Goal: Task Accomplishment & Management: Manage account settings

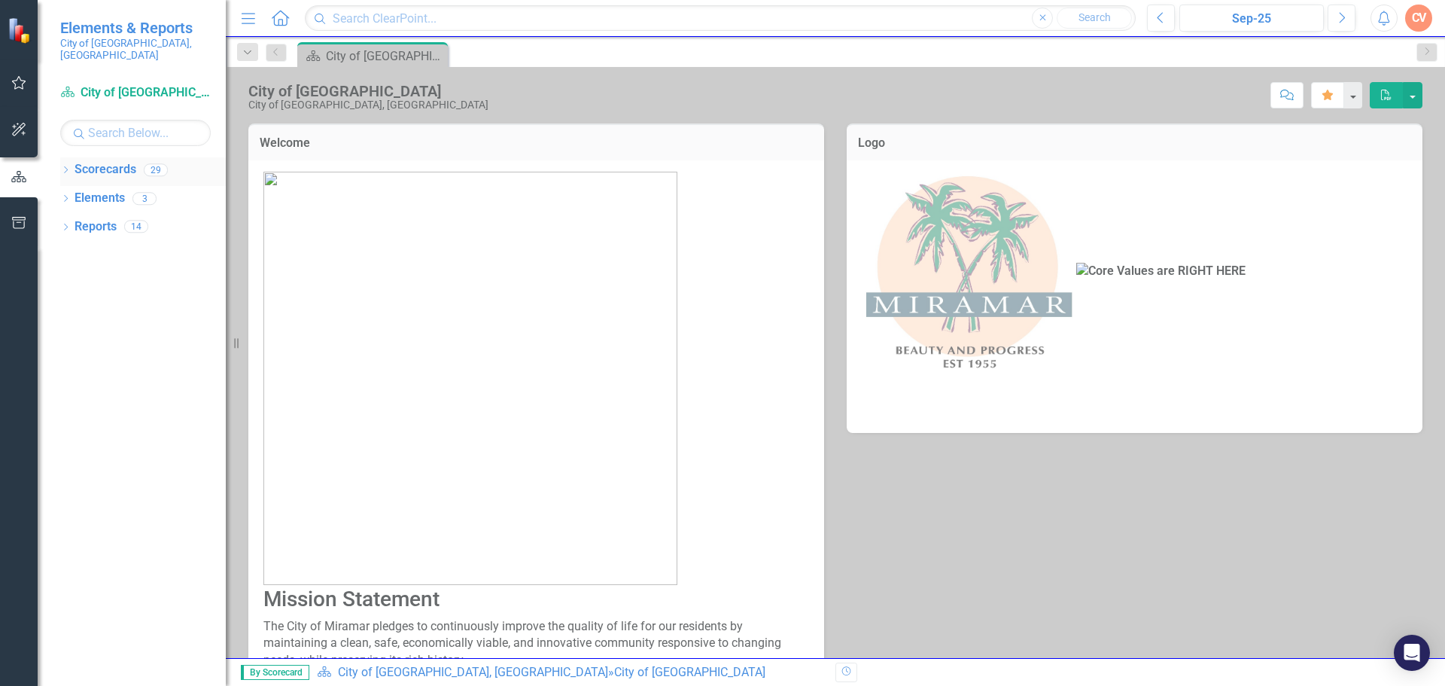
click at [67, 166] on icon at bounding box center [66, 169] width 4 height 7
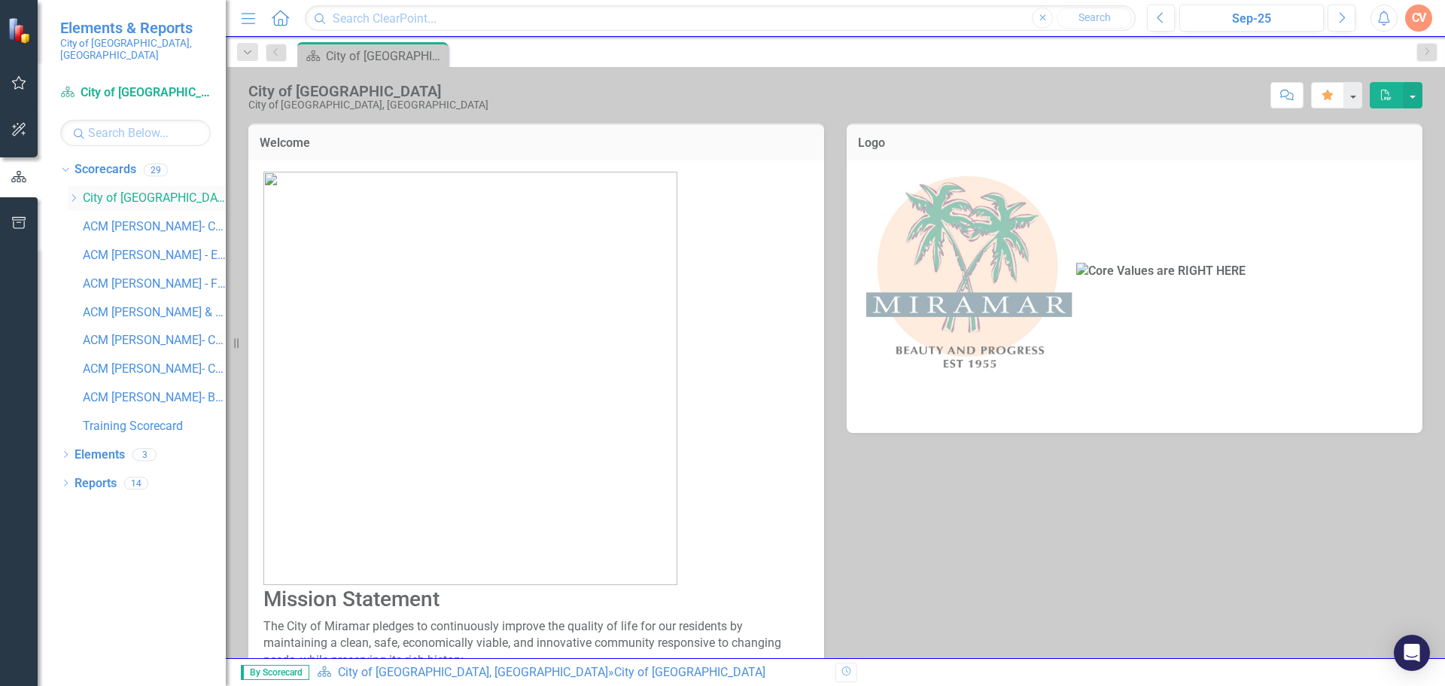
click at [75, 194] on icon at bounding box center [74, 198] width 4 height 8
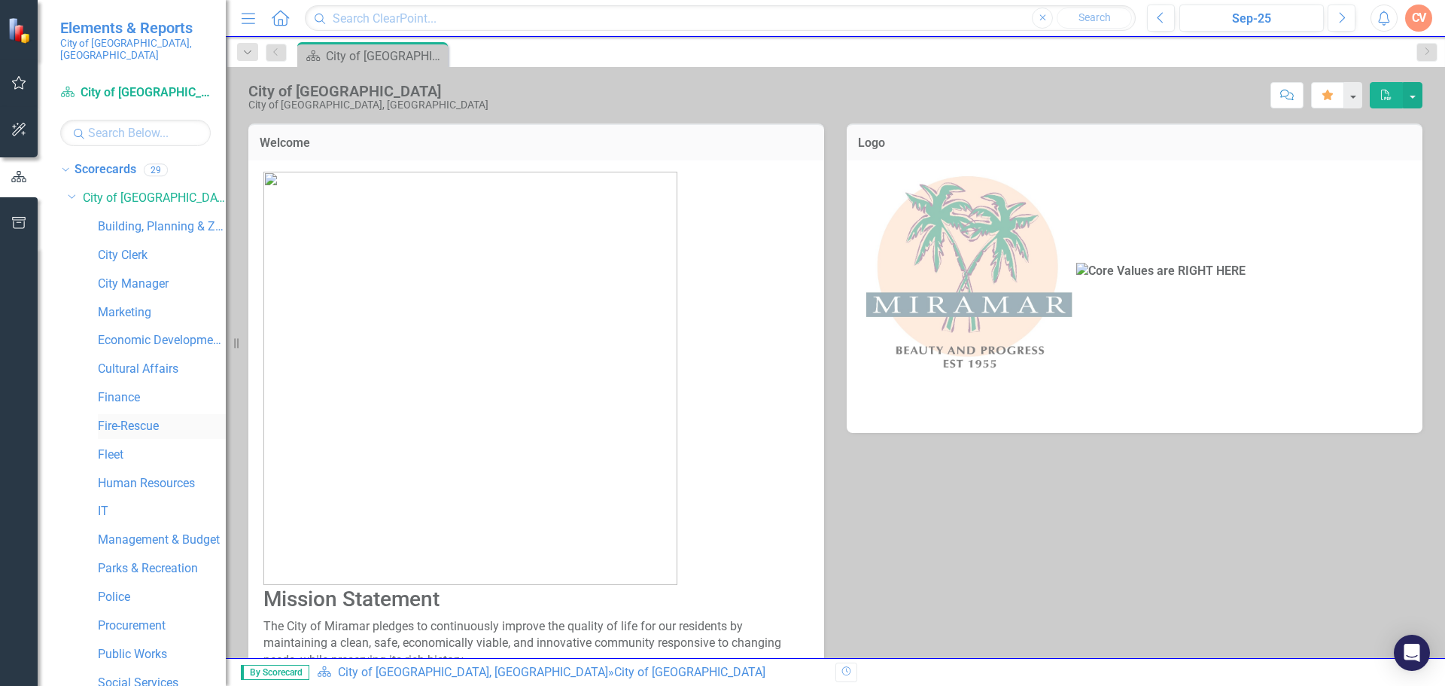
click at [111, 418] on link "Fire-Rescue" at bounding box center [162, 426] width 128 height 17
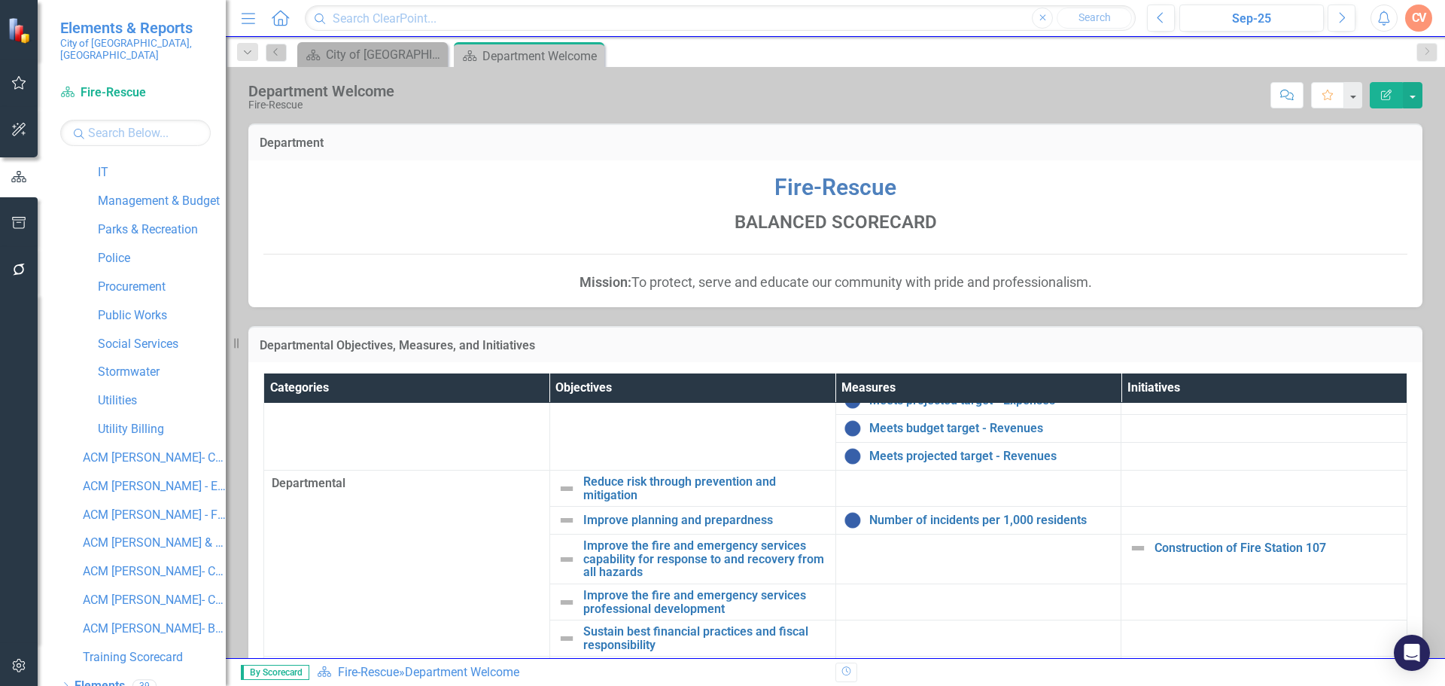
scroll to position [371, 0]
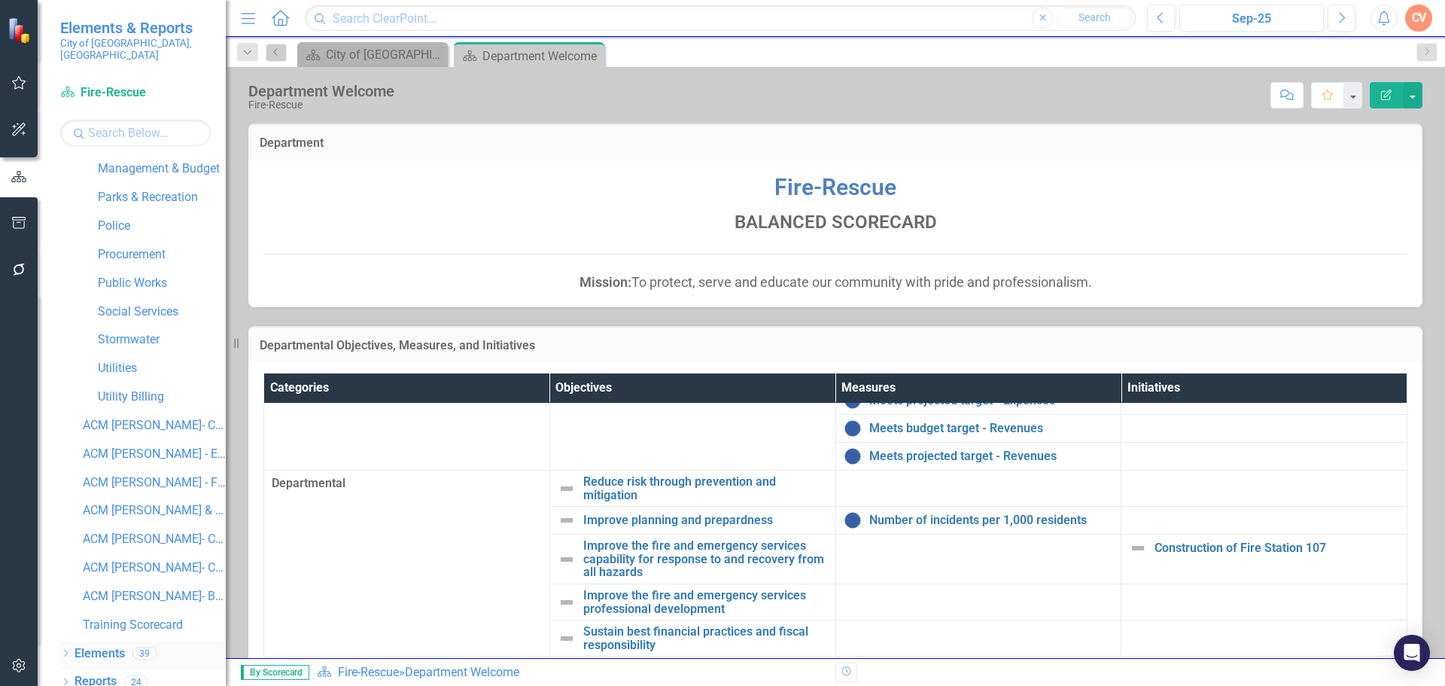
click at [67, 650] on icon "Dropdown" at bounding box center [65, 654] width 11 height 8
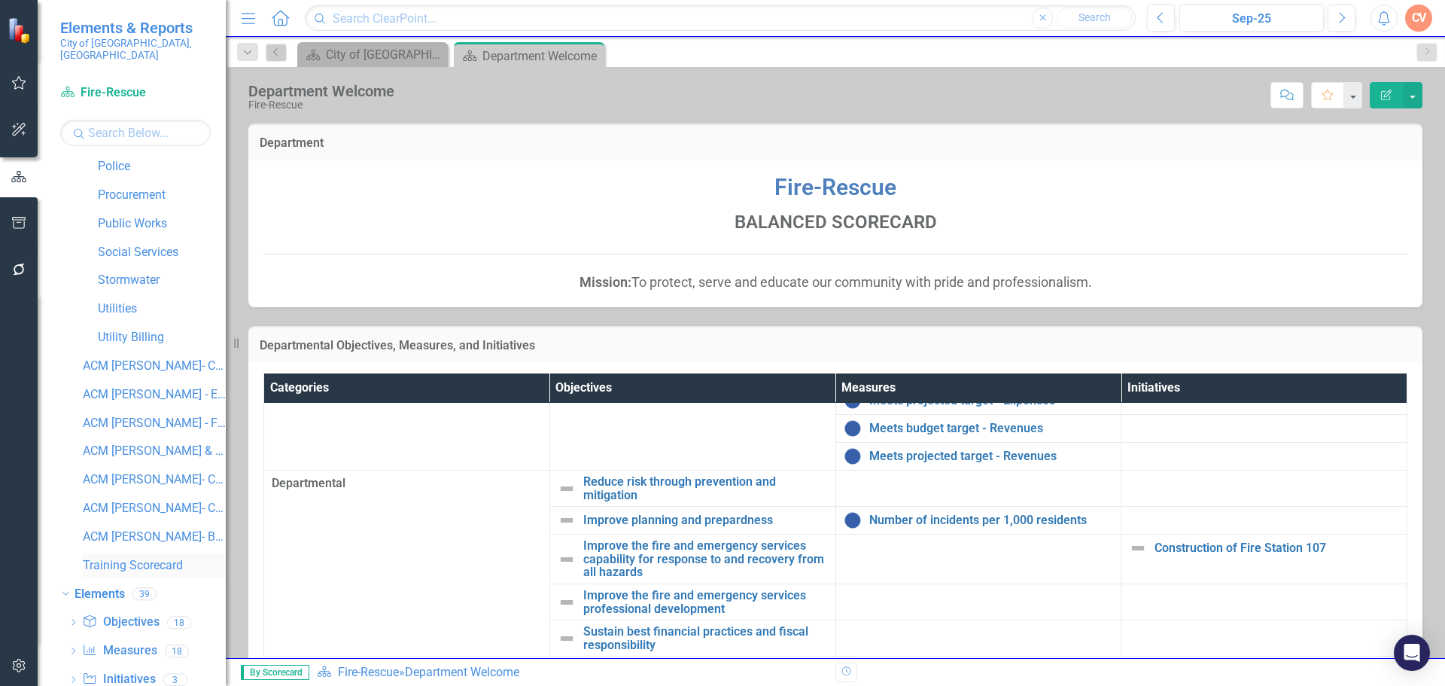
scroll to position [485, 0]
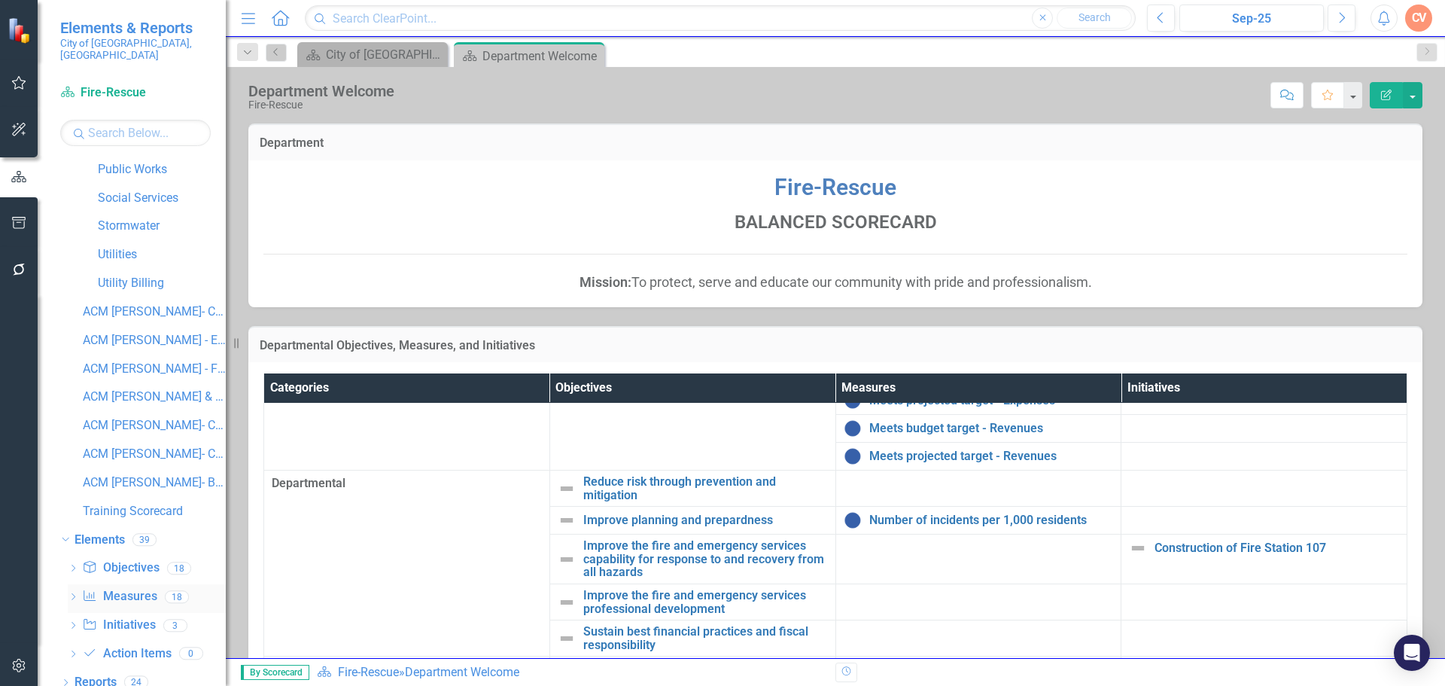
click at [71, 594] on icon "Dropdown" at bounding box center [73, 598] width 11 height 8
click at [120, 614] on div "Number of Miramar Fire-Rescue Transports" at bounding box center [166, 621] width 120 height 14
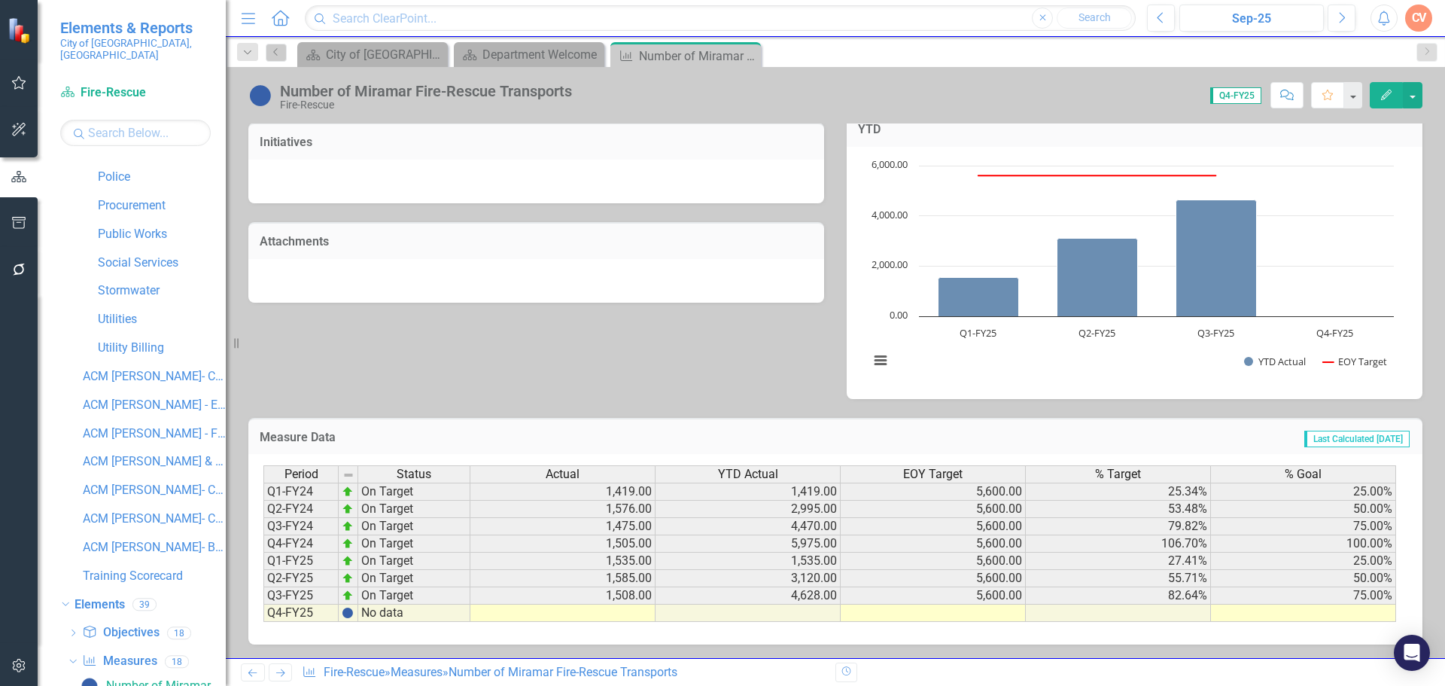
scroll to position [422, 0]
click at [263, 604] on div "Period Status Actual YTD Actual EOY Target % Target % Goal Q1-FY24 On Target 1,…" at bounding box center [263, 542] width 0 height 157
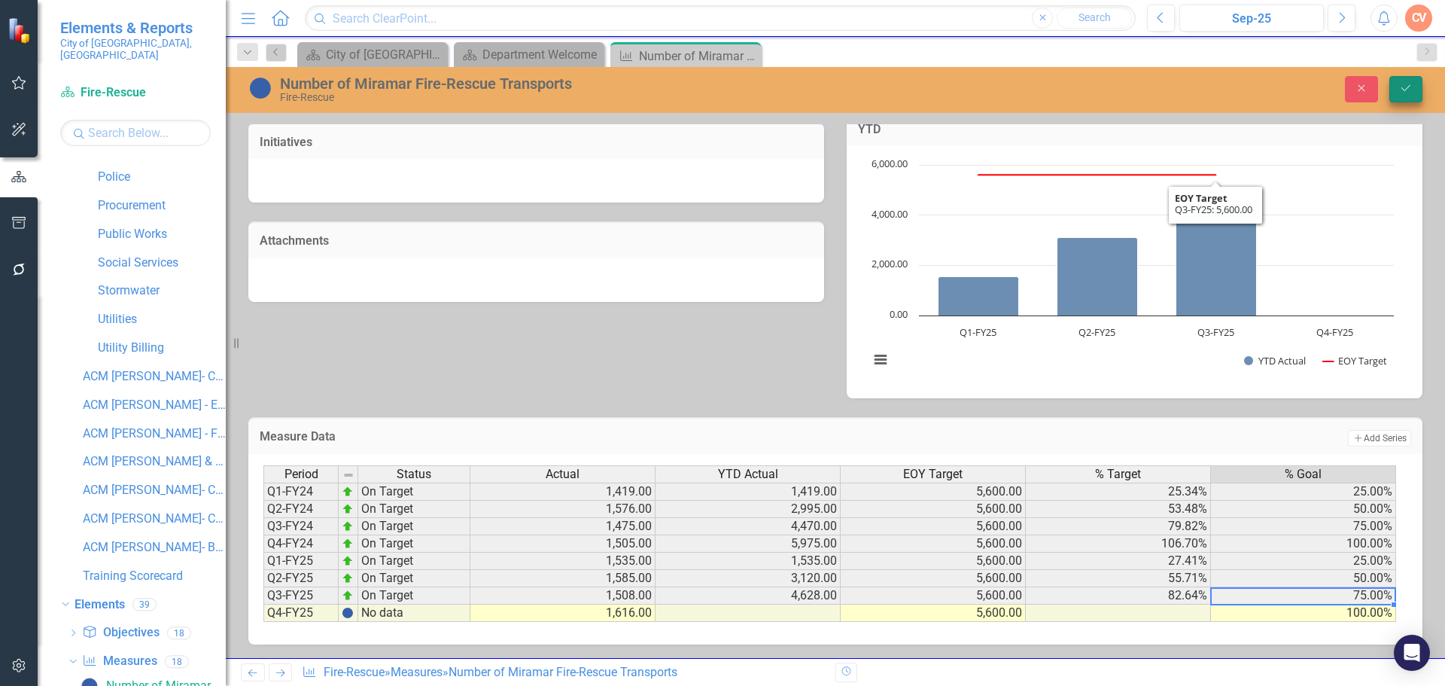
type textarea "100"
click at [1399, 90] on icon "Save" at bounding box center [1406, 88] width 14 height 11
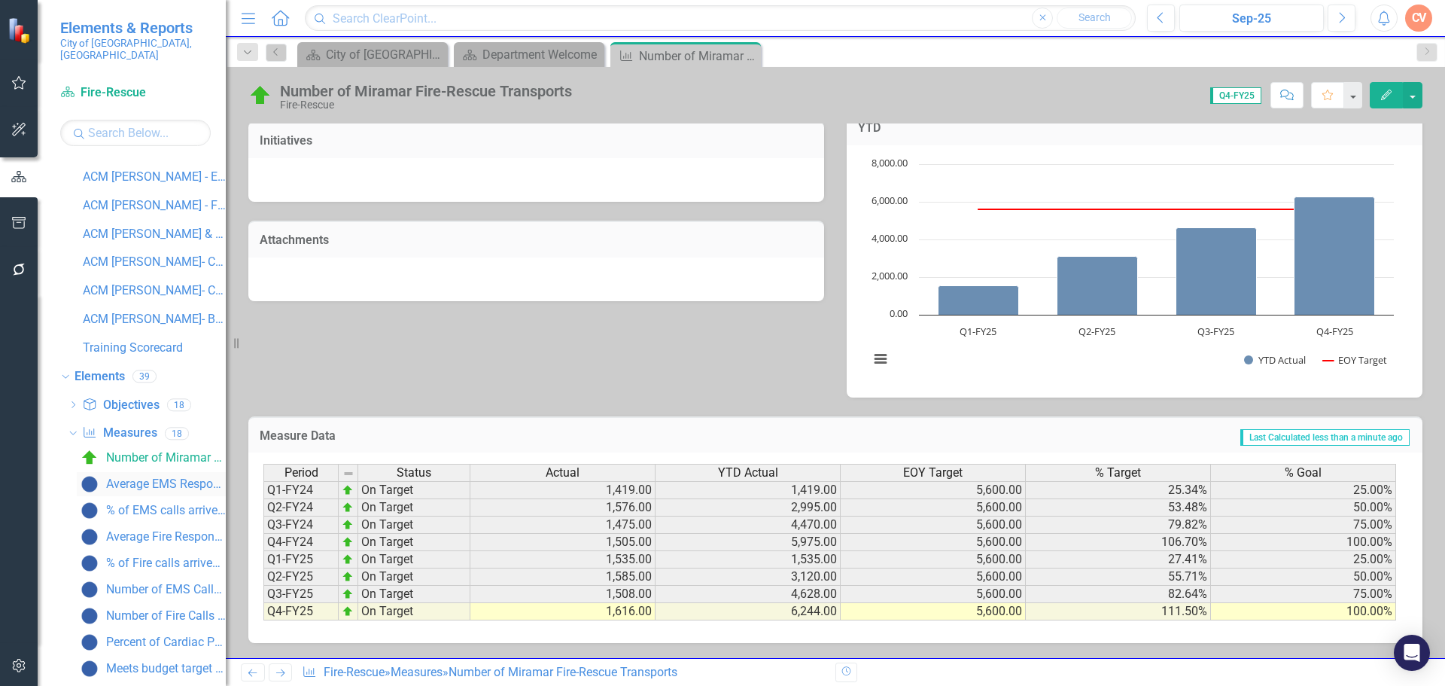
click at [141, 477] on div "Average EMS Response Times (in minutes)" at bounding box center [166, 484] width 120 height 14
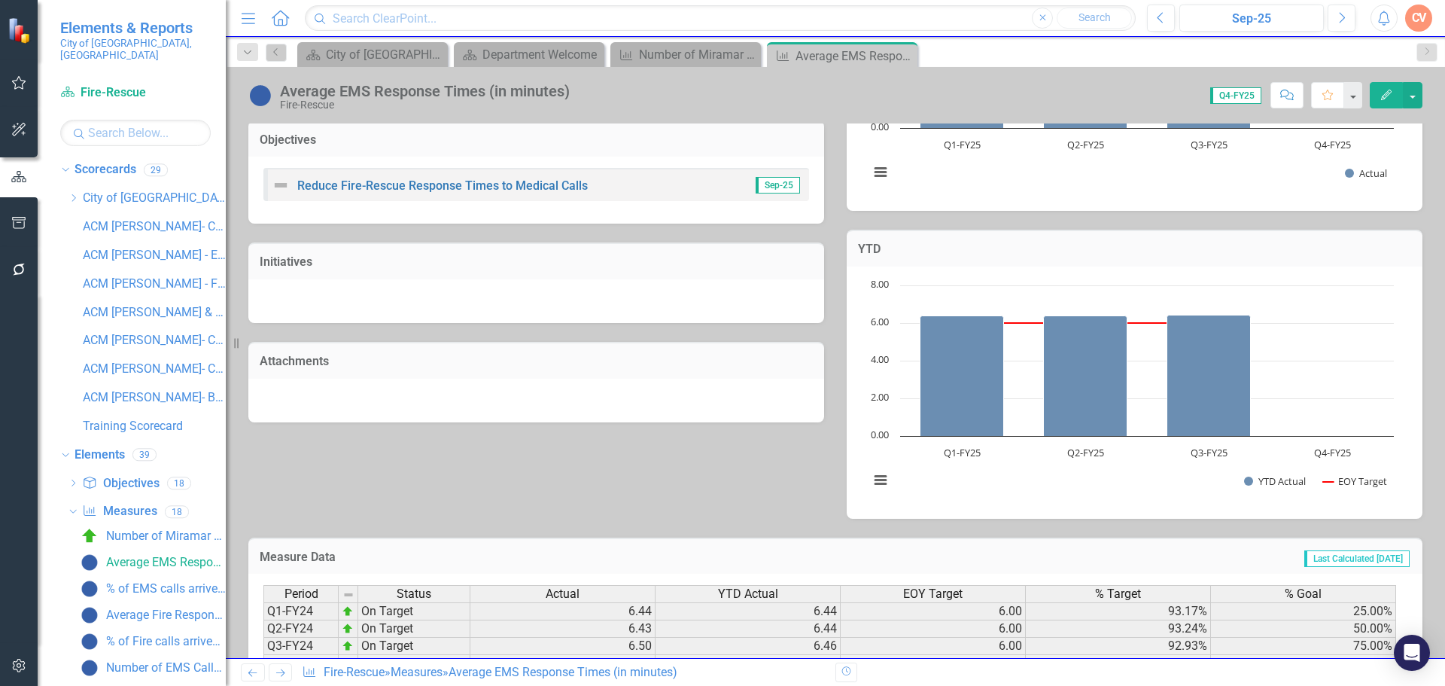
scroll to position [422, 0]
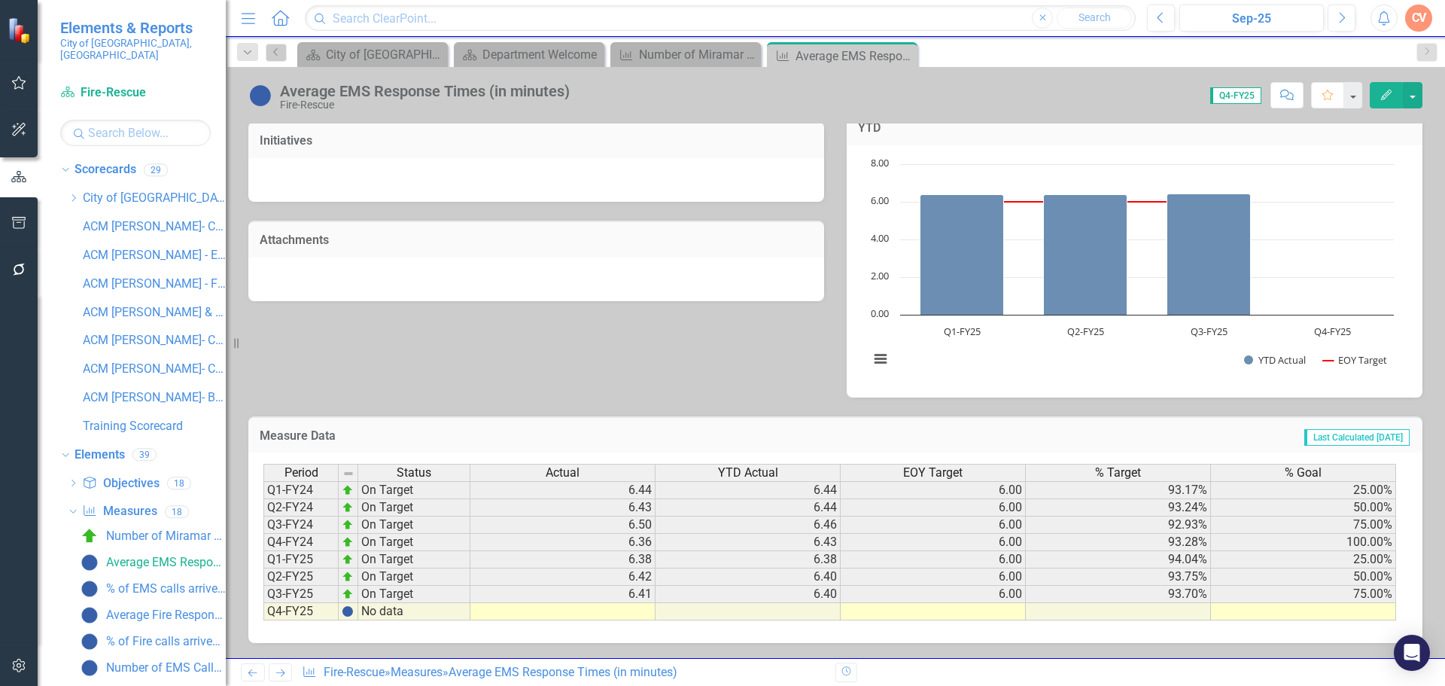
click at [628, 611] on td at bounding box center [562, 611] width 185 height 17
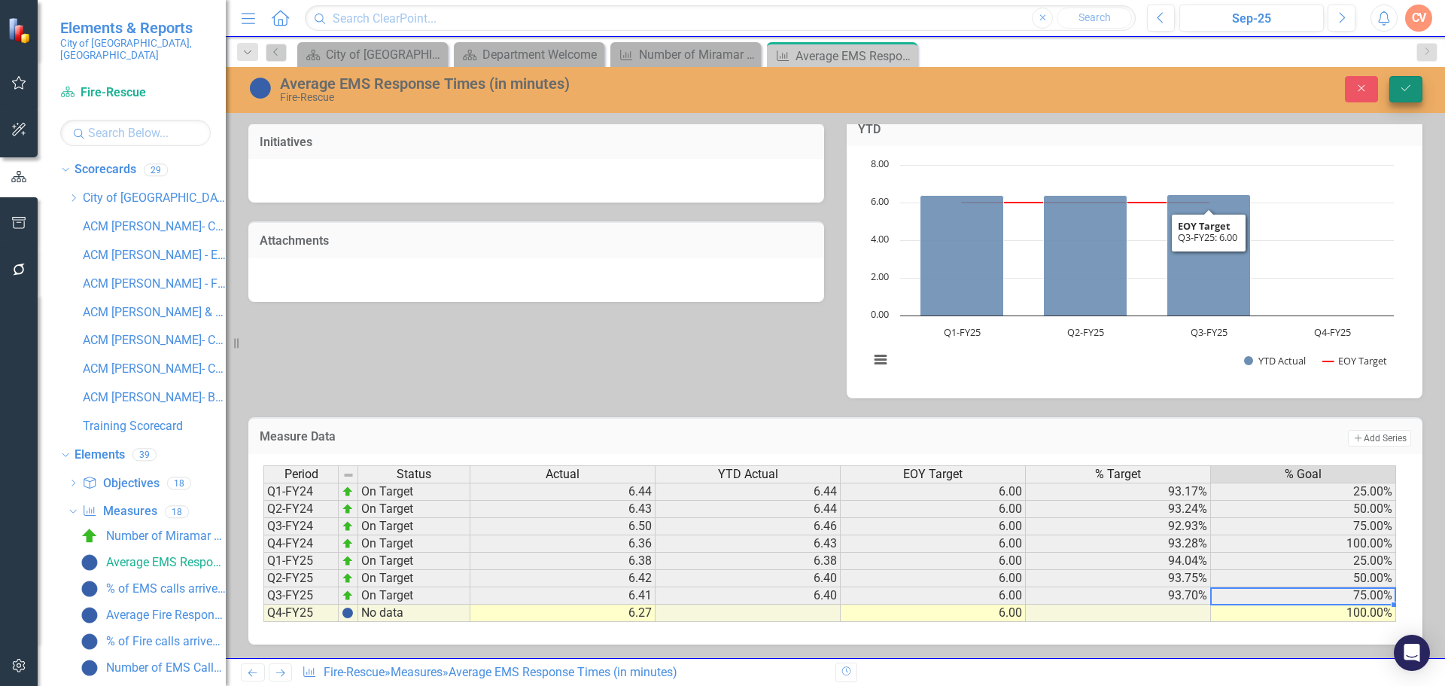
type textarea "100"
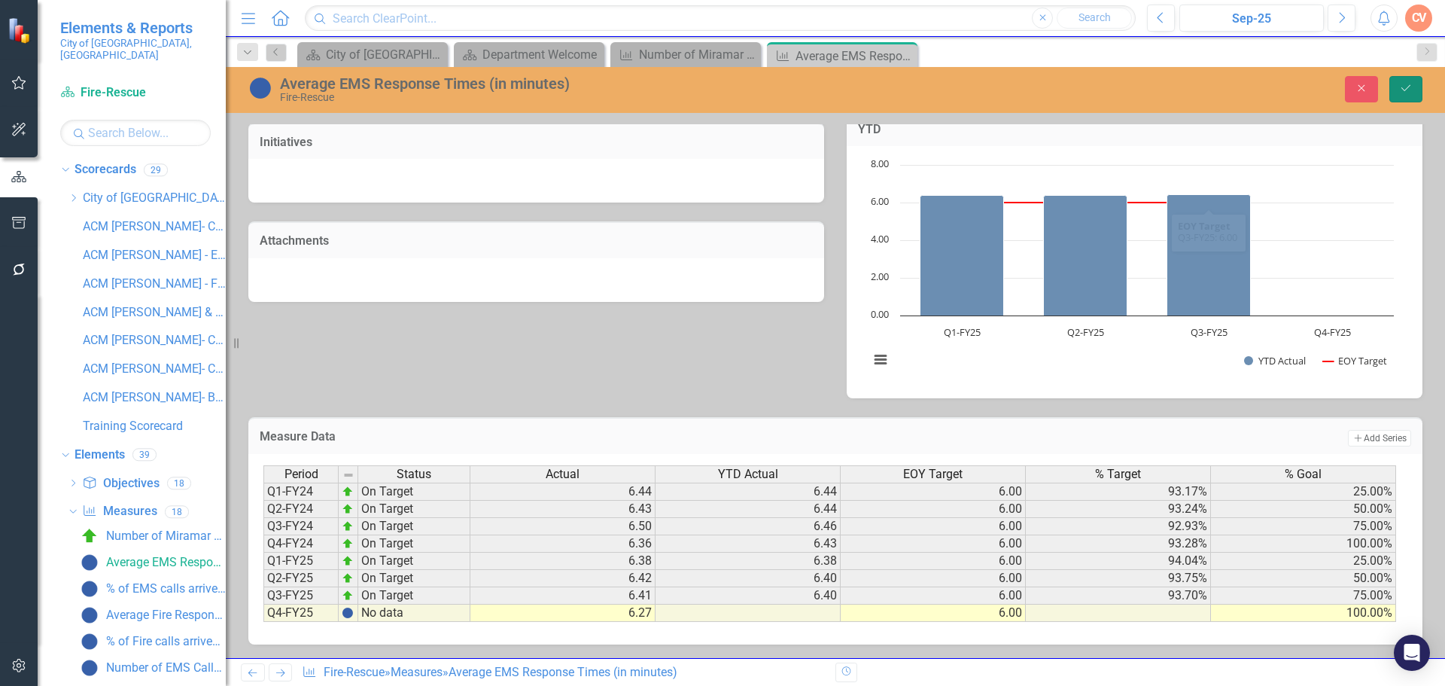
click at [1397, 91] on button "Save" at bounding box center [1405, 89] width 33 height 26
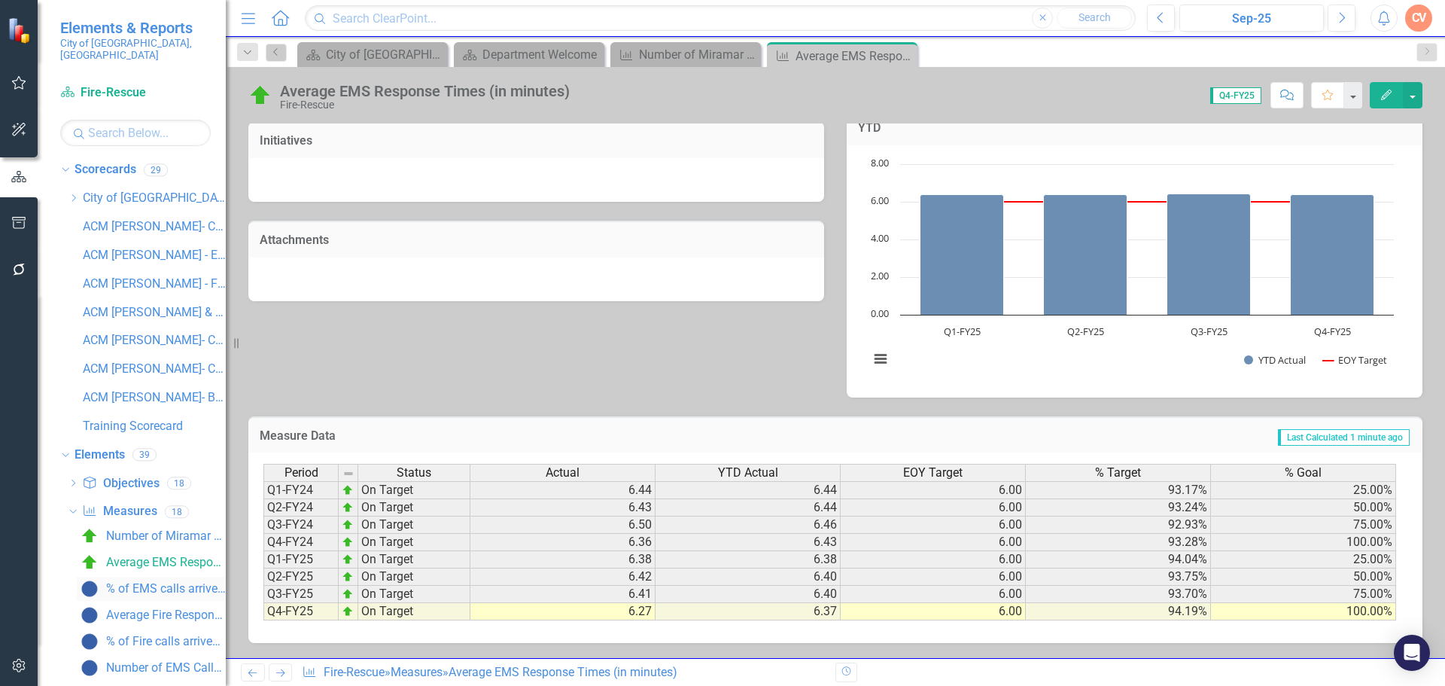
click at [130, 582] on div "% of EMS calls arrived in 6 minutes or less" at bounding box center [166, 589] width 120 height 14
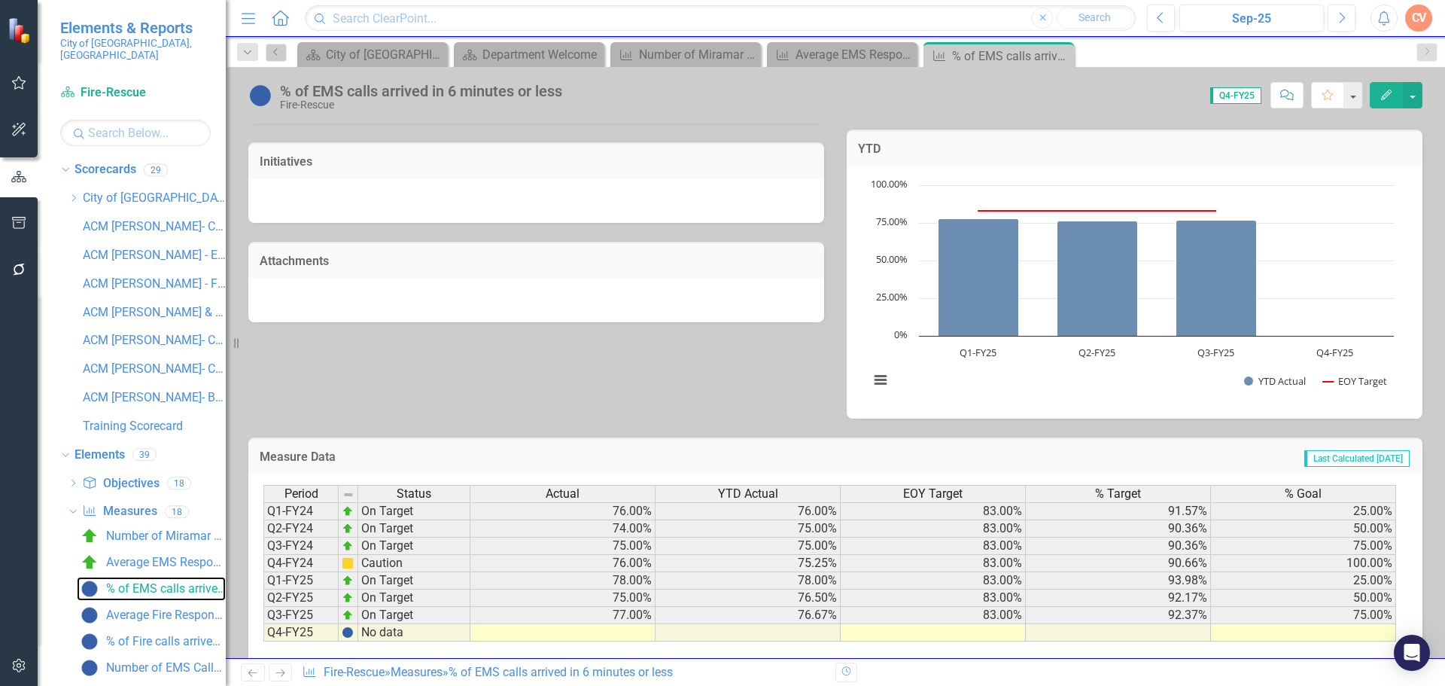
scroll to position [422, 0]
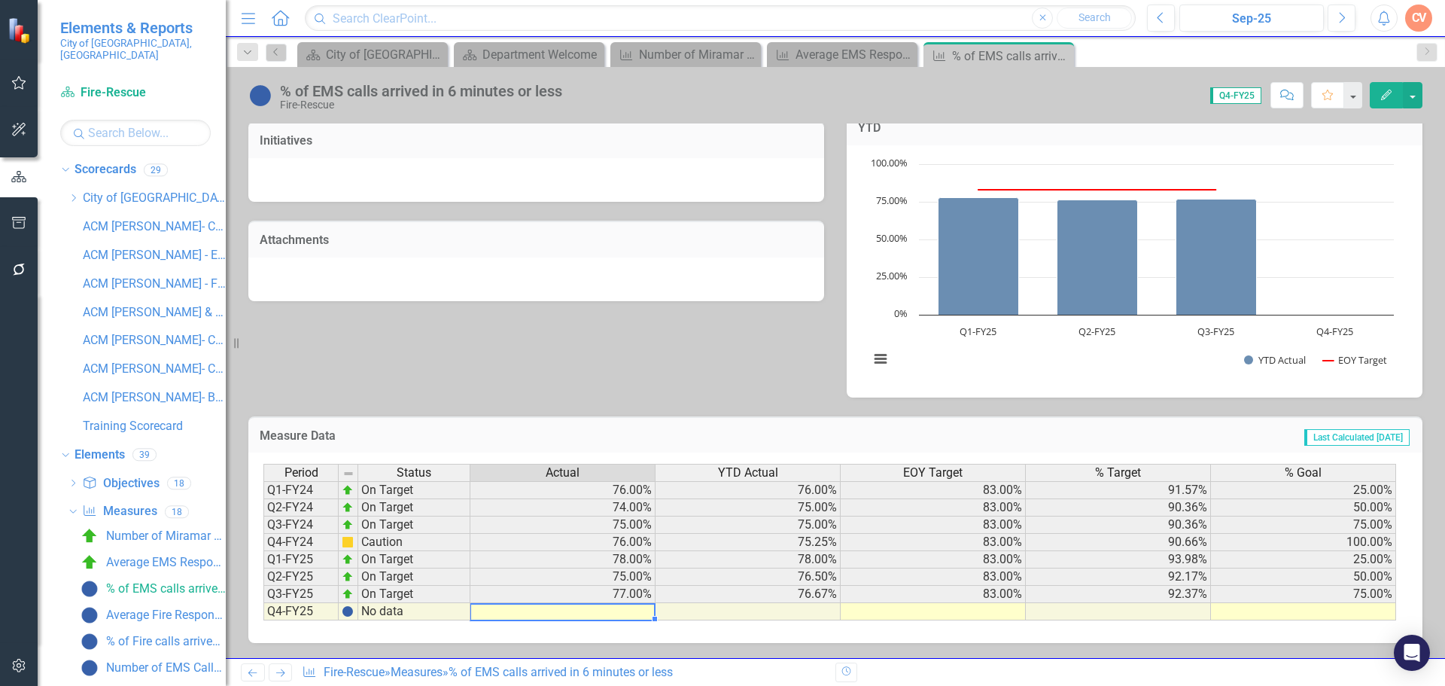
click at [263, 604] on div "Period Status Actual YTD Actual EOY Target % Target % Goal Q1-FY24 On Target 76…" at bounding box center [263, 542] width 0 height 157
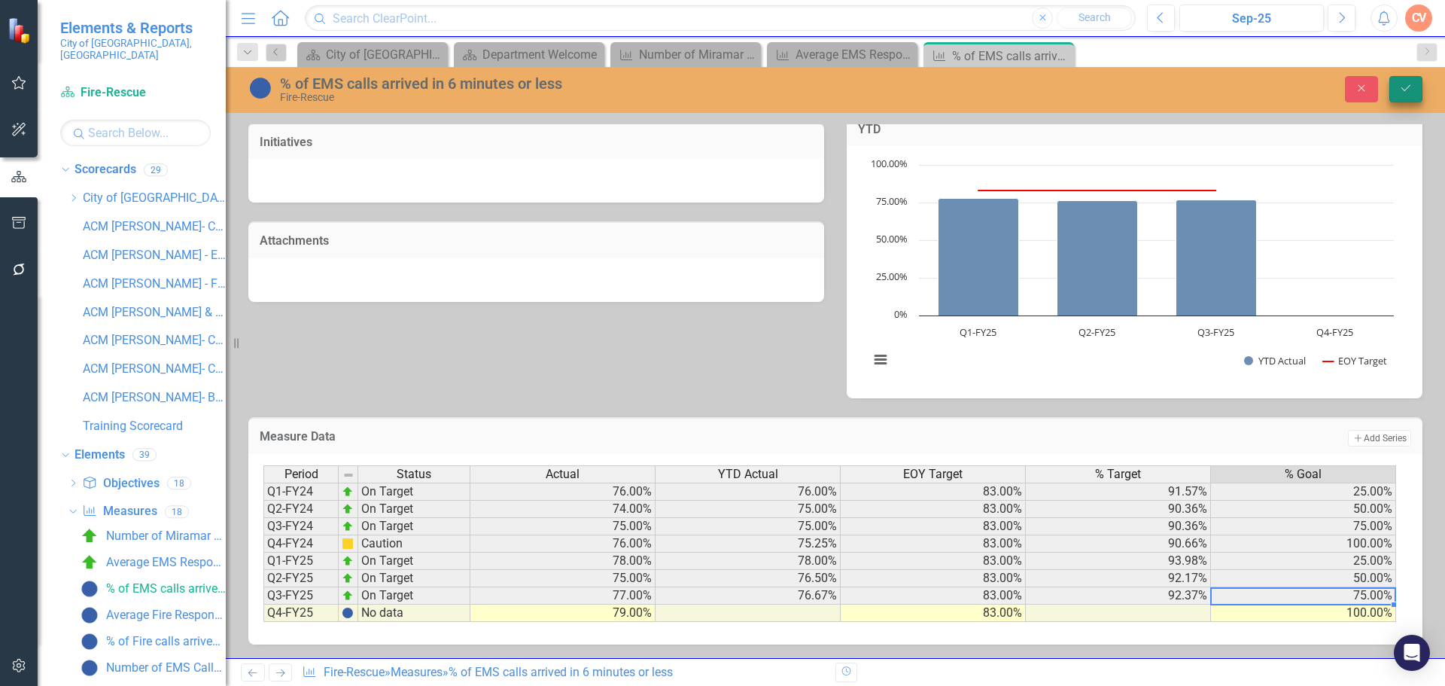
type textarea "100"
click at [1410, 90] on icon "Save" at bounding box center [1406, 88] width 14 height 11
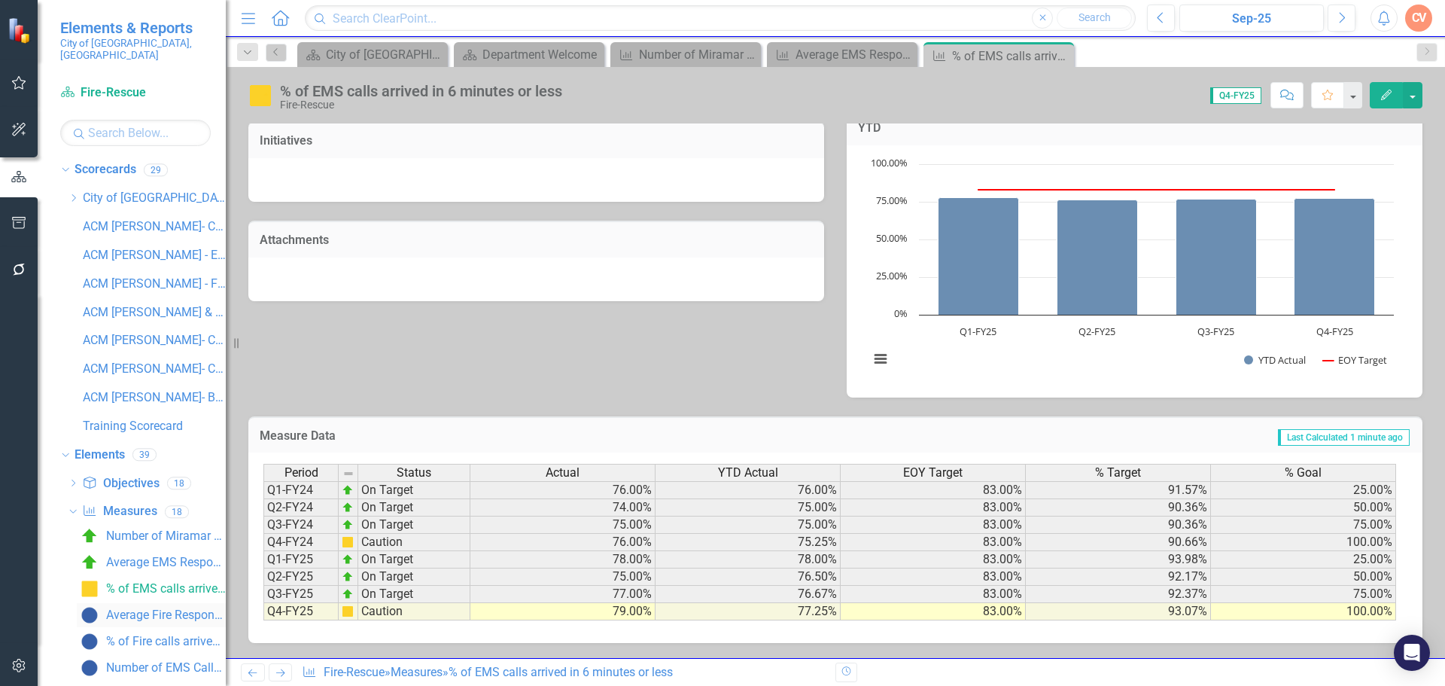
click at [151, 609] on div "Average Fire Response Time (in minutes)" at bounding box center [166, 615] width 120 height 14
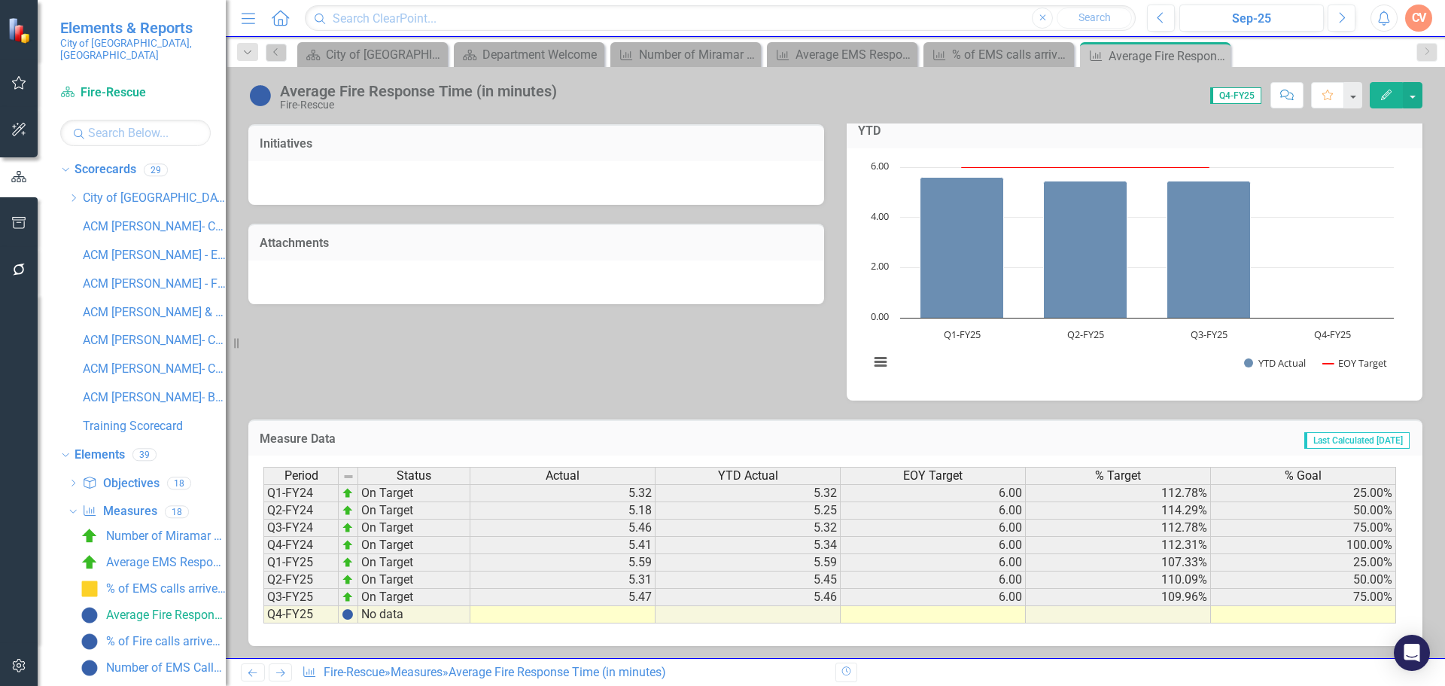
scroll to position [422, 0]
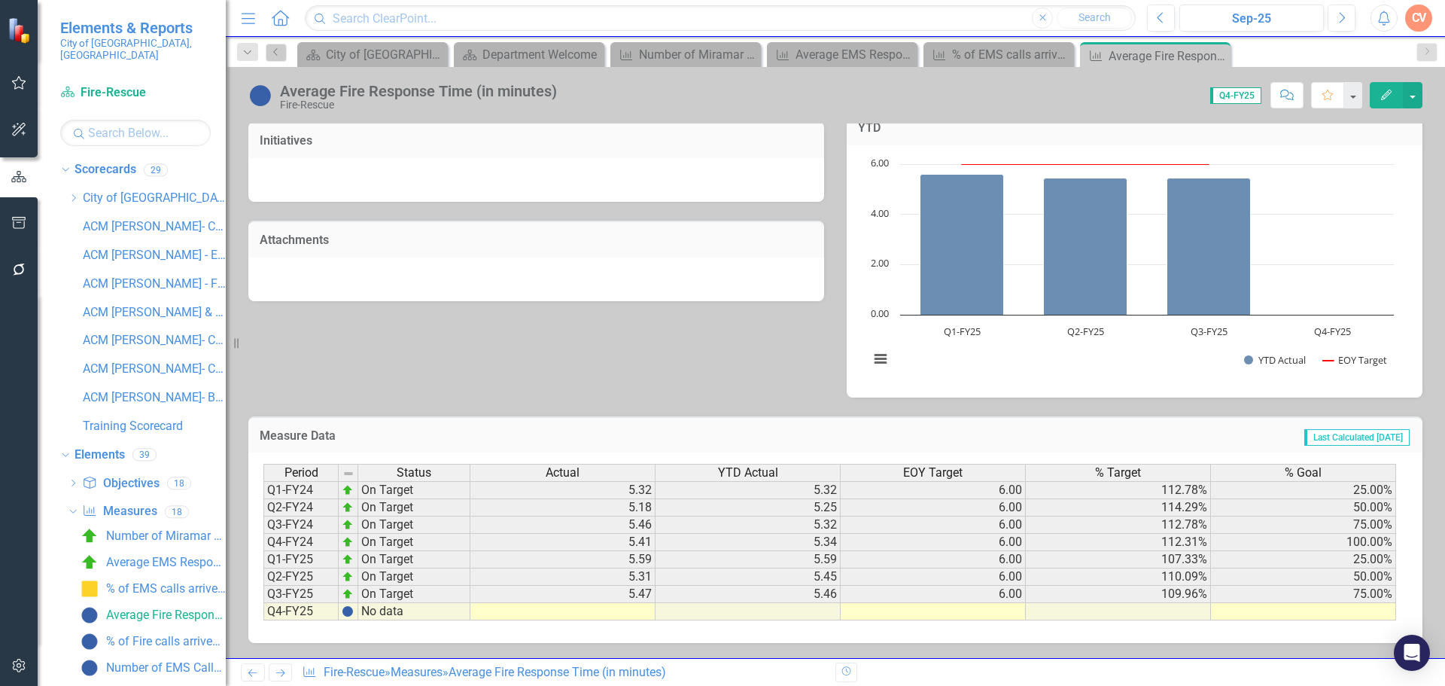
drag, startPoint x: 606, startPoint y: 608, endPoint x: 622, endPoint y: 608, distance: 15.8
click at [611, 608] on td at bounding box center [562, 611] width 185 height 17
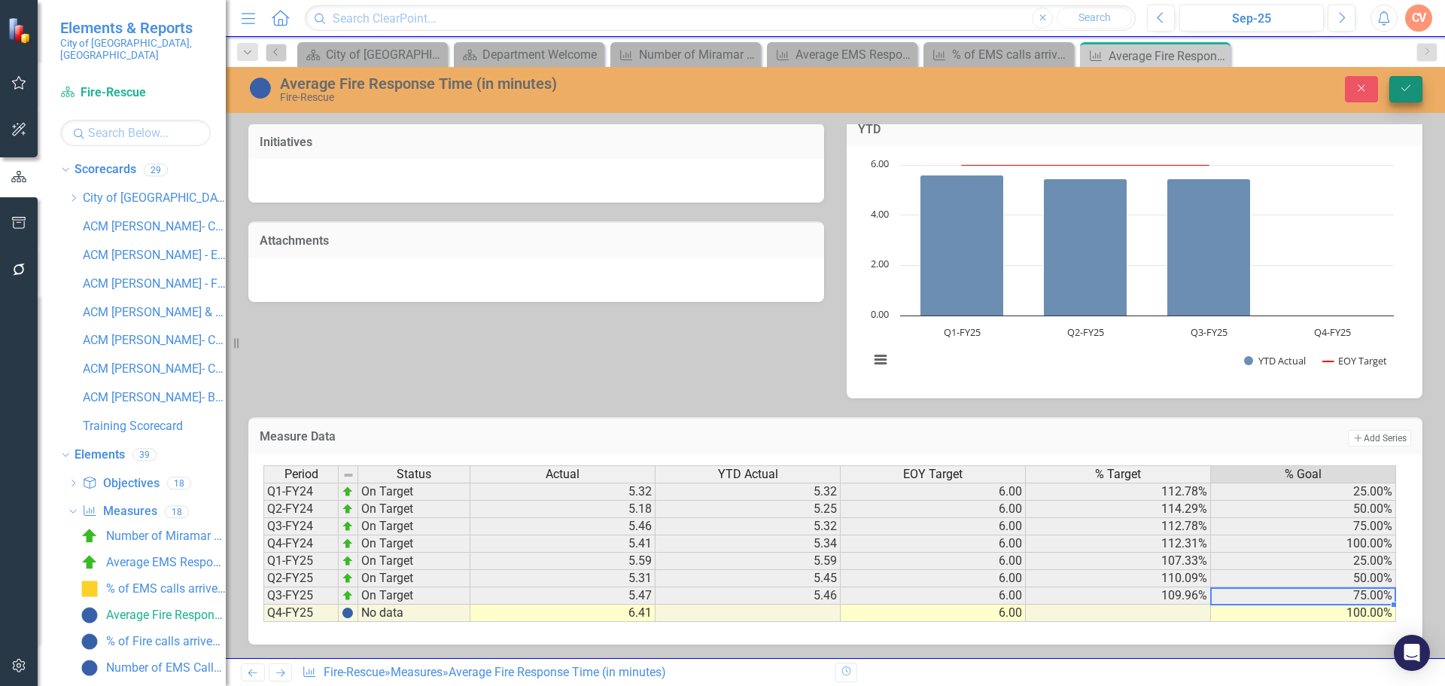
type textarea "100"
click at [1408, 88] on icon "Save" at bounding box center [1406, 88] width 14 height 11
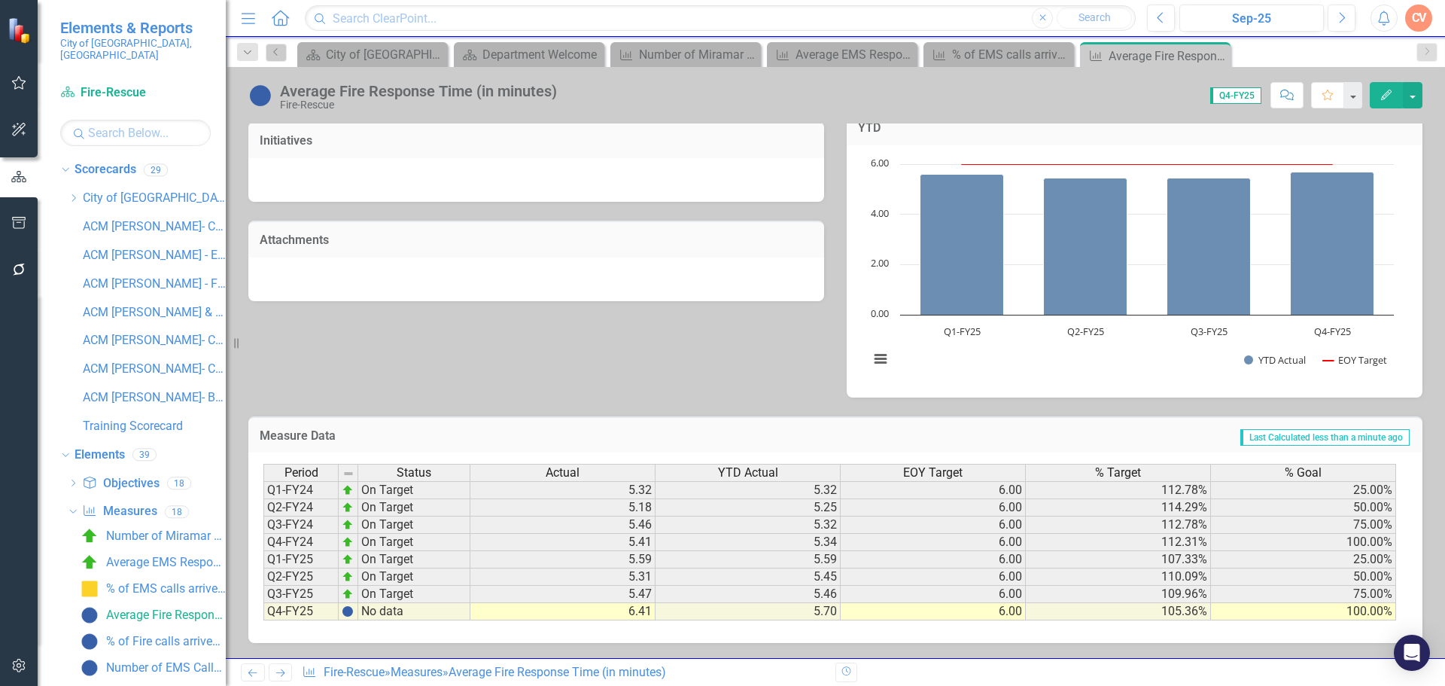
click at [451, 354] on div "Analysis Sep-25 Recommendations Sep-25 Objectives Reduce Fire-Rescue Response T…" at bounding box center [835, 90] width 1196 height 615
click at [509, 565] on td "5.59" at bounding box center [562, 559] width 185 height 17
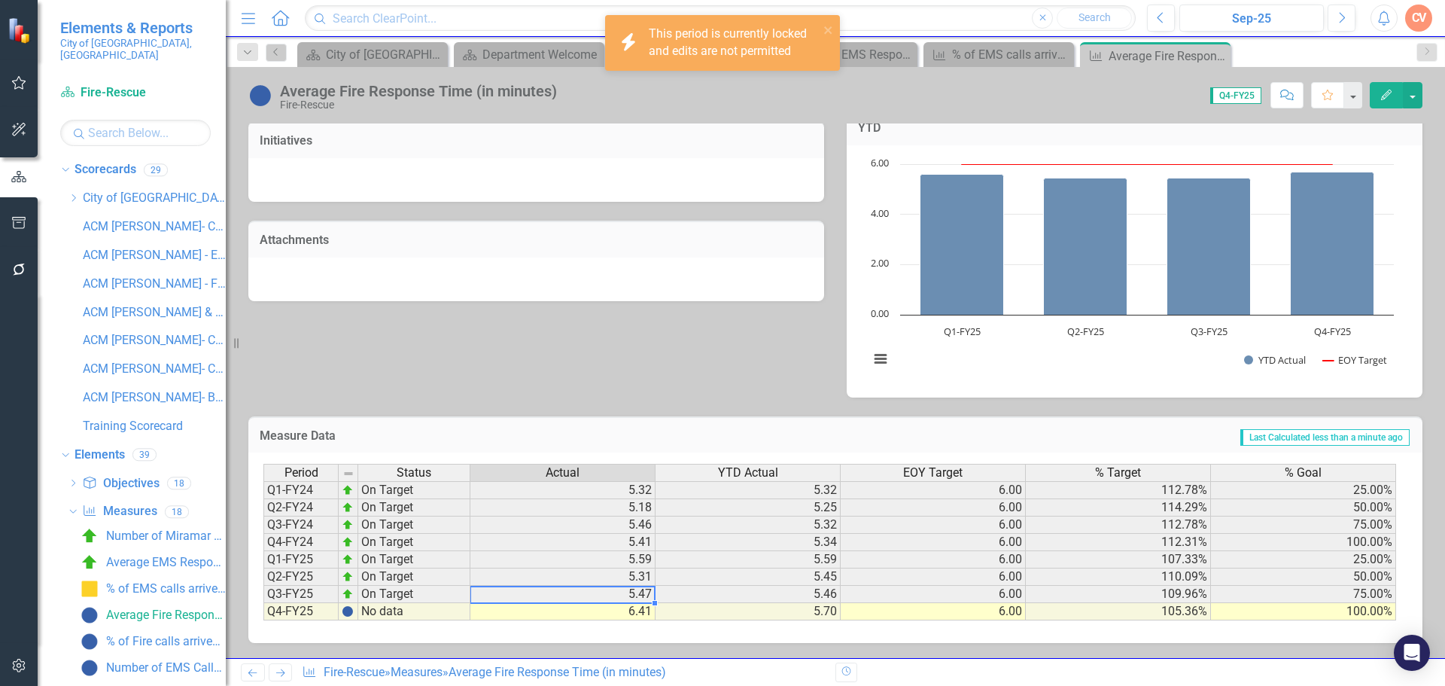
click at [497, 597] on td "5.47" at bounding box center [562, 593] width 185 height 17
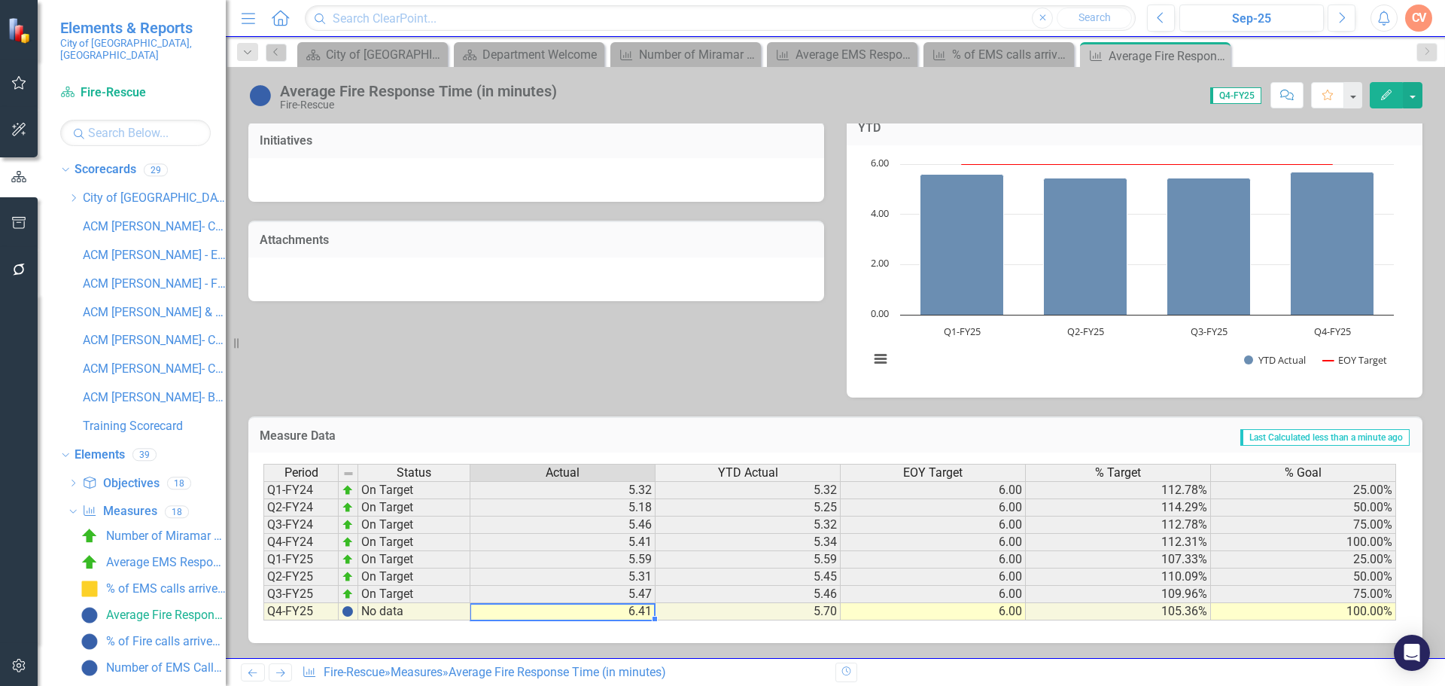
click at [498, 613] on td "6.41" at bounding box center [562, 611] width 185 height 17
click at [1388, 93] on icon "Edit" at bounding box center [1386, 95] width 14 height 11
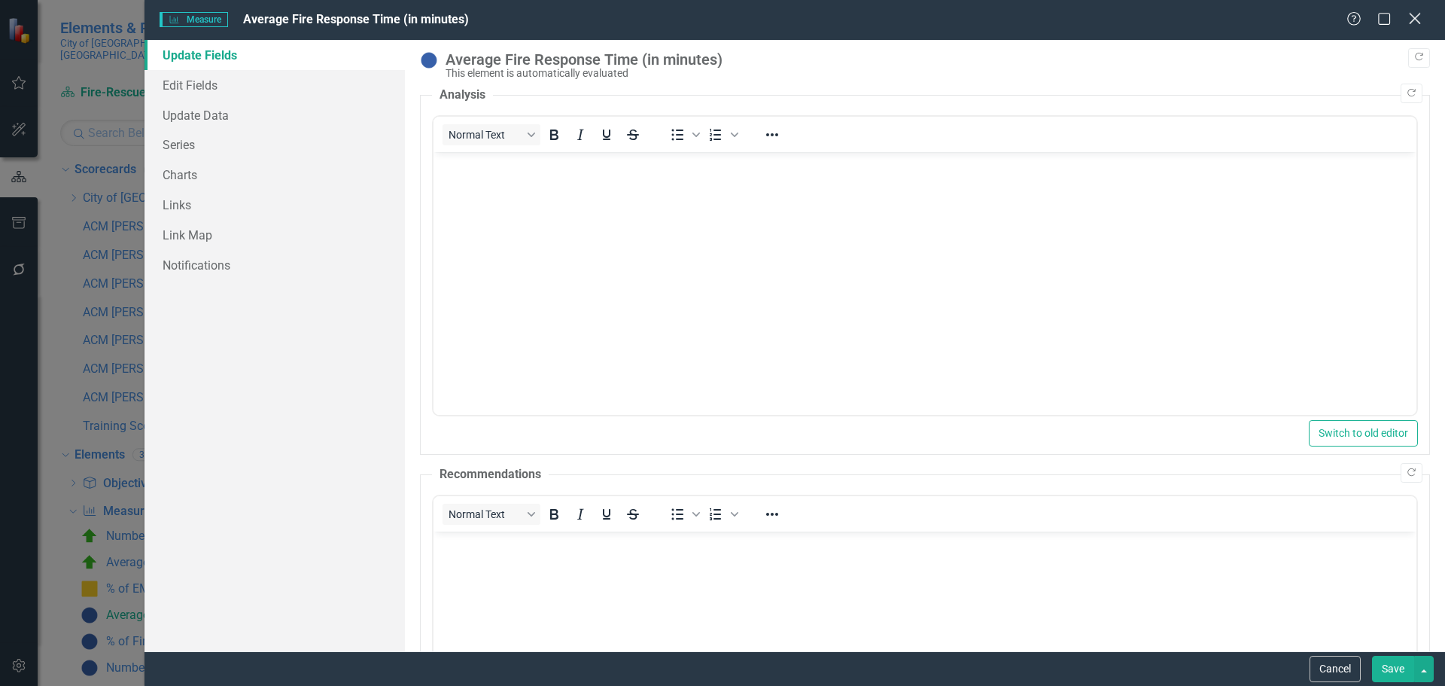
scroll to position [0, 0]
click at [1413, 21] on icon at bounding box center [1414, 18] width 11 height 11
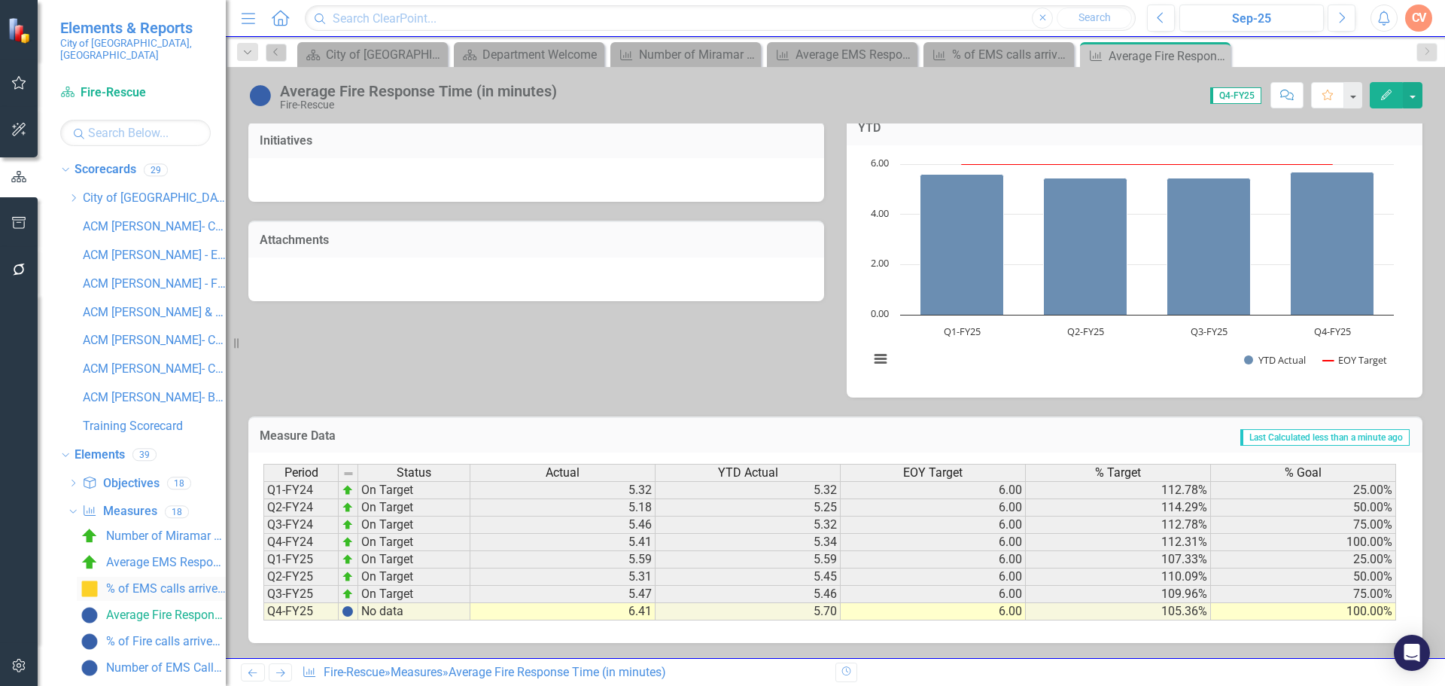
click at [154, 582] on div "% of EMS calls arrived in 6 minutes or less" at bounding box center [166, 589] width 120 height 14
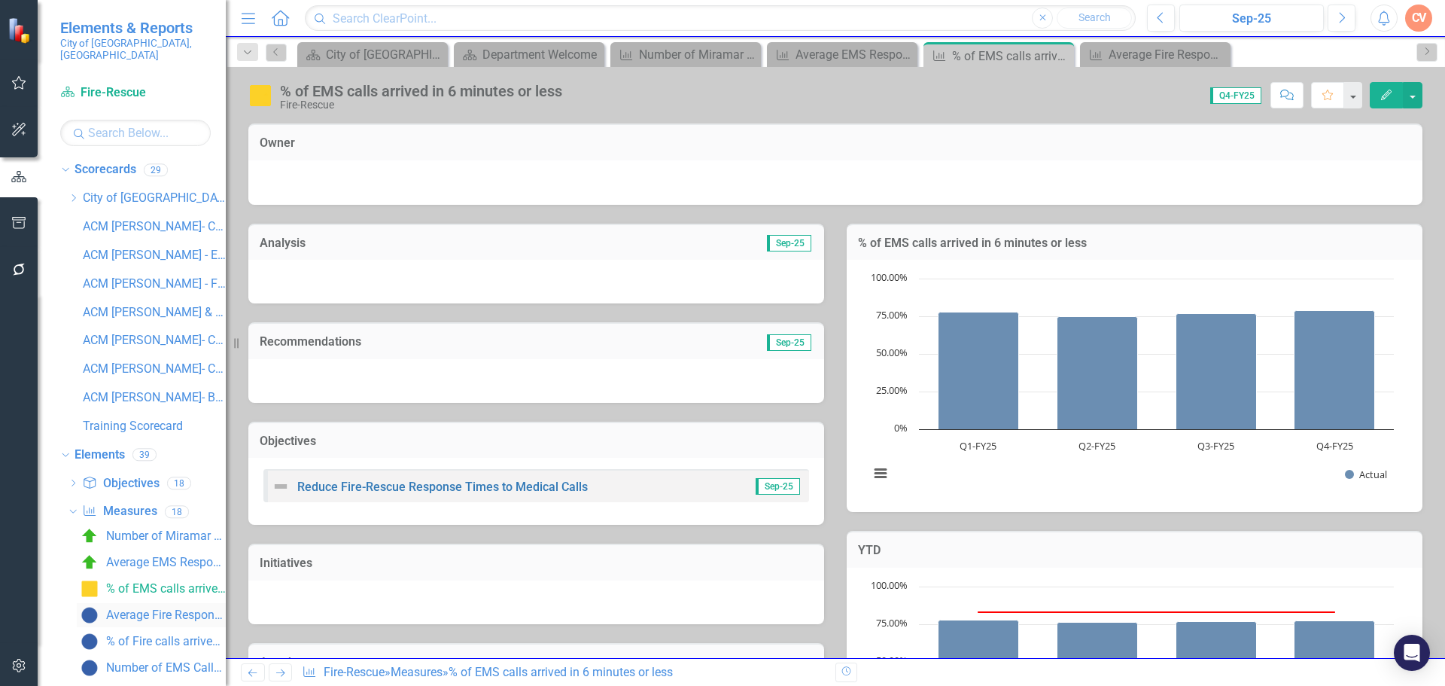
click at [151, 608] on div "Average Fire Response Time (in minutes)" at bounding box center [166, 615] width 120 height 14
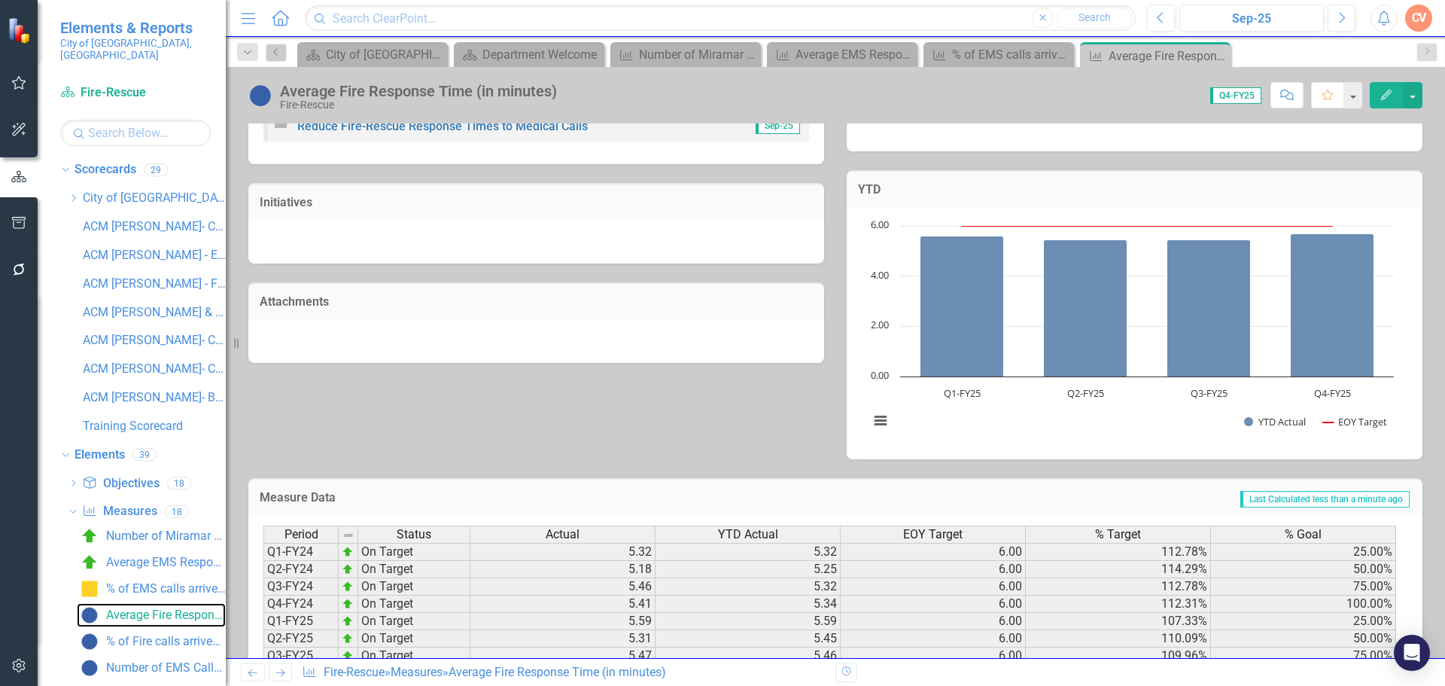
scroll to position [422, 0]
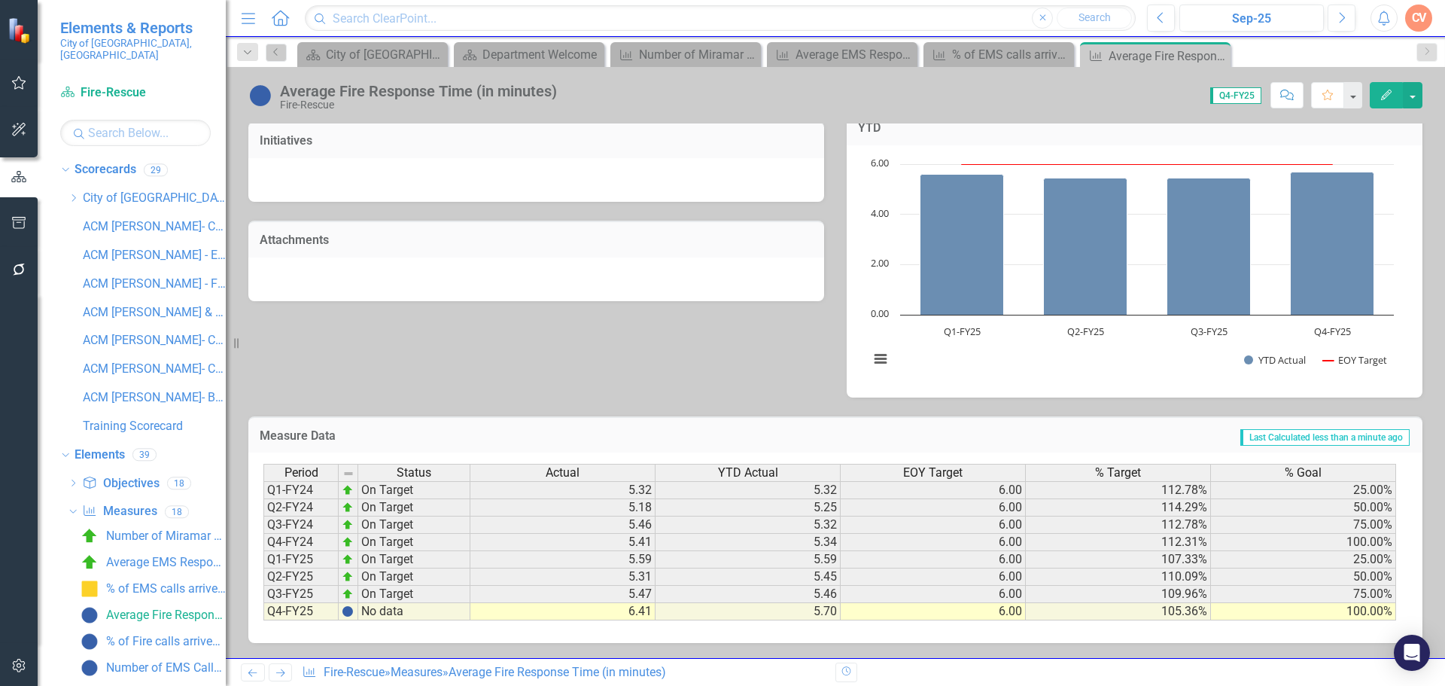
click at [552, 616] on td "6.41" at bounding box center [562, 611] width 185 height 17
click at [772, 610] on td "5.70" at bounding box center [747, 611] width 185 height 17
click at [628, 616] on td "6.41" at bounding box center [562, 611] width 185 height 17
click at [622, 616] on td "6.41" at bounding box center [562, 611] width 185 height 17
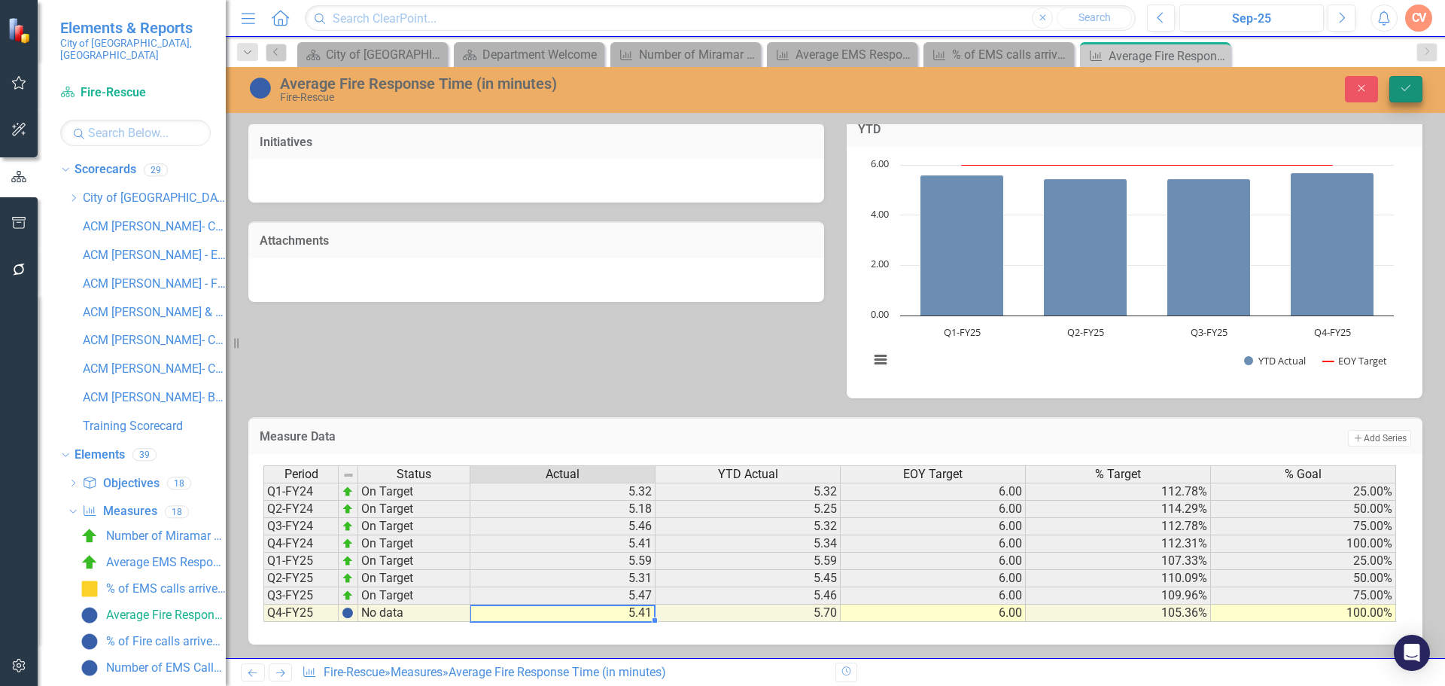
type textarea "5.41"
click at [1403, 83] on icon "Save" at bounding box center [1406, 88] width 14 height 11
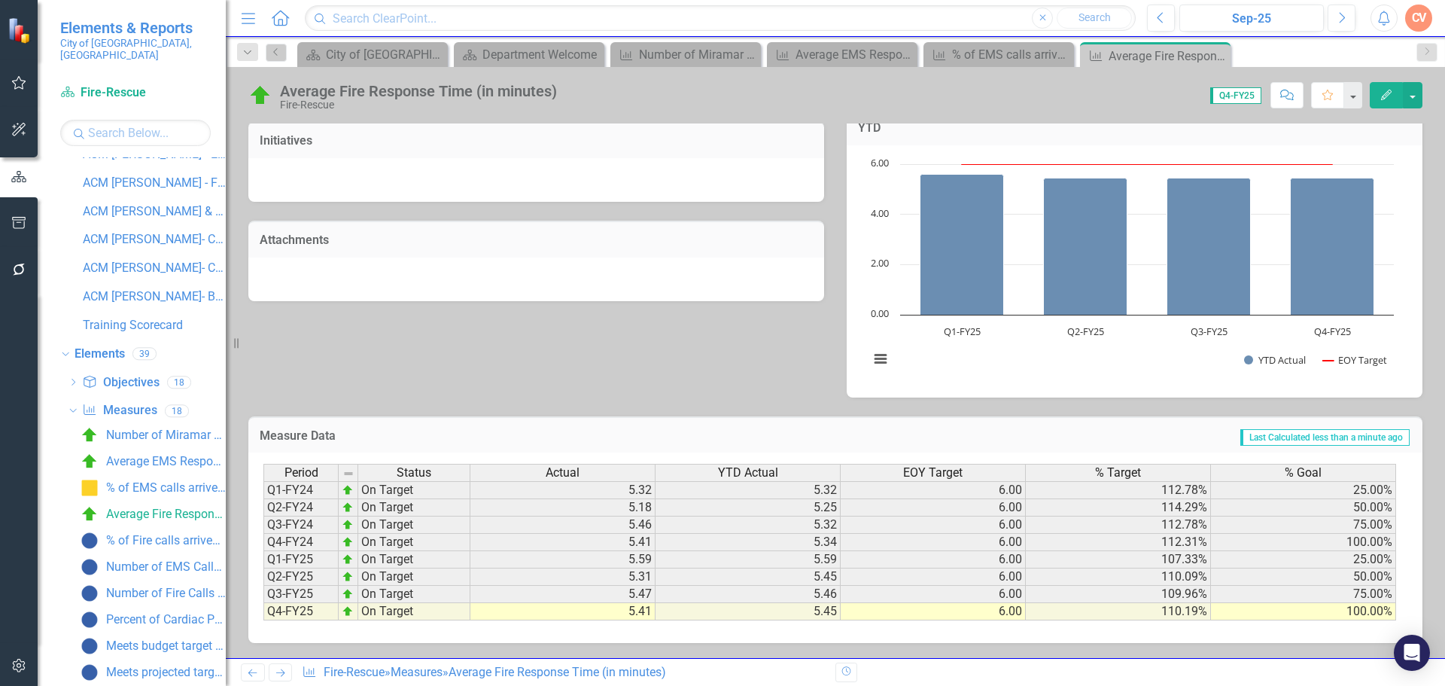
scroll to position [108, 0]
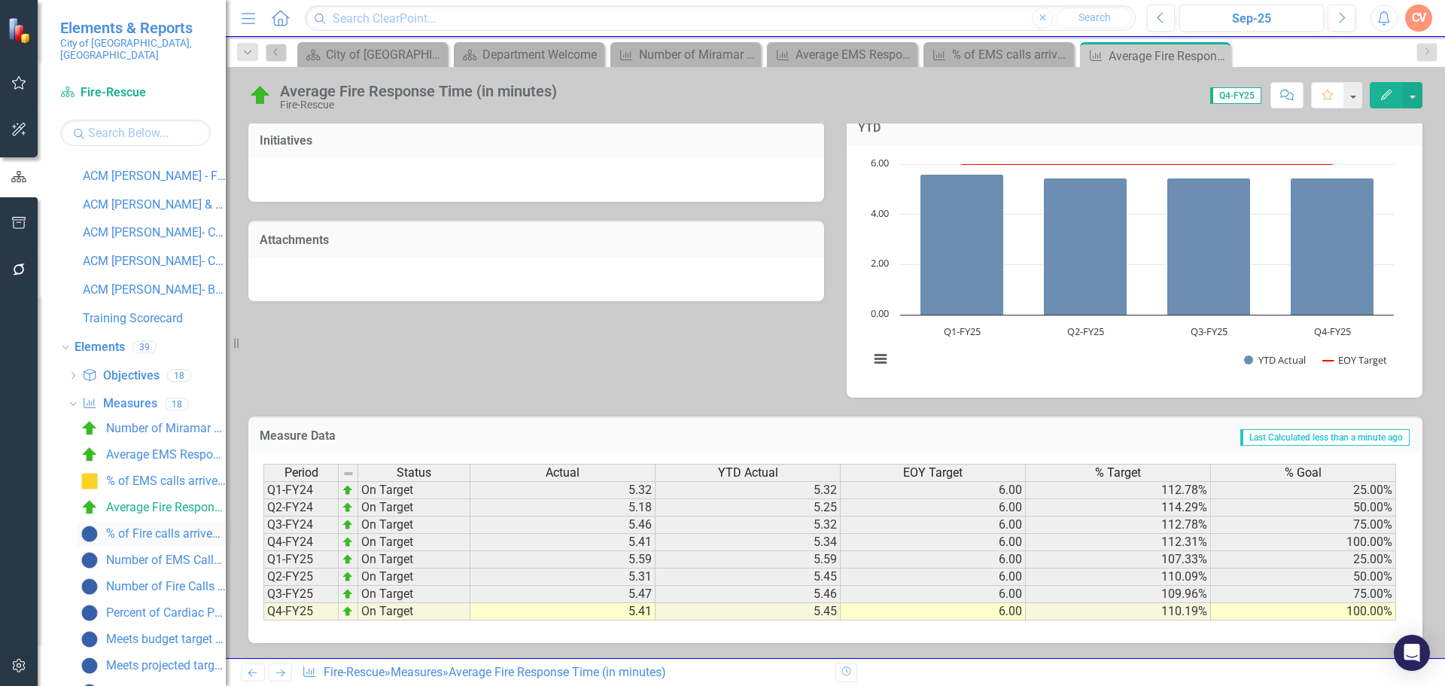
click at [123, 527] on div "% of Fire calls arrived in 6 minutes or less" at bounding box center [166, 534] width 120 height 14
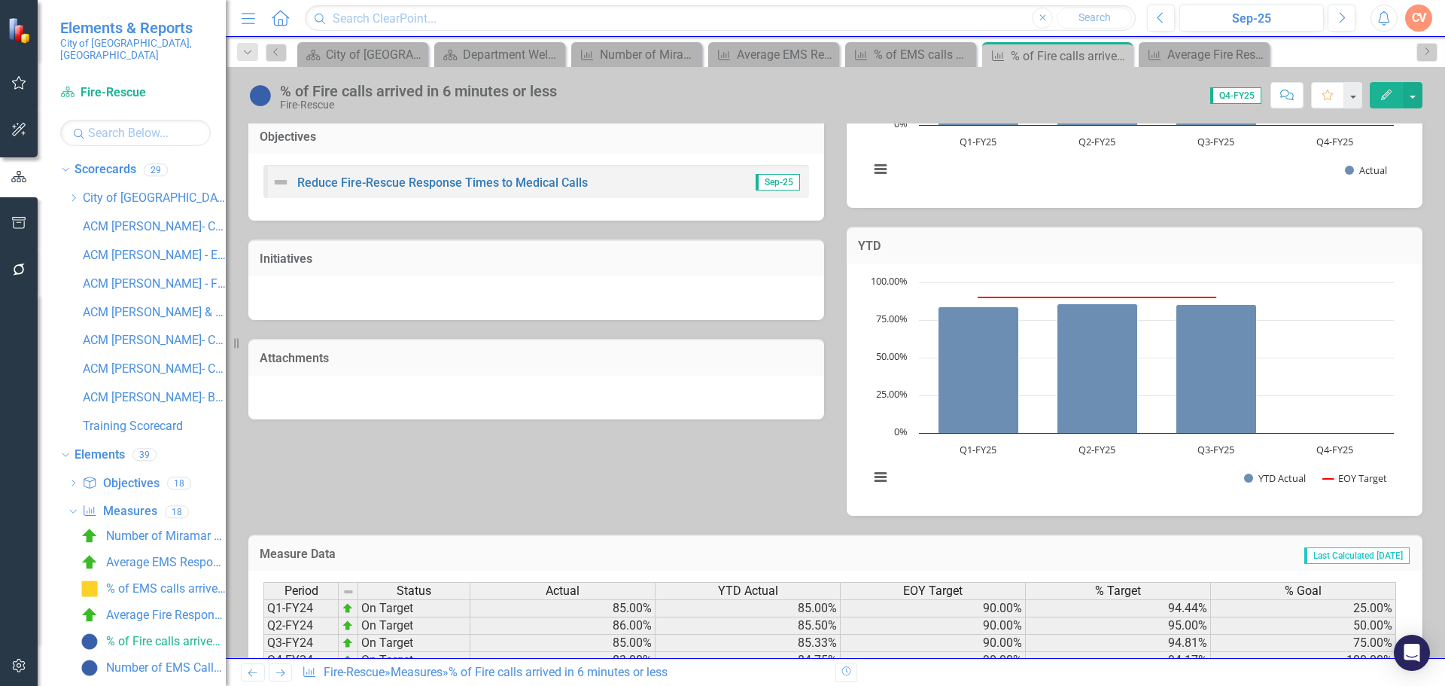
scroll to position [422, 0]
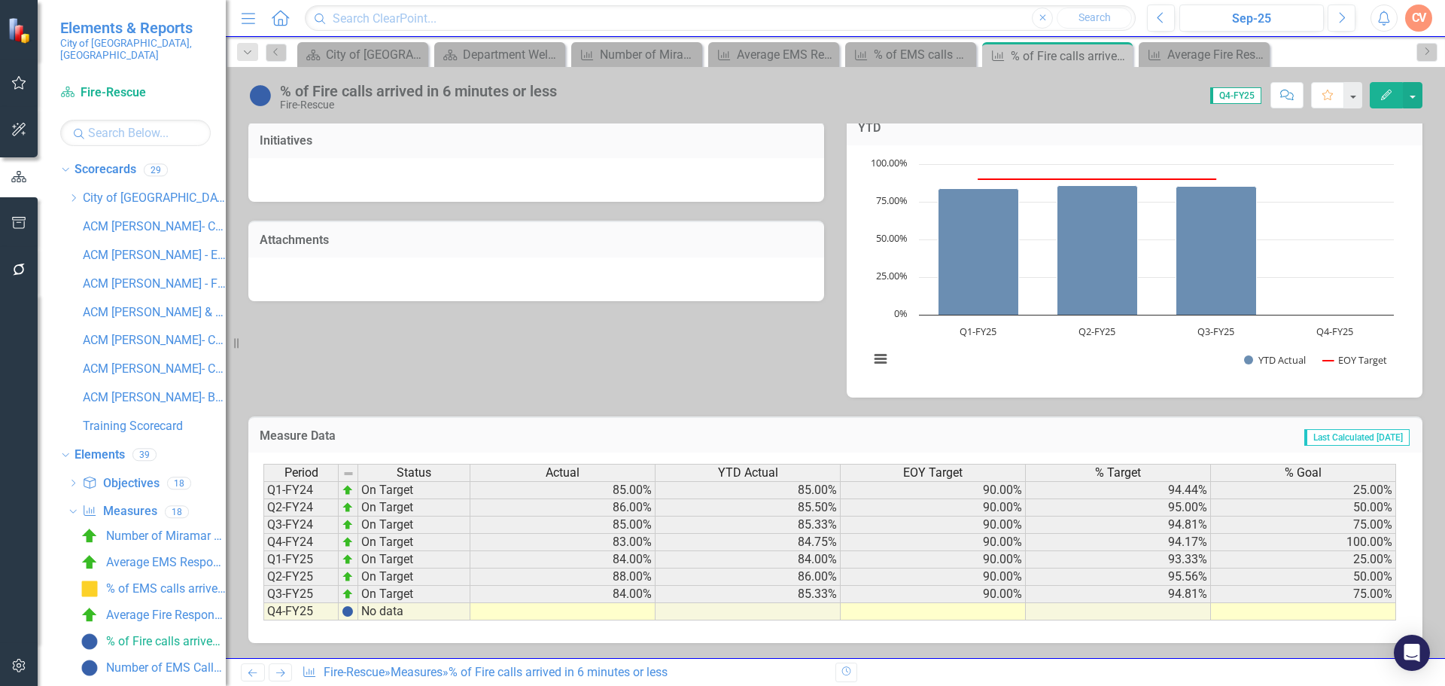
click at [574, 613] on td at bounding box center [562, 611] width 185 height 17
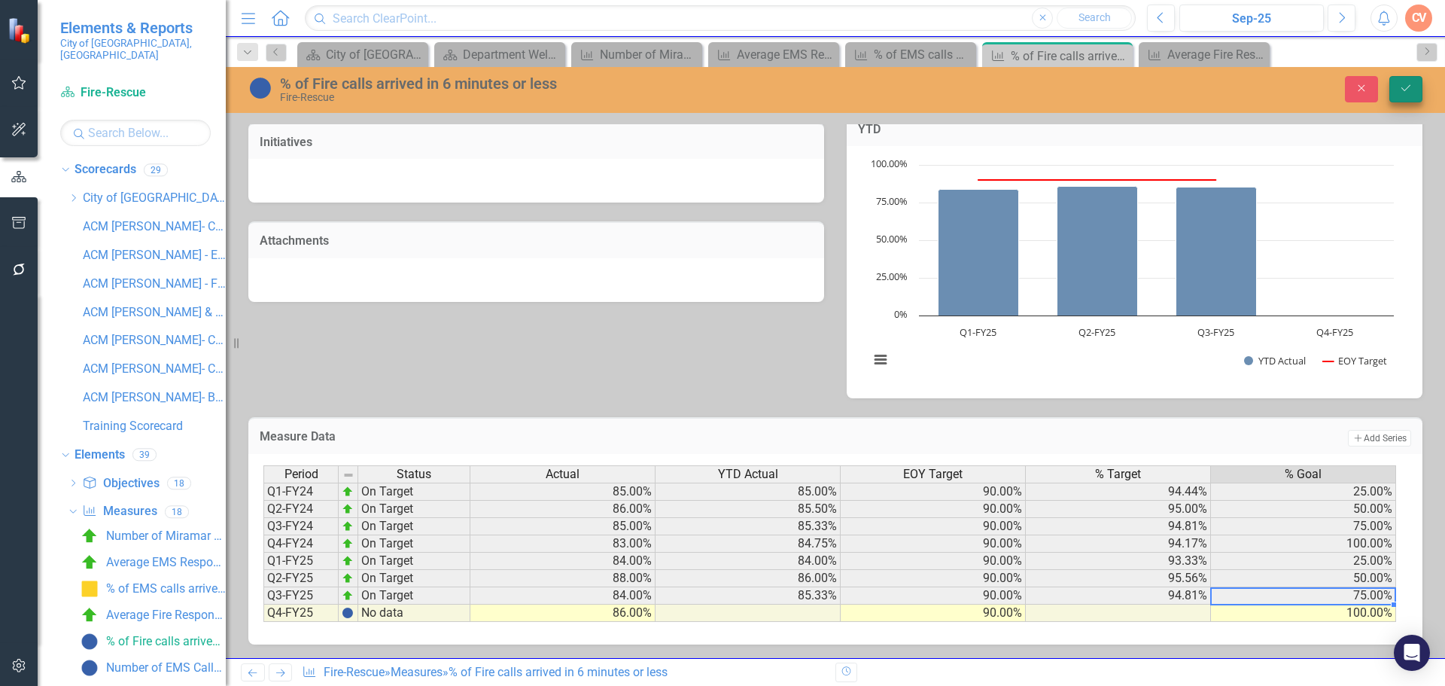
type textarea "100"
click at [1403, 92] on icon "Save" at bounding box center [1406, 88] width 14 height 11
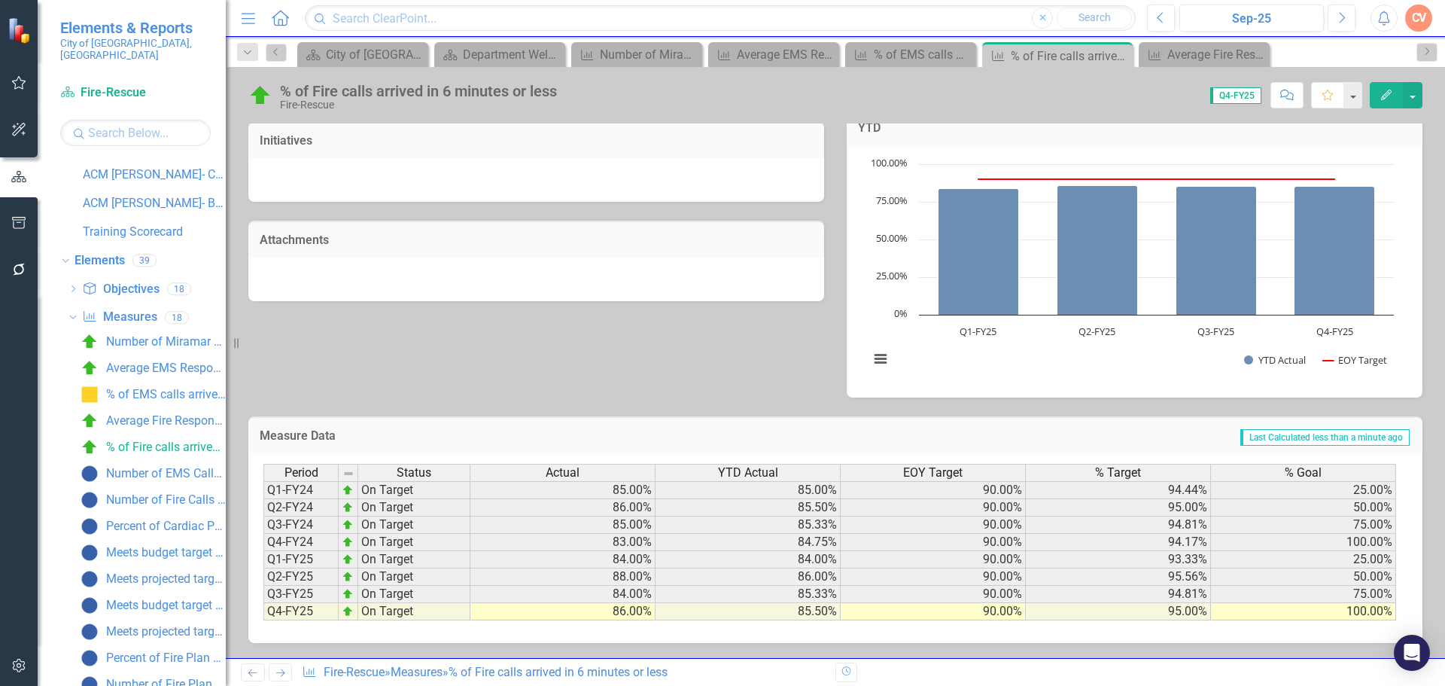
scroll to position [219, 0]
click at [142, 442] on div "Number of EMS Calls Responded to" at bounding box center [166, 449] width 120 height 14
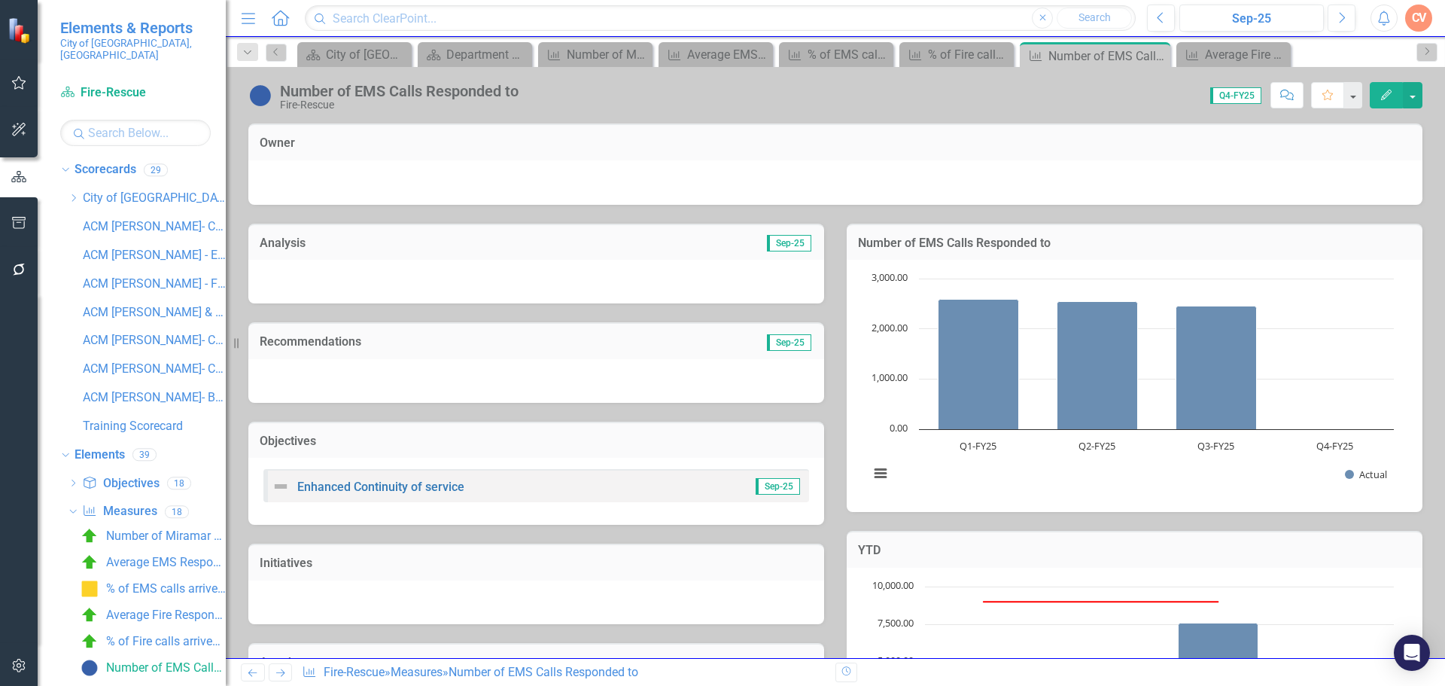
drag, startPoint x: 835, startPoint y: 384, endPoint x: 783, endPoint y: 382, distance: 52.7
click at [835, 384] on div "Number of EMS Calls Responded to Chart Bar chart with 4 bars. Number of EMS Cal…" at bounding box center [1134, 359] width 598 height 308
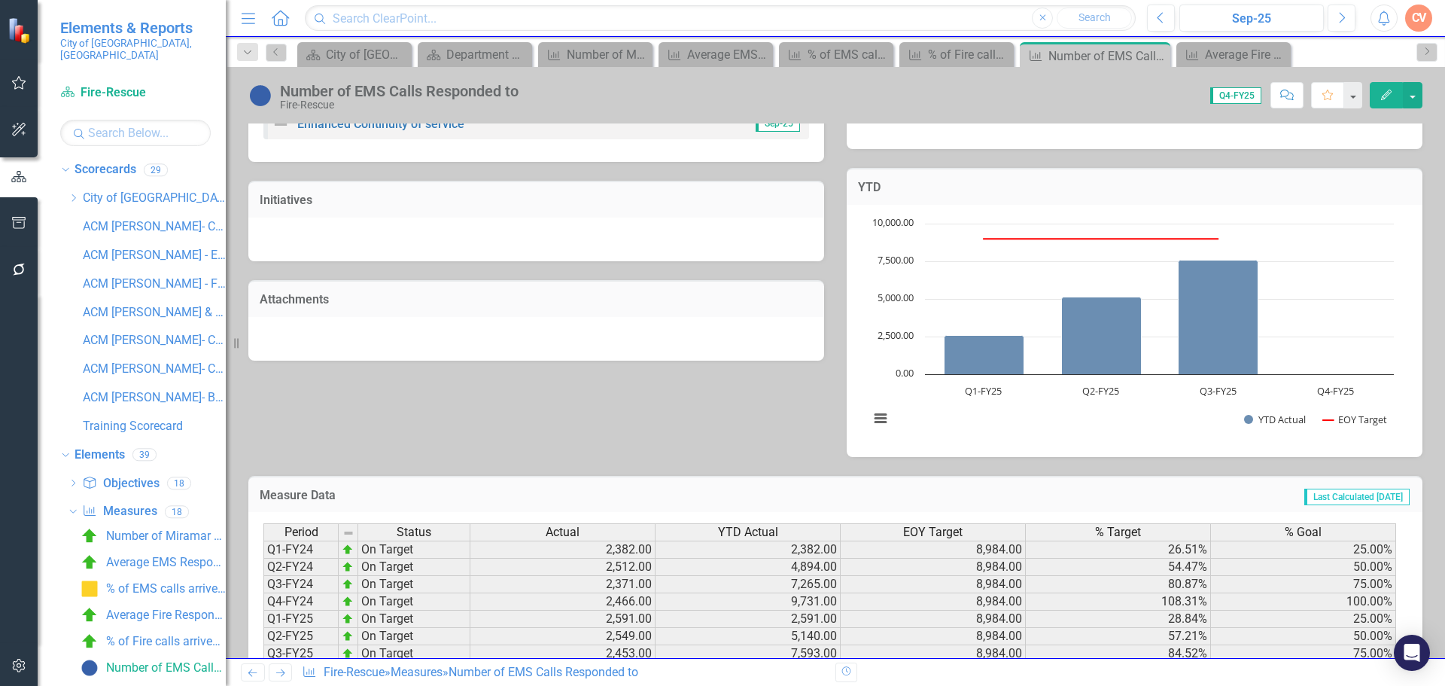
scroll to position [422, 0]
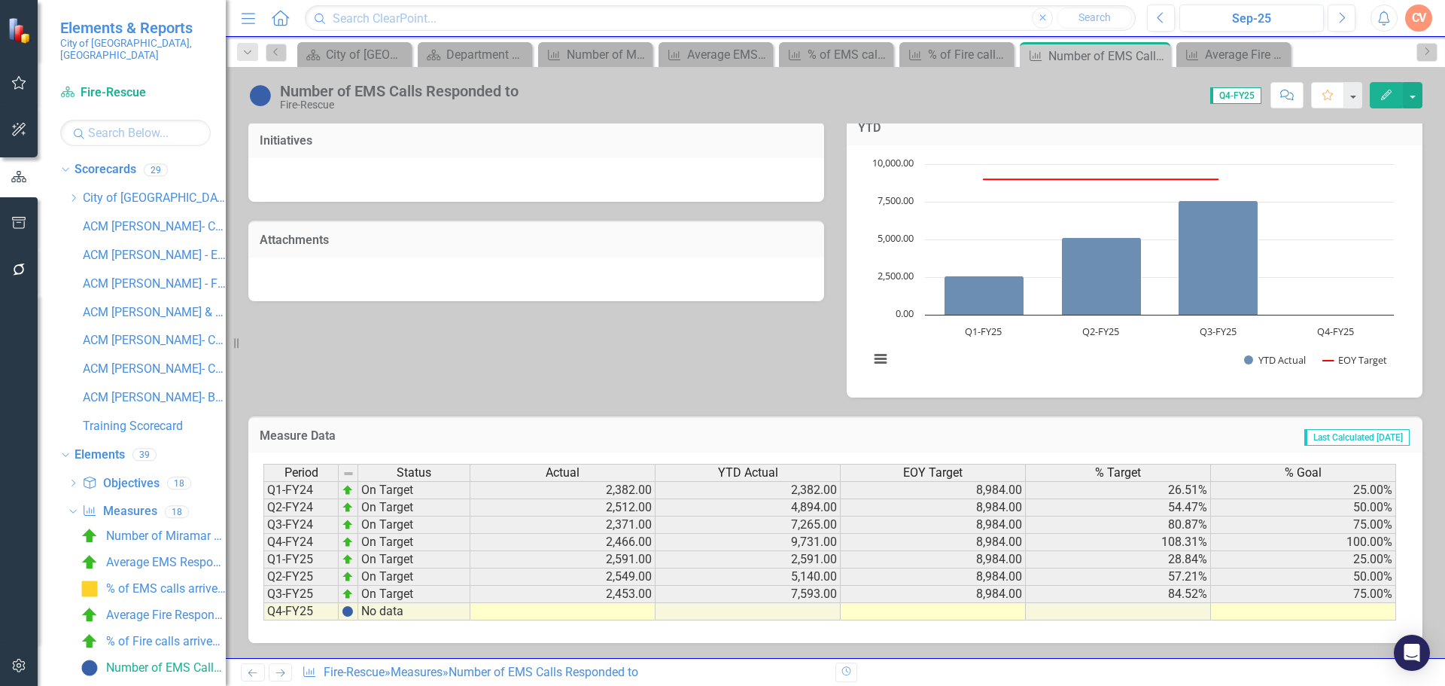
click at [616, 611] on td at bounding box center [562, 611] width 185 height 17
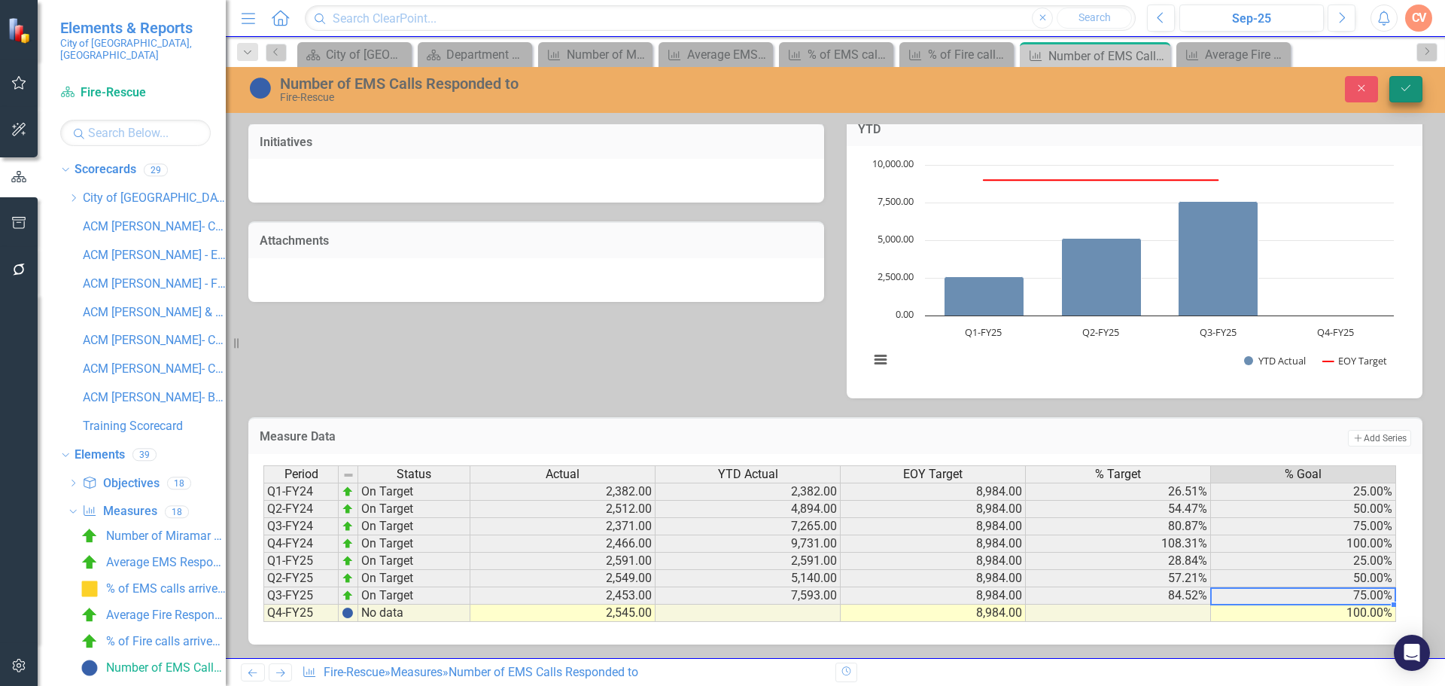
type textarea "100"
click at [1398, 81] on button "Save" at bounding box center [1405, 89] width 33 height 26
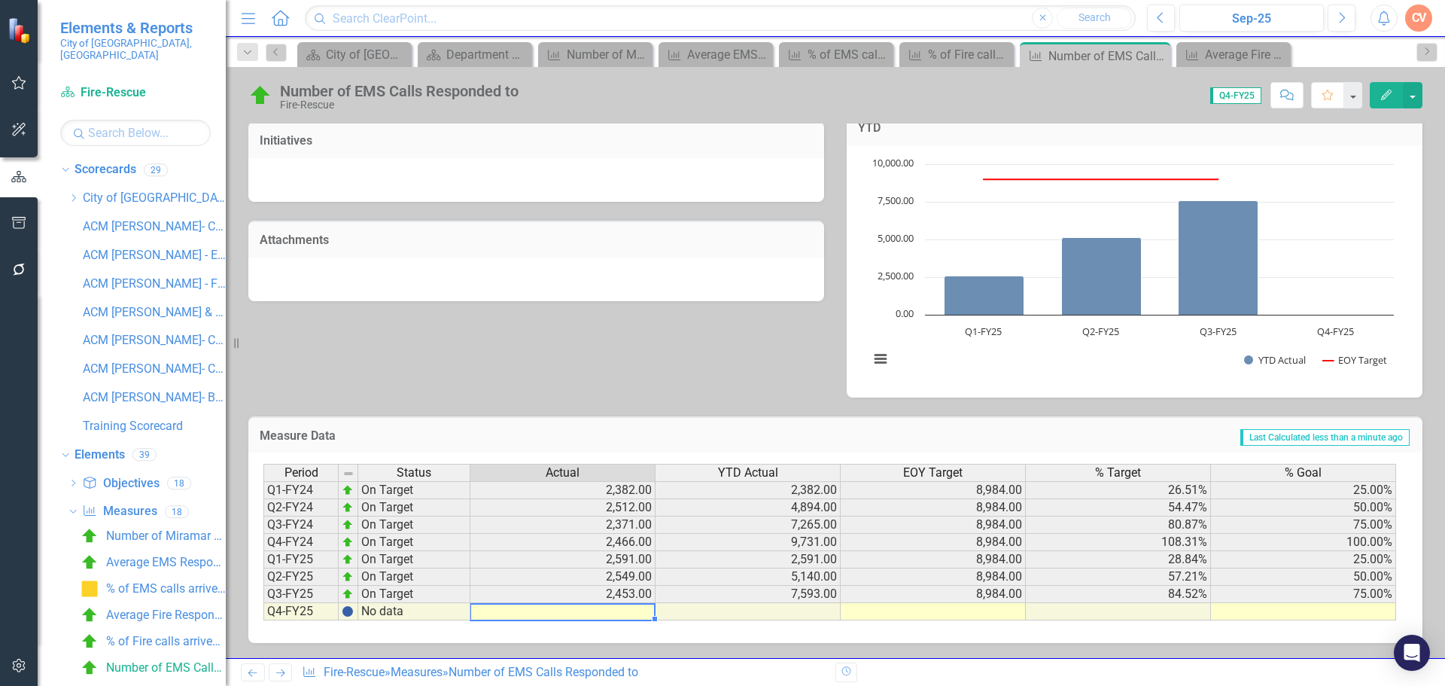
click at [543, 607] on td at bounding box center [562, 611] width 185 height 17
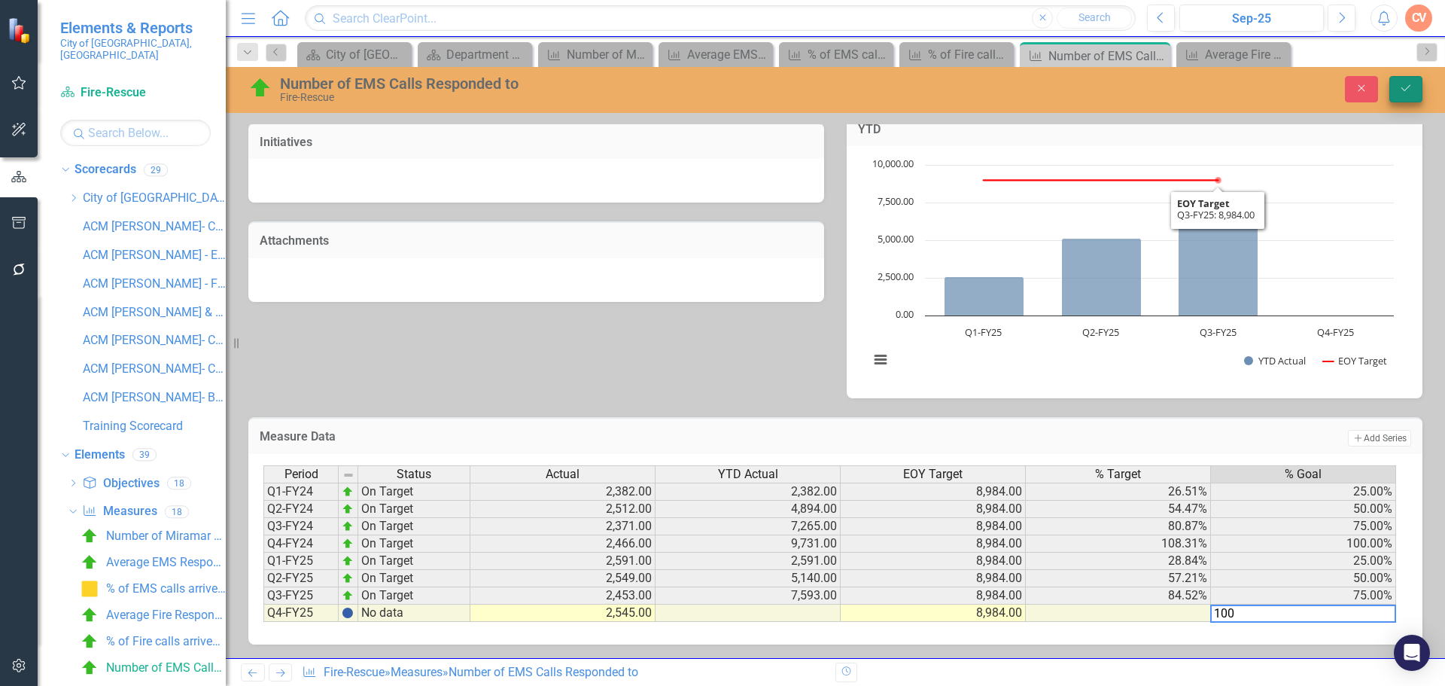
type textarea "100"
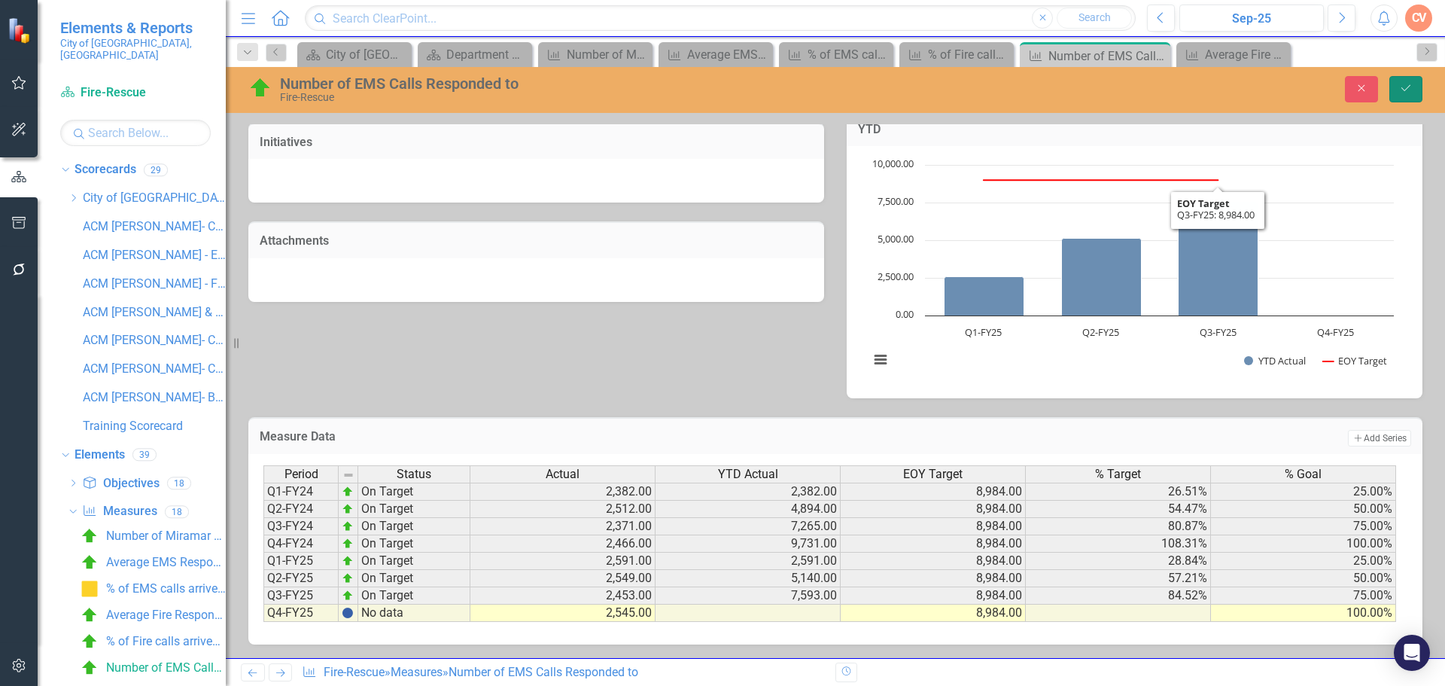
click at [1409, 87] on icon "Save" at bounding box center [1406, 88] width 14 height 11
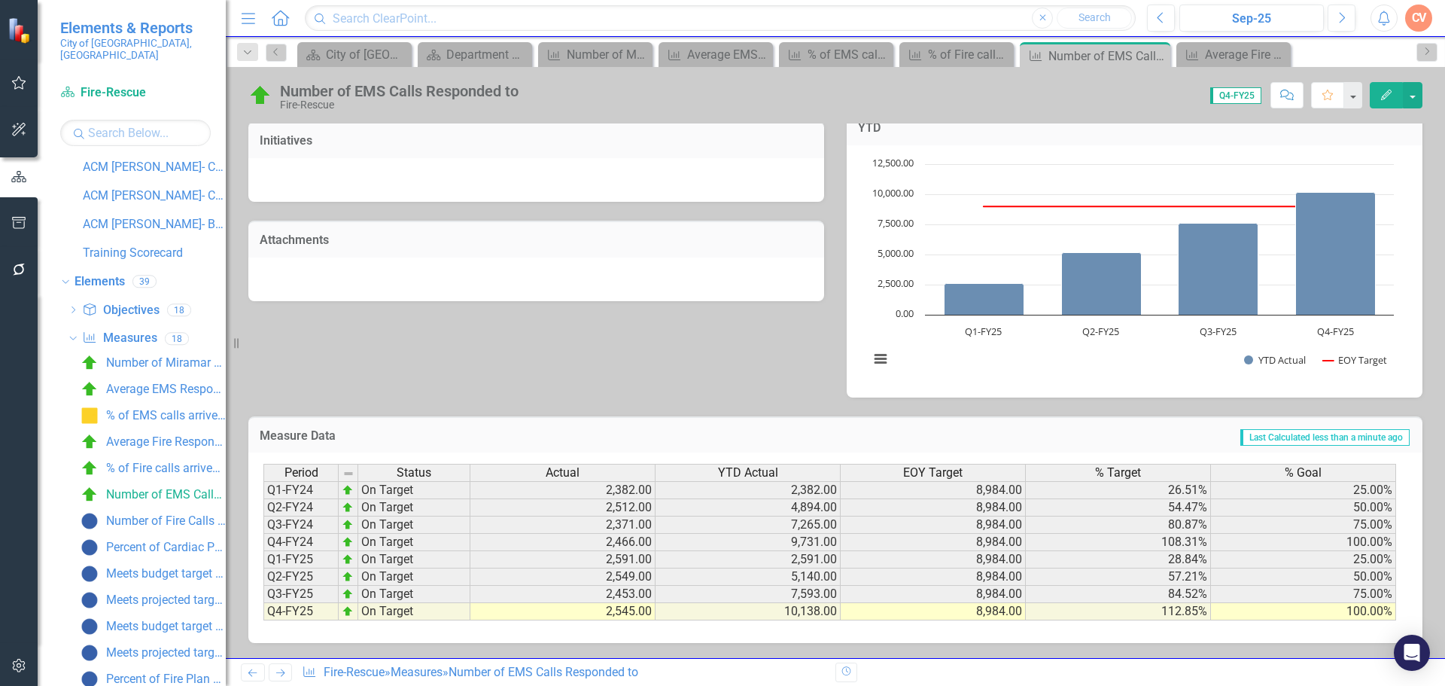
scroll to position [175, 0]
click at [123, 512] on div "Number of Fire Calls Responded to" at bounding box center [166, 519] width 120 height 14
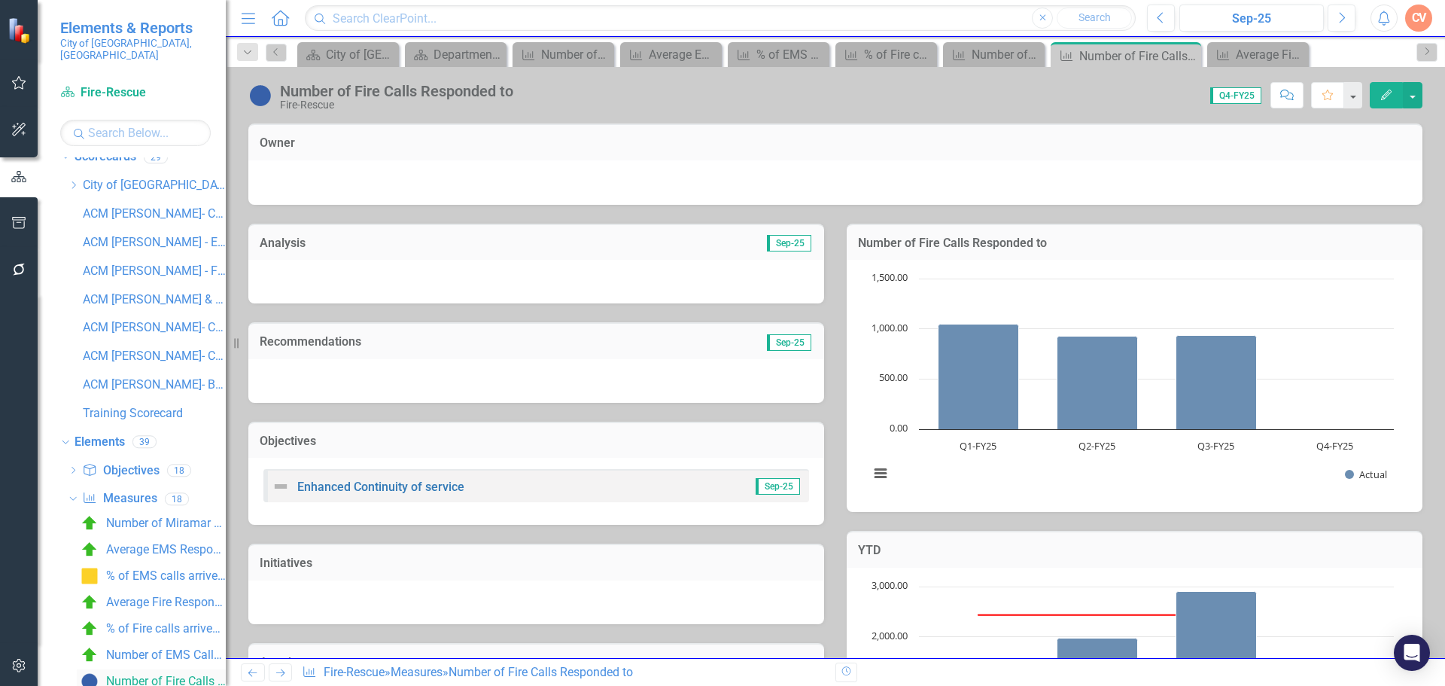
scroll to position [8, 0]
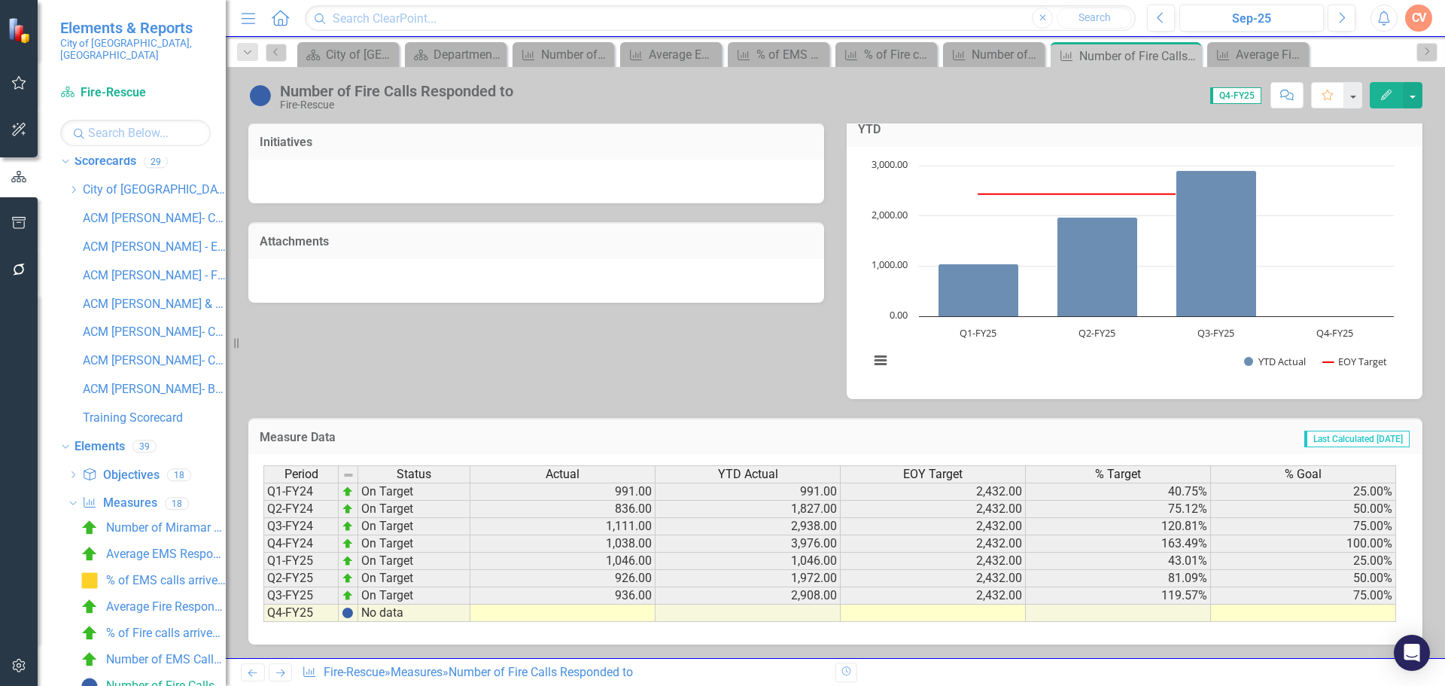
scroll to position [422, 0]
click at [543, 611] on td at bounding box center [562, 611] width 185 height 17
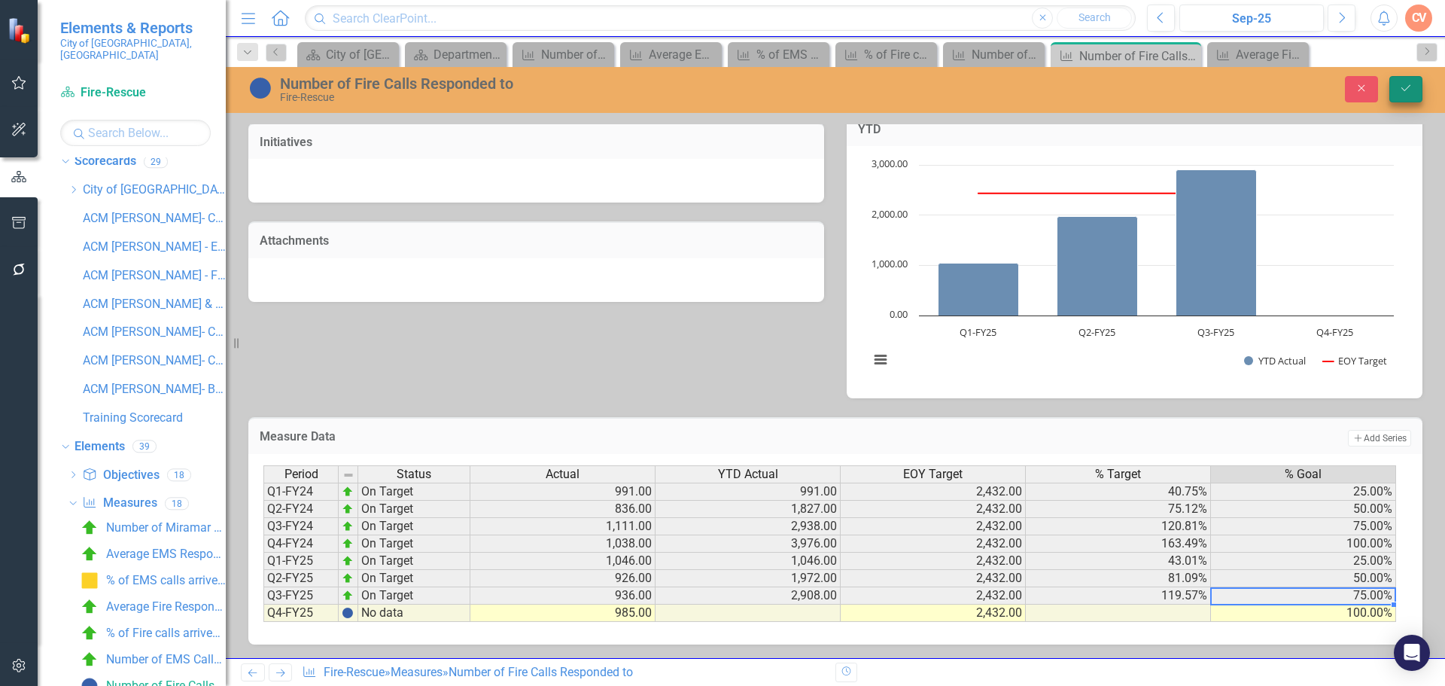
type textarea "100"
click at [1403, 91] on icon "Save" at bounding box center [1406, 88] width 14 height 11
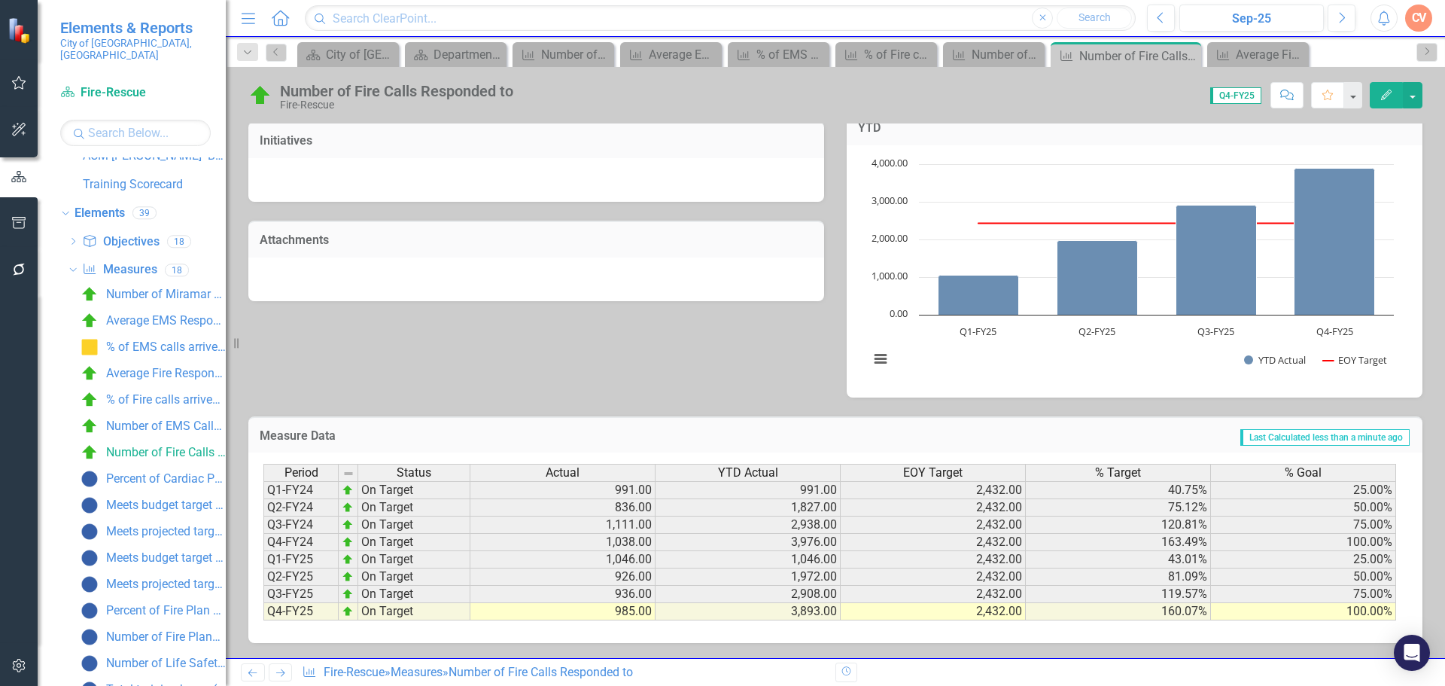
scroll to position [248, 0]
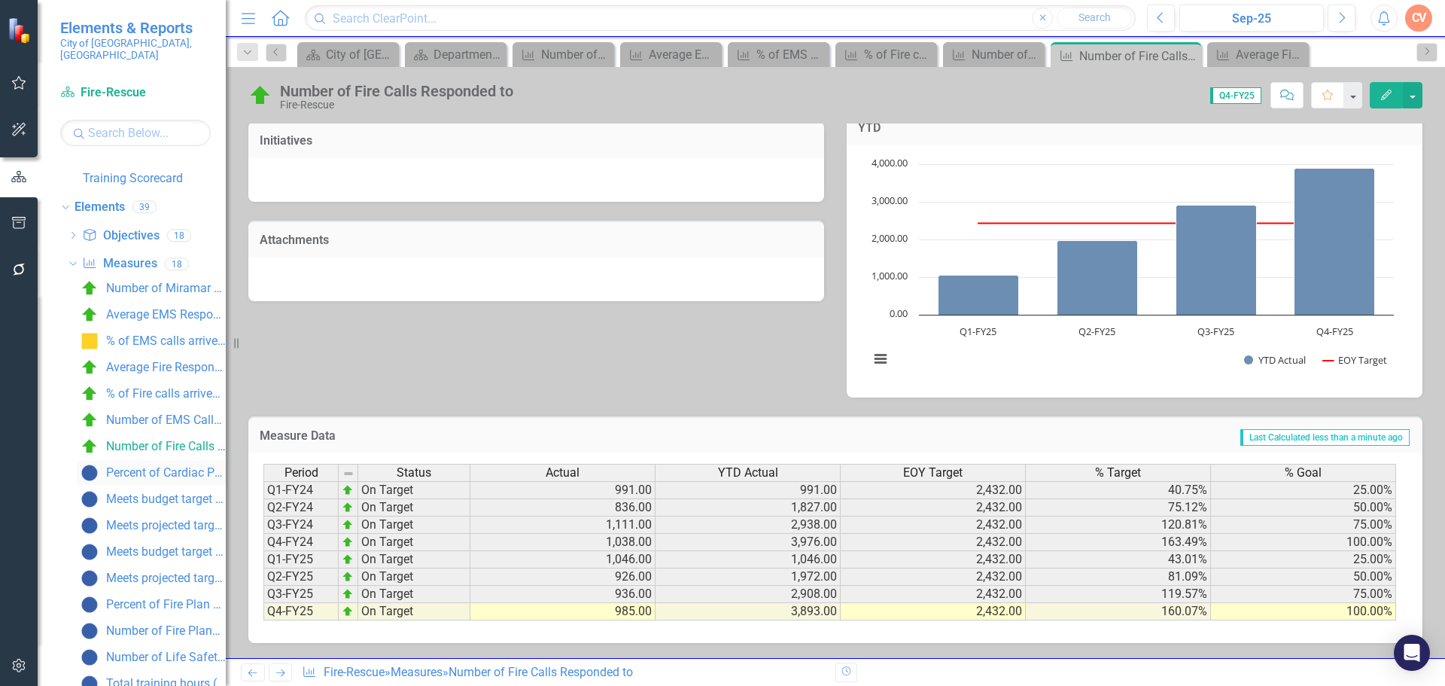
click at [145, 466] on div "Percent of Cardiac Patients with pulsatile rhythms upon delivery to a hospital" at bounding box center [166, 473] width 120 height 14
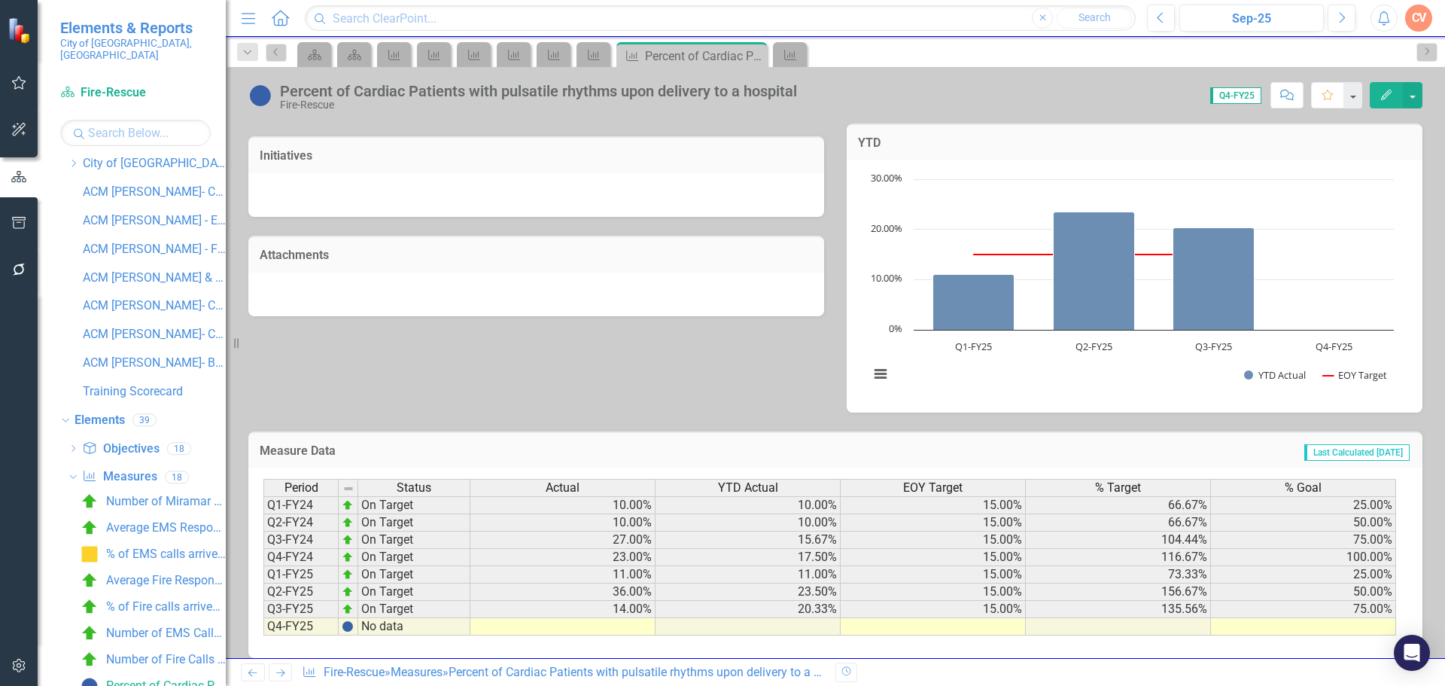
scroll to position [422, 0]
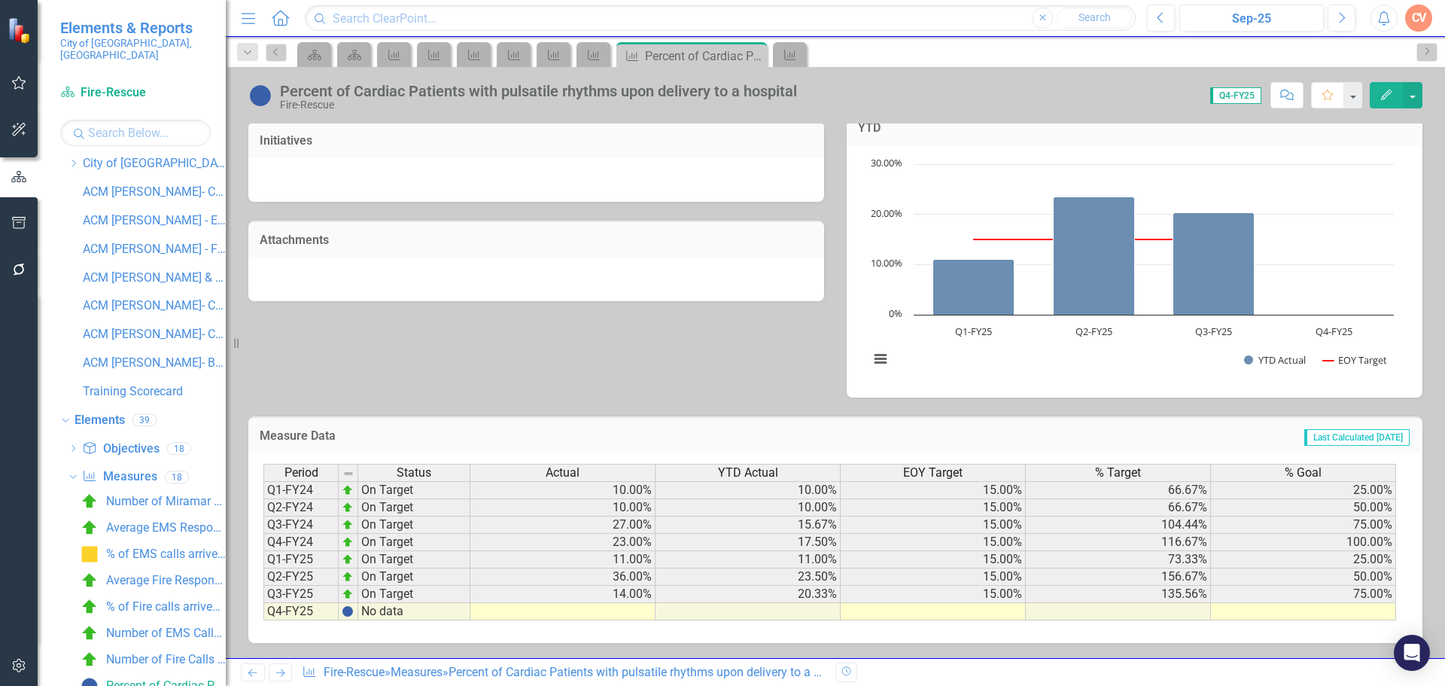
click at [604, 610] on td at bounding box center [562, 611] width 185 height 17
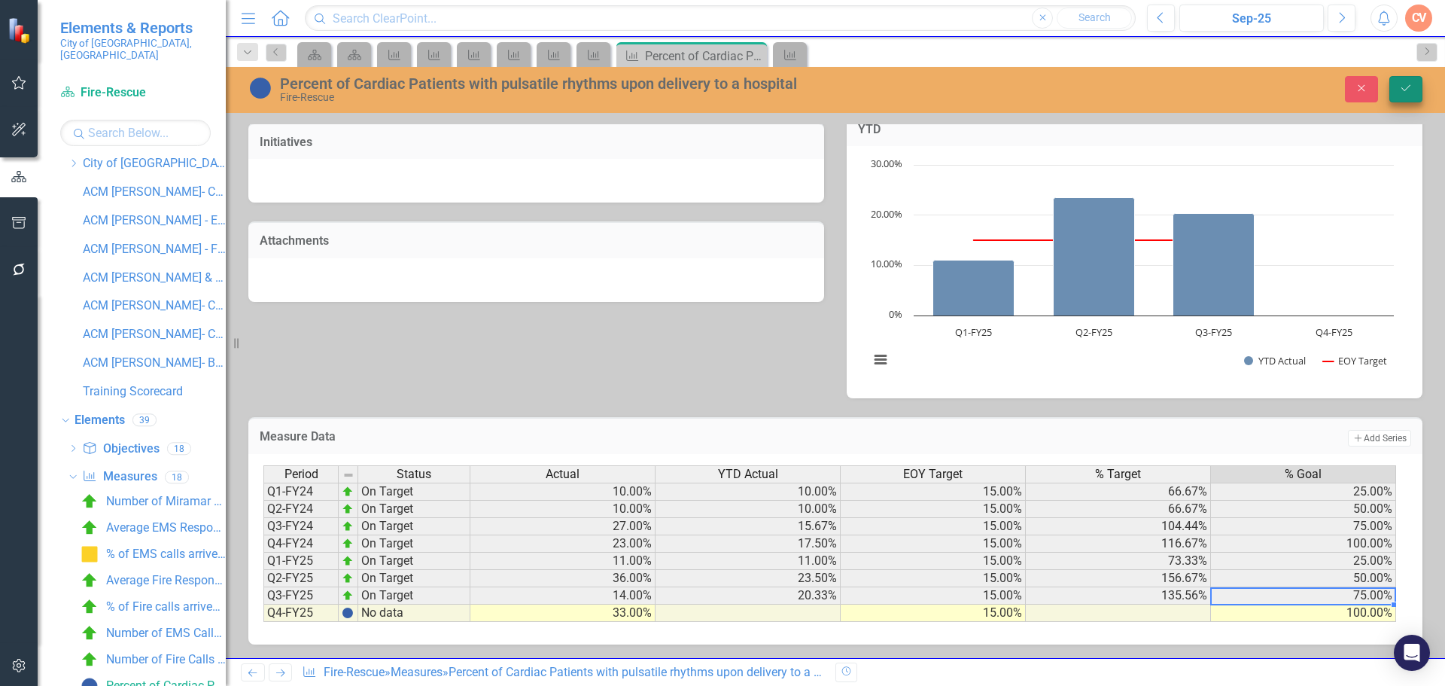
type textarea "100"
click at [1409, 89] on icon "Save" at bounding box center [1406, 88] width 14 height 11
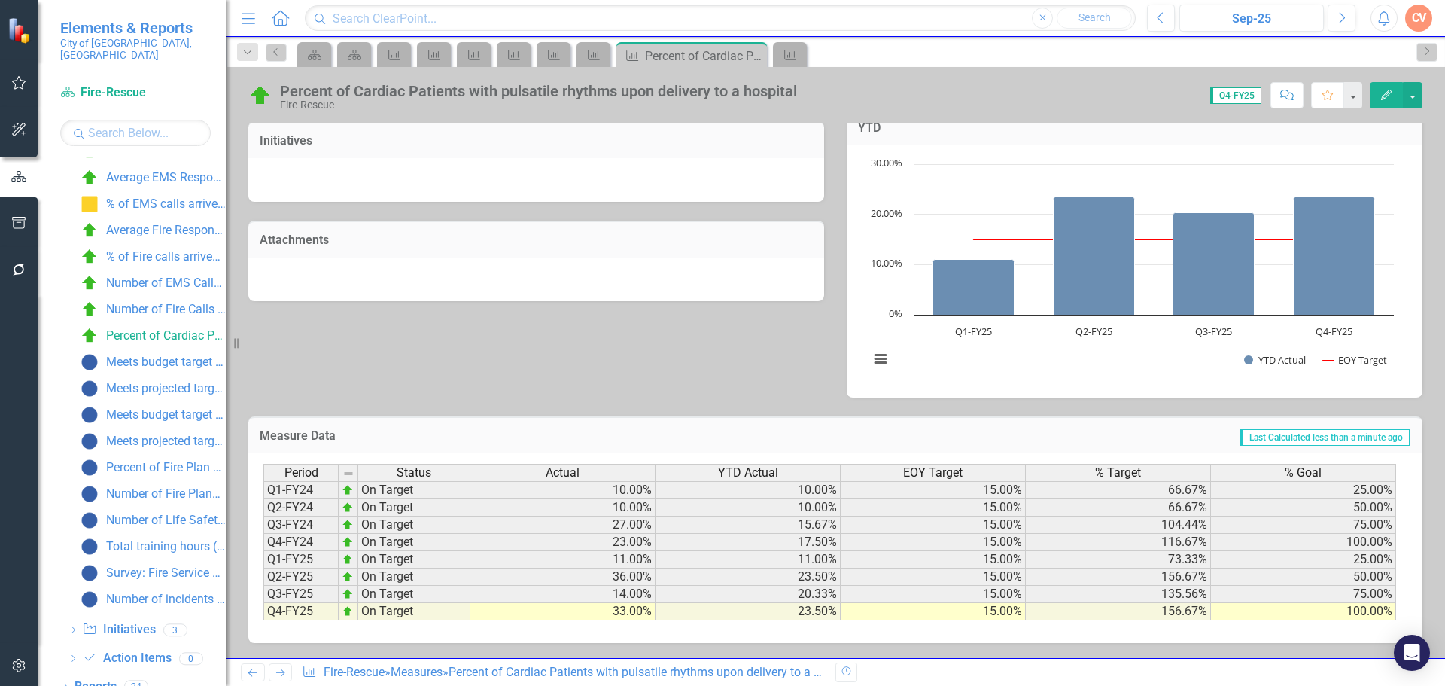
scroll to position [390, 0]
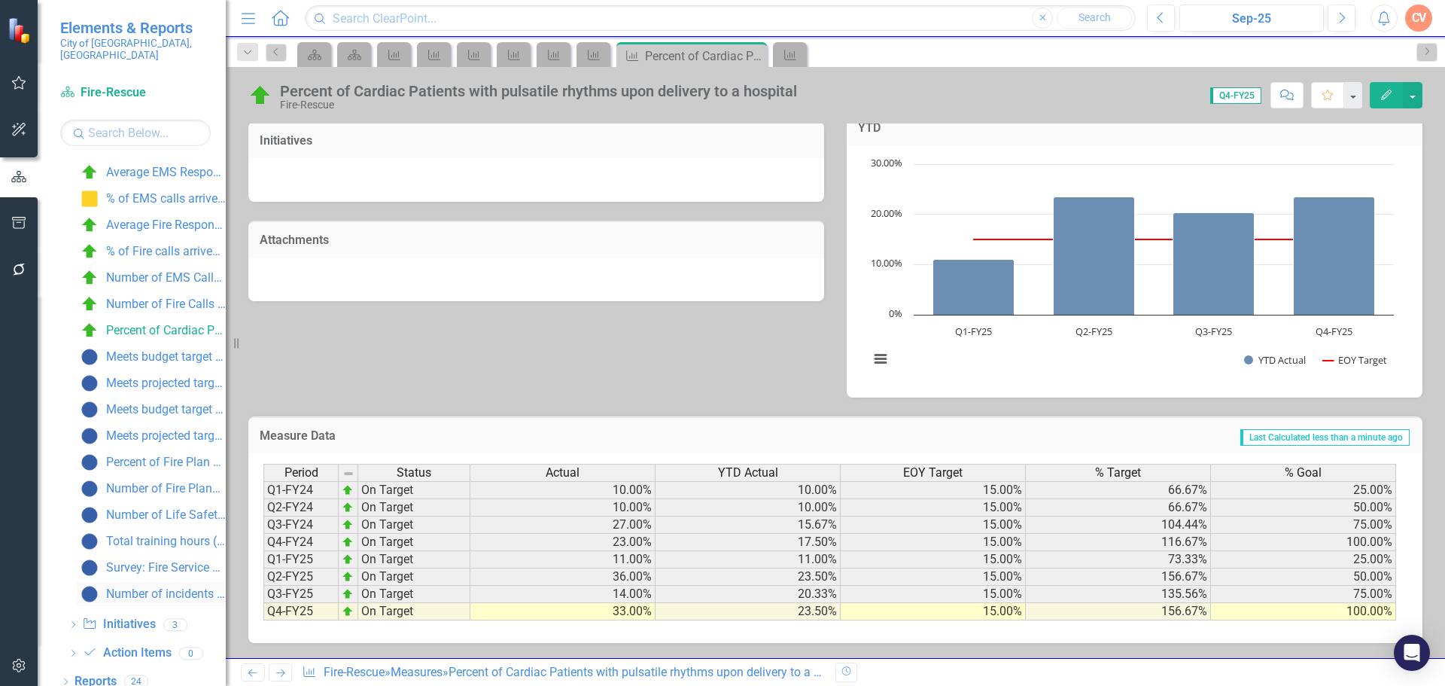
click at [150, 587] on div "Number of incidents per 1,000 residents" at bounding box center [166, 594] width 120 height 14
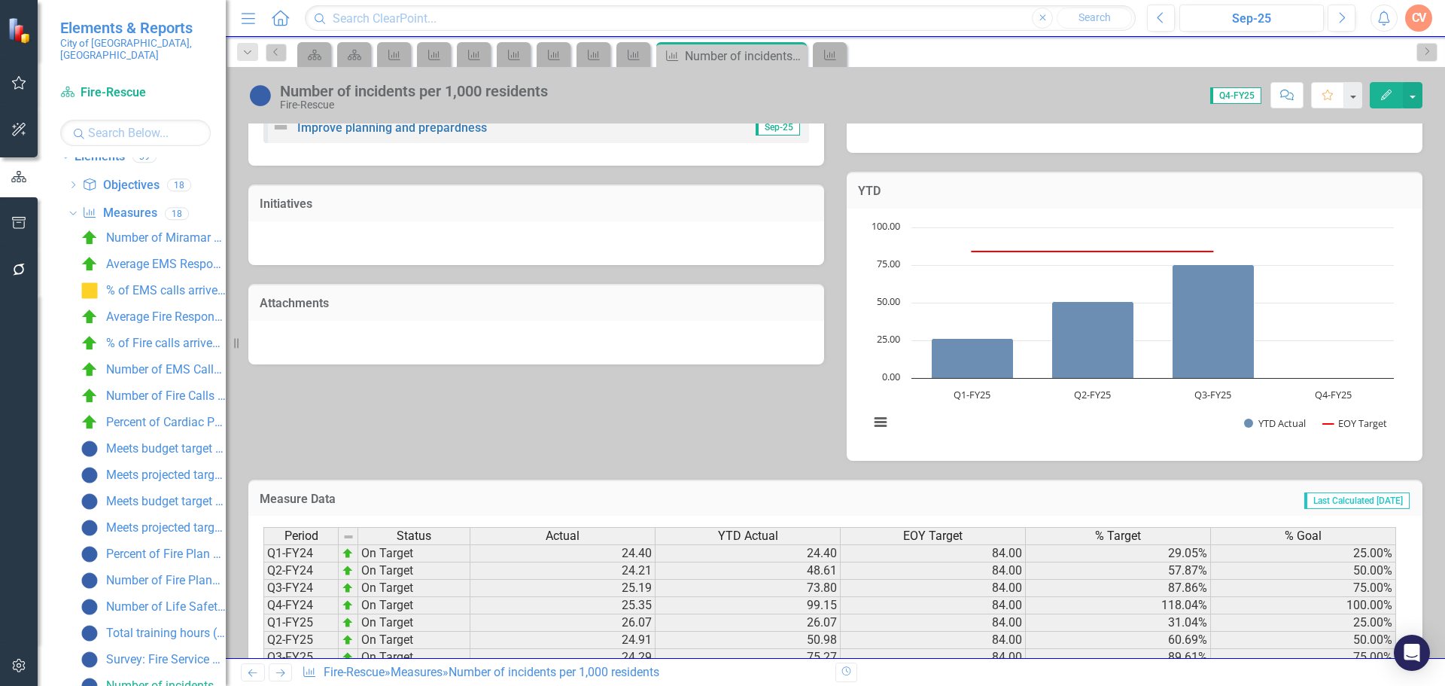
scroll to position [422, 0]
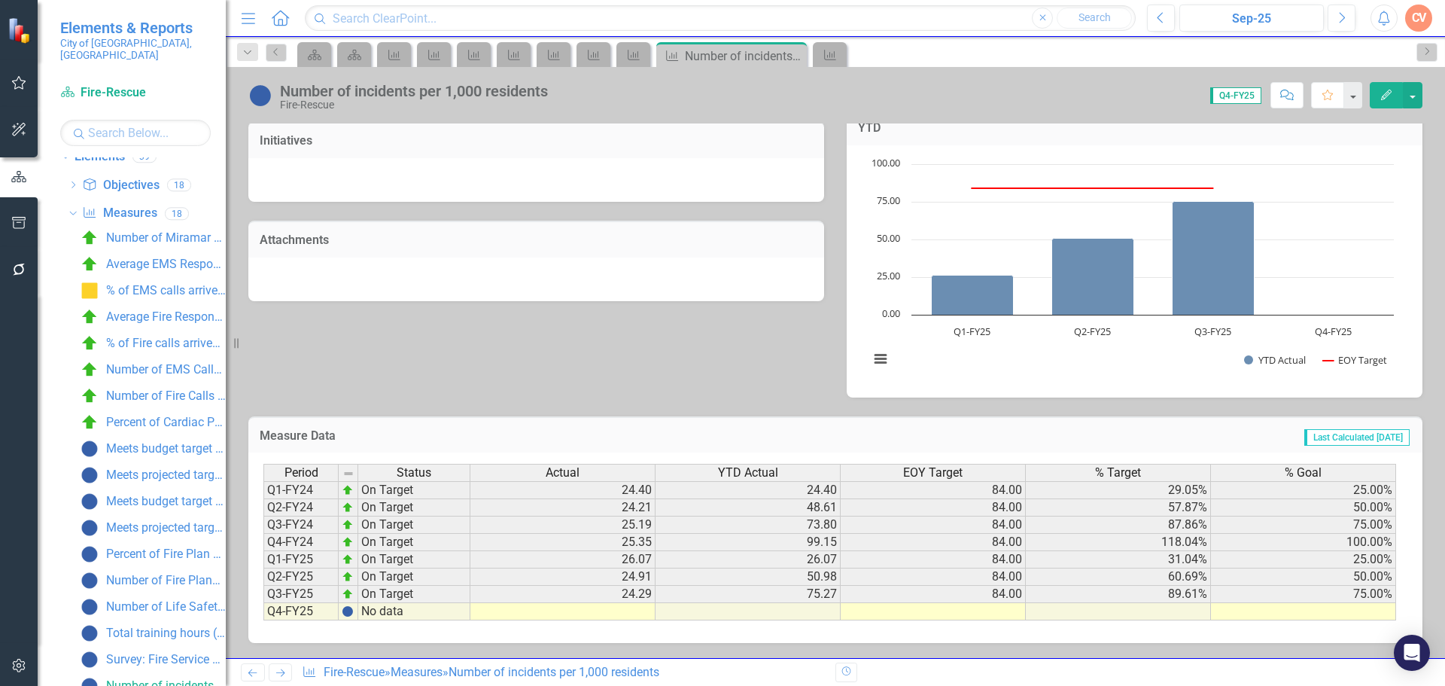
click at [576, 608] on td at bounding box center [562, 611] width 185 height 17
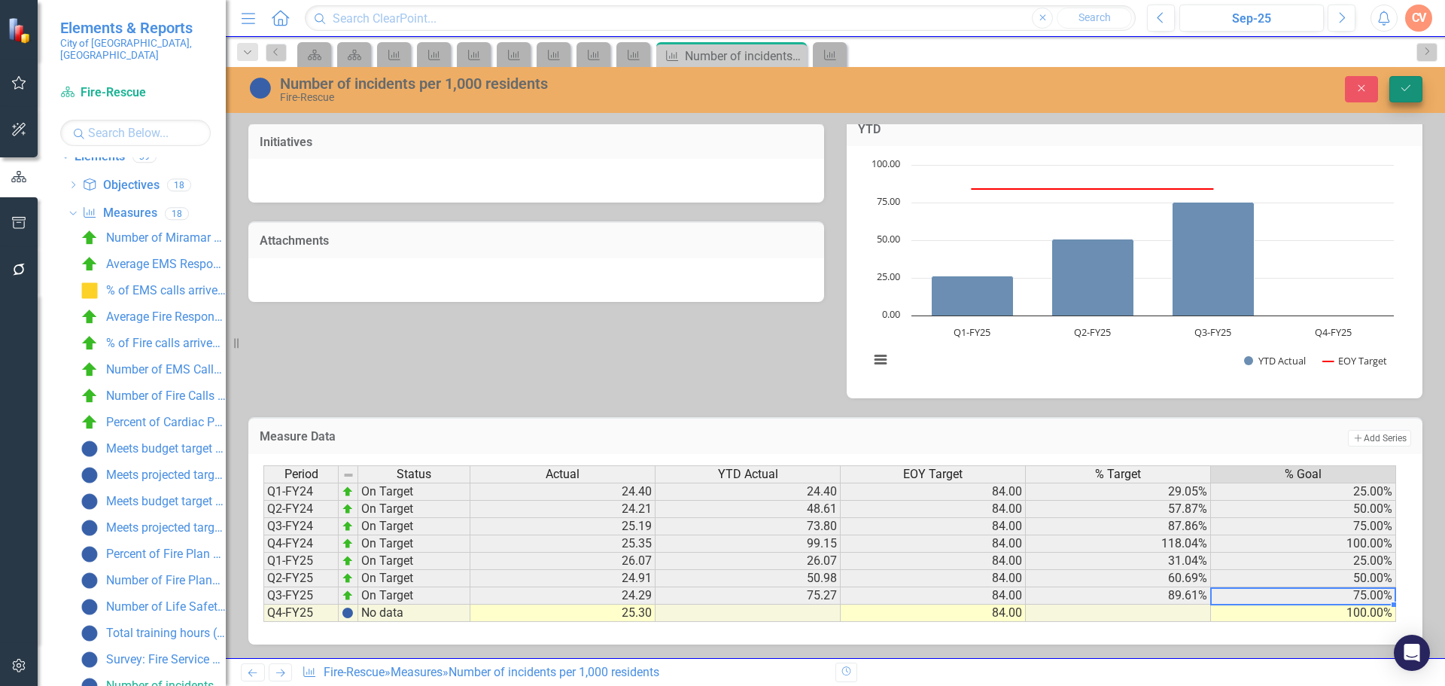
type textarea "100"
click at [1403, 92] on icon "Save" at bounding box center [1406, 88] width 14 height 11
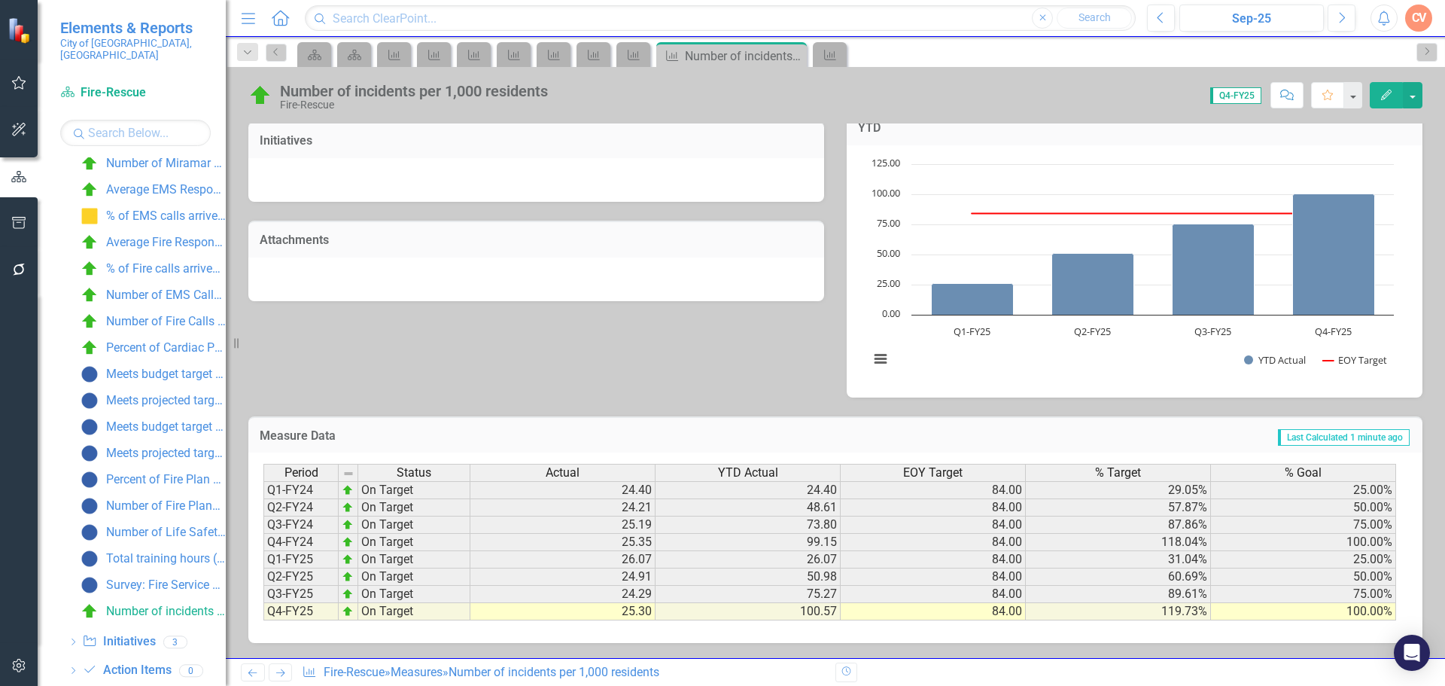
scroll to position [390, 0]
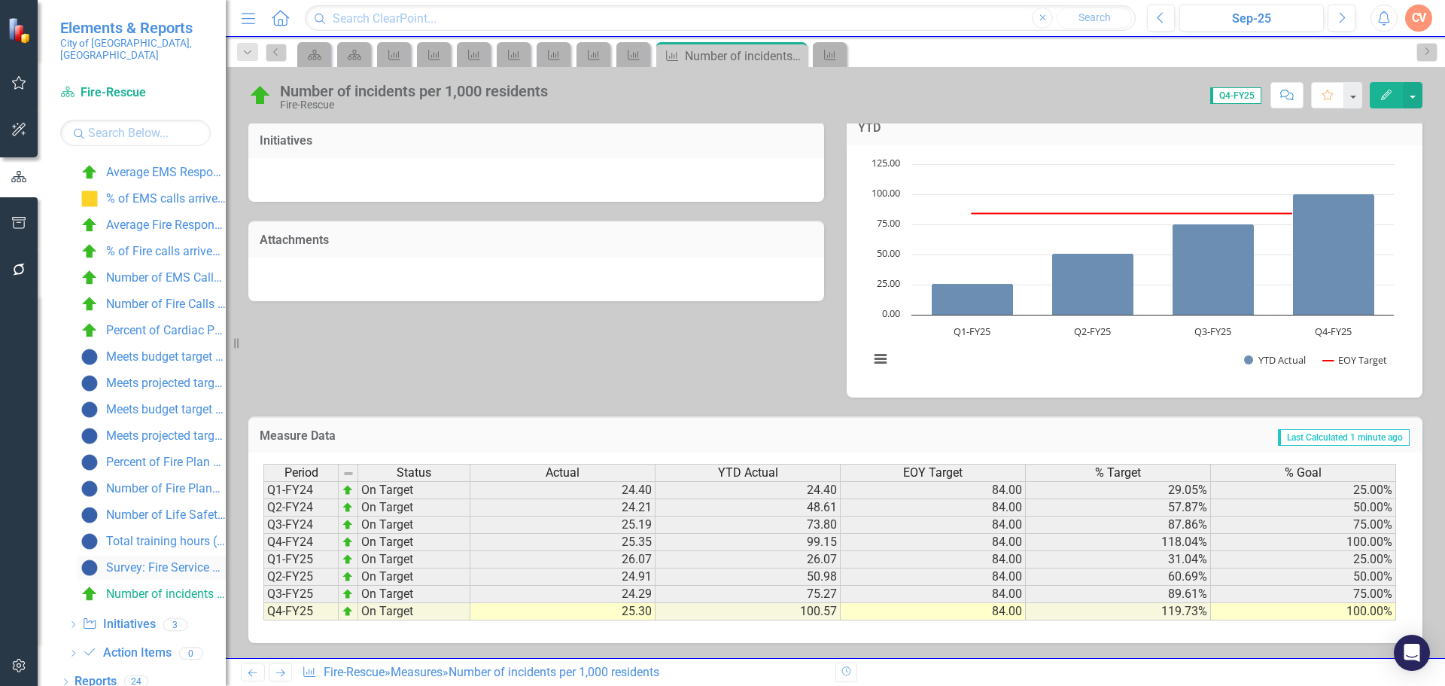
click at [150, 561] on div "Survey: Fire Service Quality, Among all respondents: % Excellent or Good" at bounding box center [166, 568] width 120 height 14
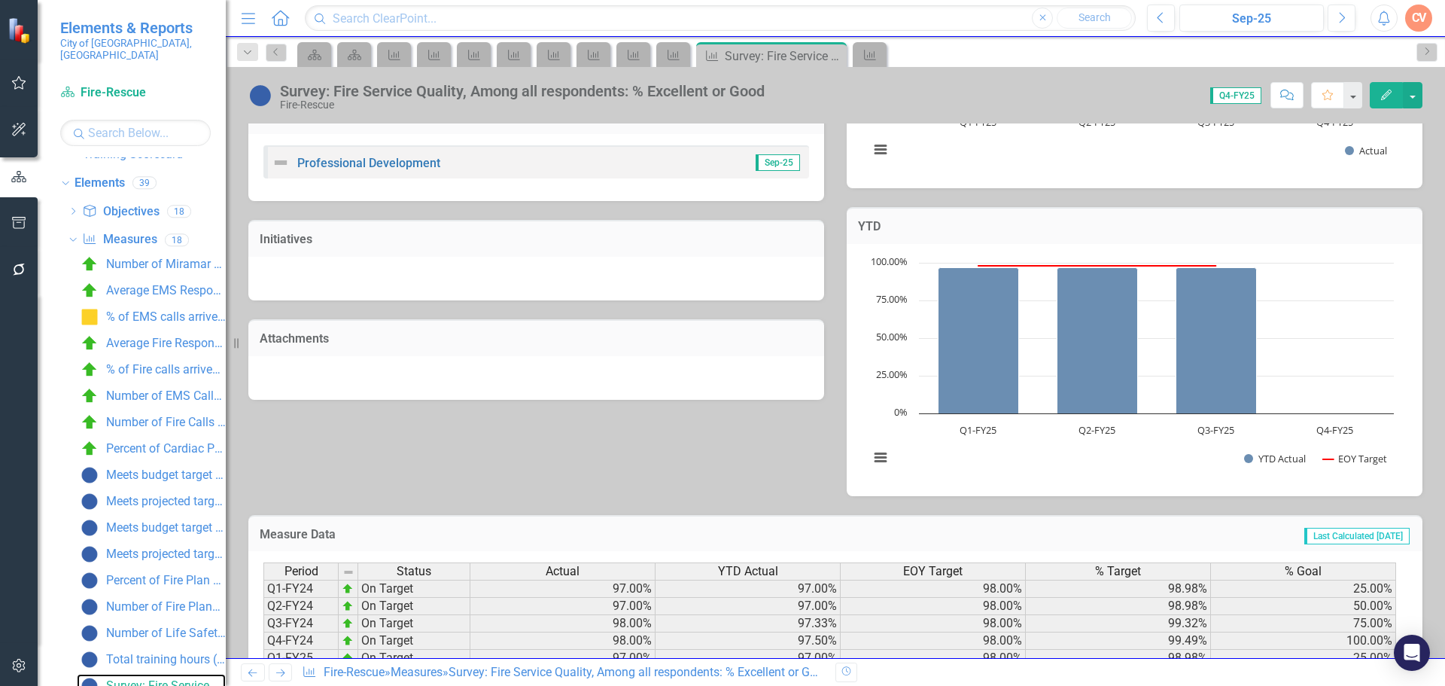
scroll to position [422, 0]
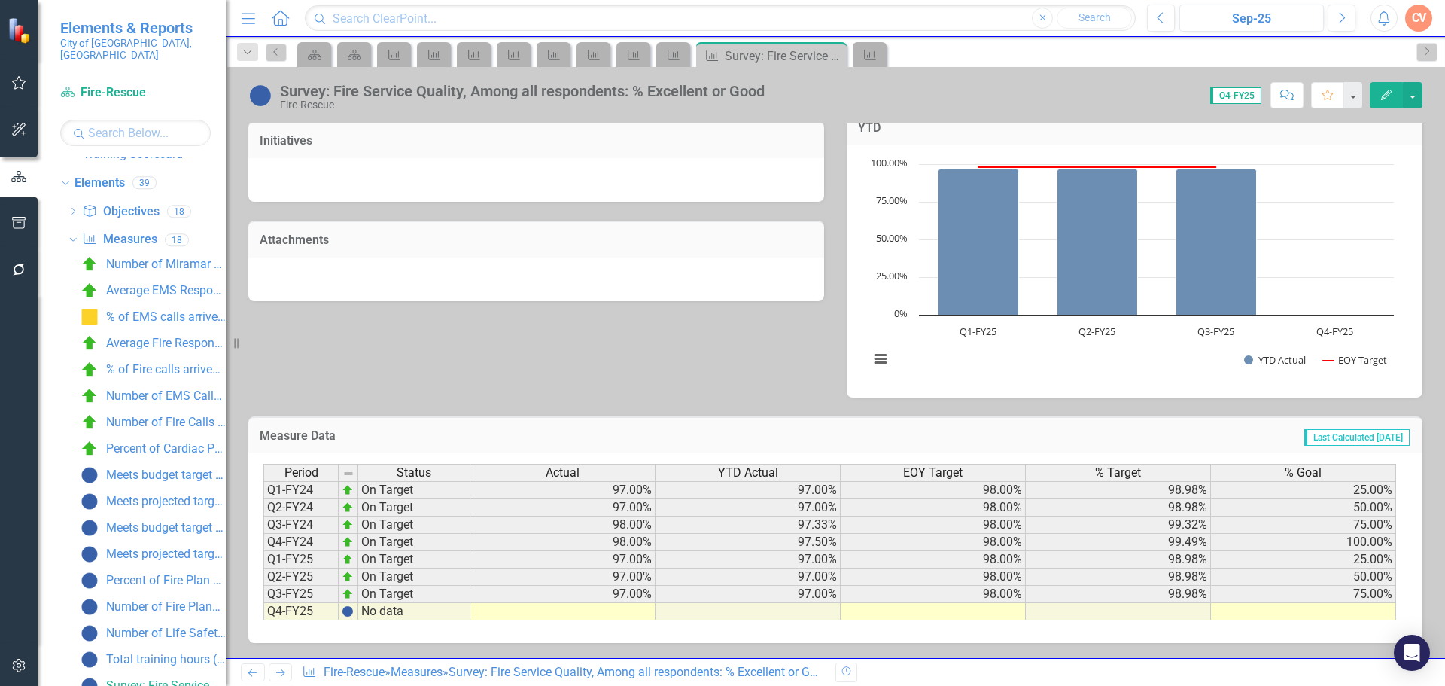
click at [582, 610] on td at bounding box center [562, 611] width 185 height 17
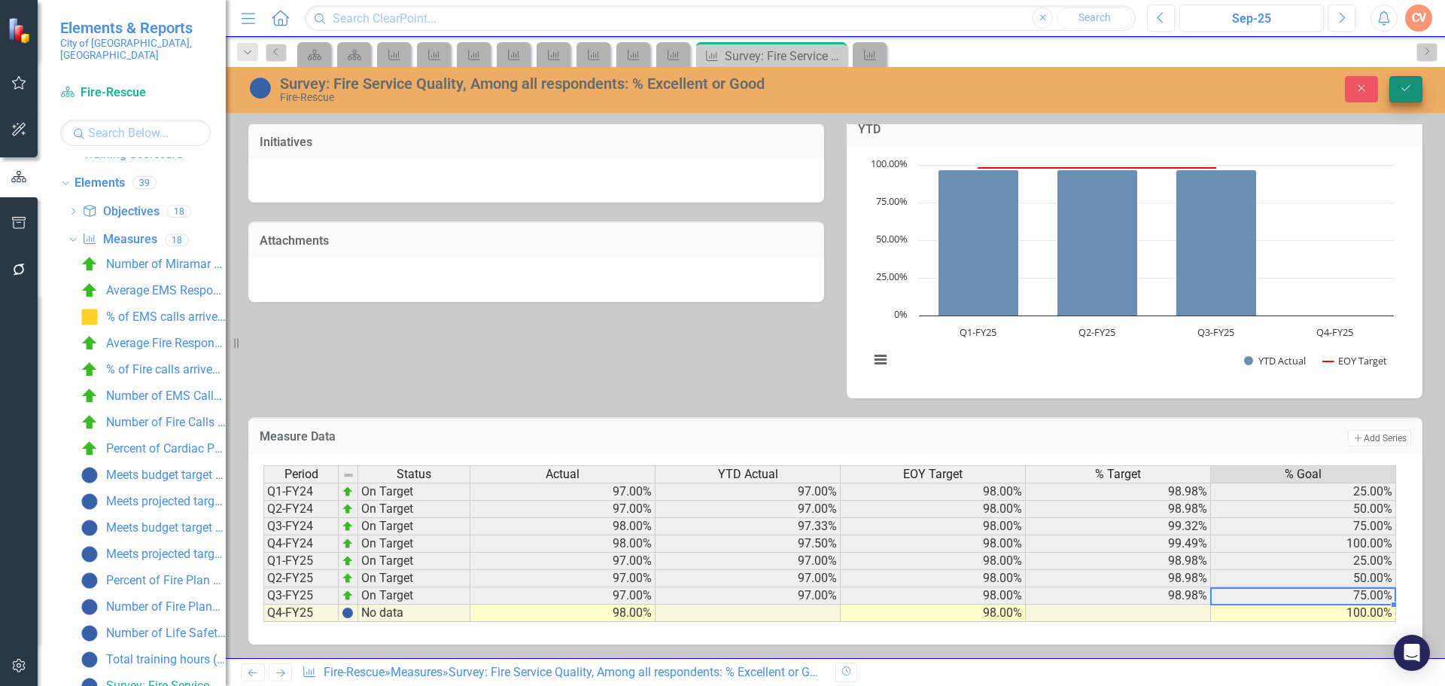
type textarea "100"
click at [1403, 89] on icon "Save" at bounding box center [1406, 88] width 14 height 11
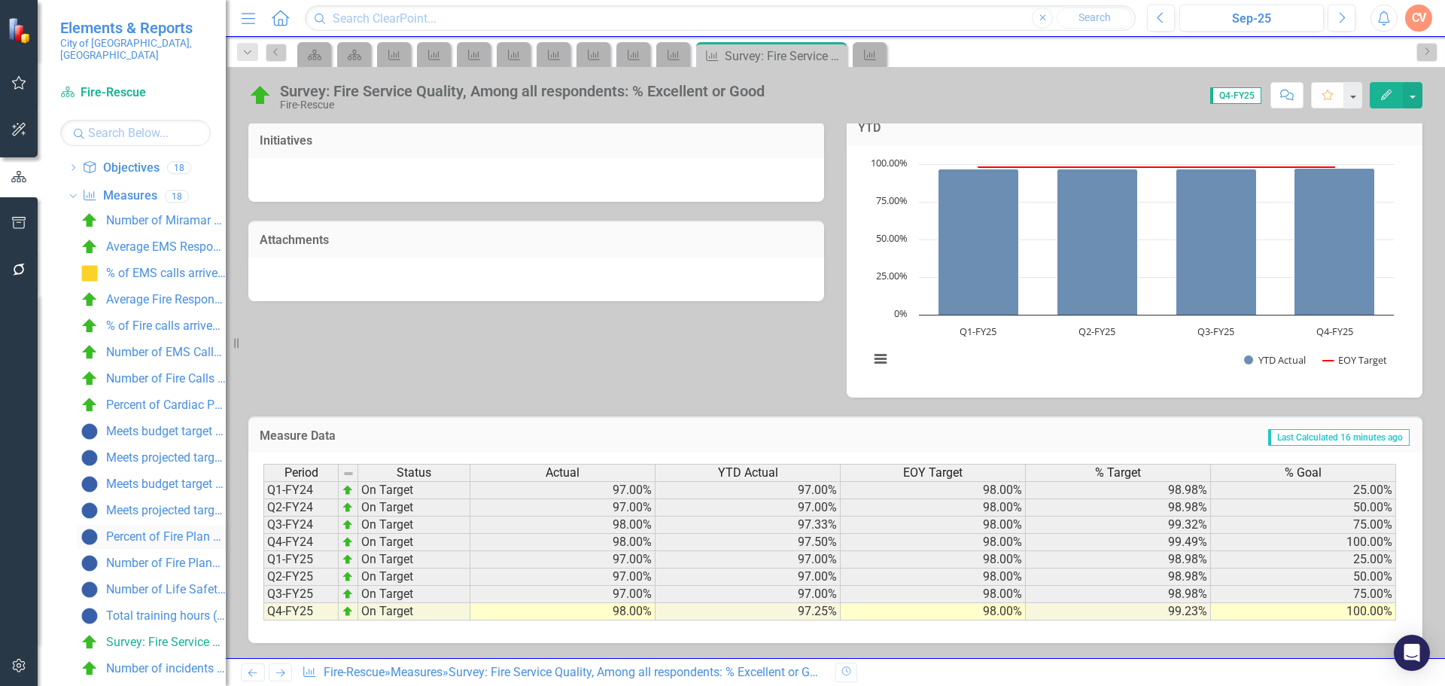
scroll to position [330, 0]
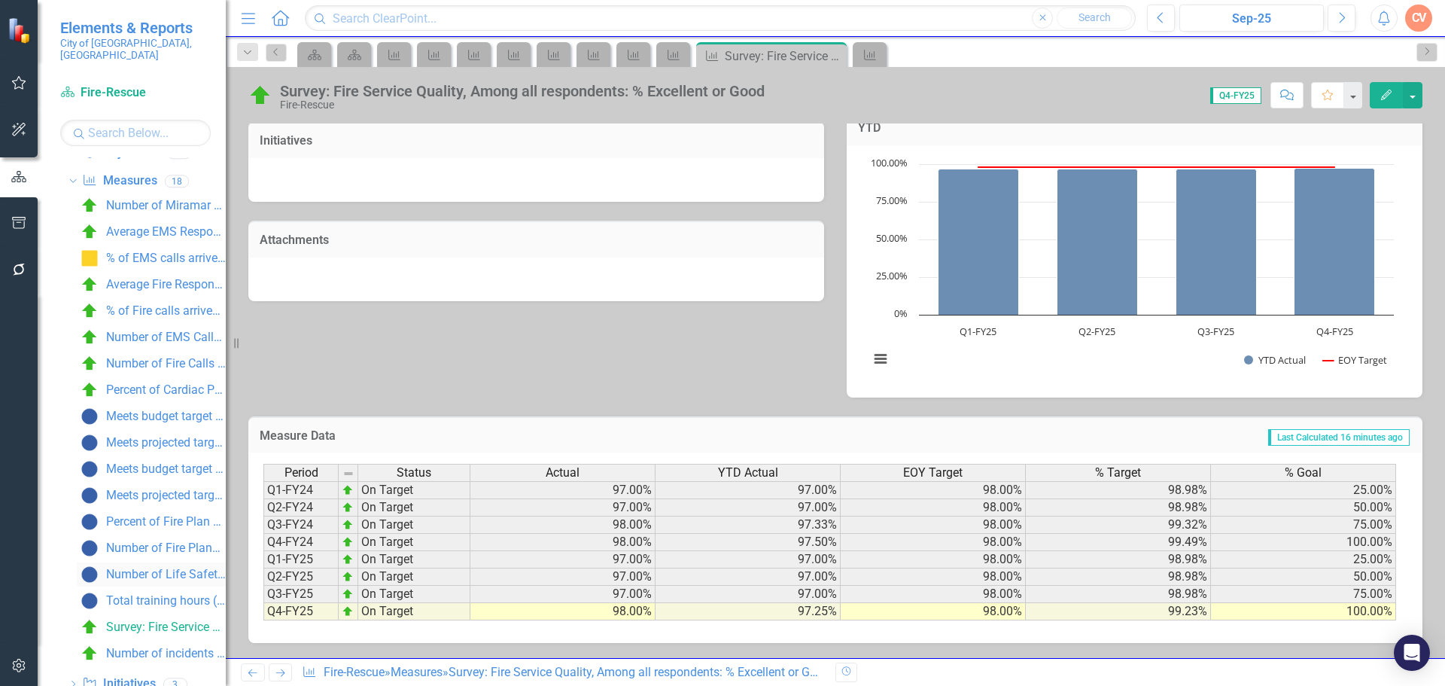
click at [135, 567] on div "Number of Life Safety Inspections" at bounding box center [166, 574] width 120 height 14
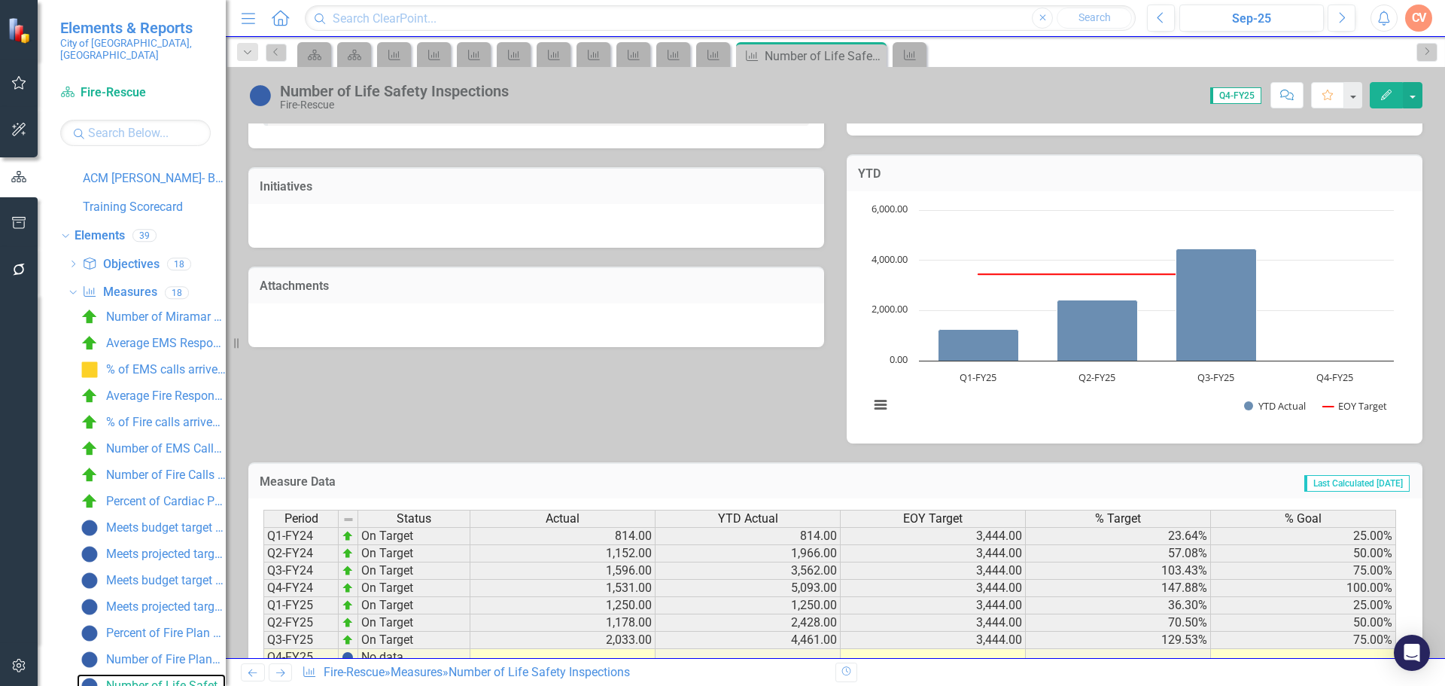
scroll to position [422, 0]
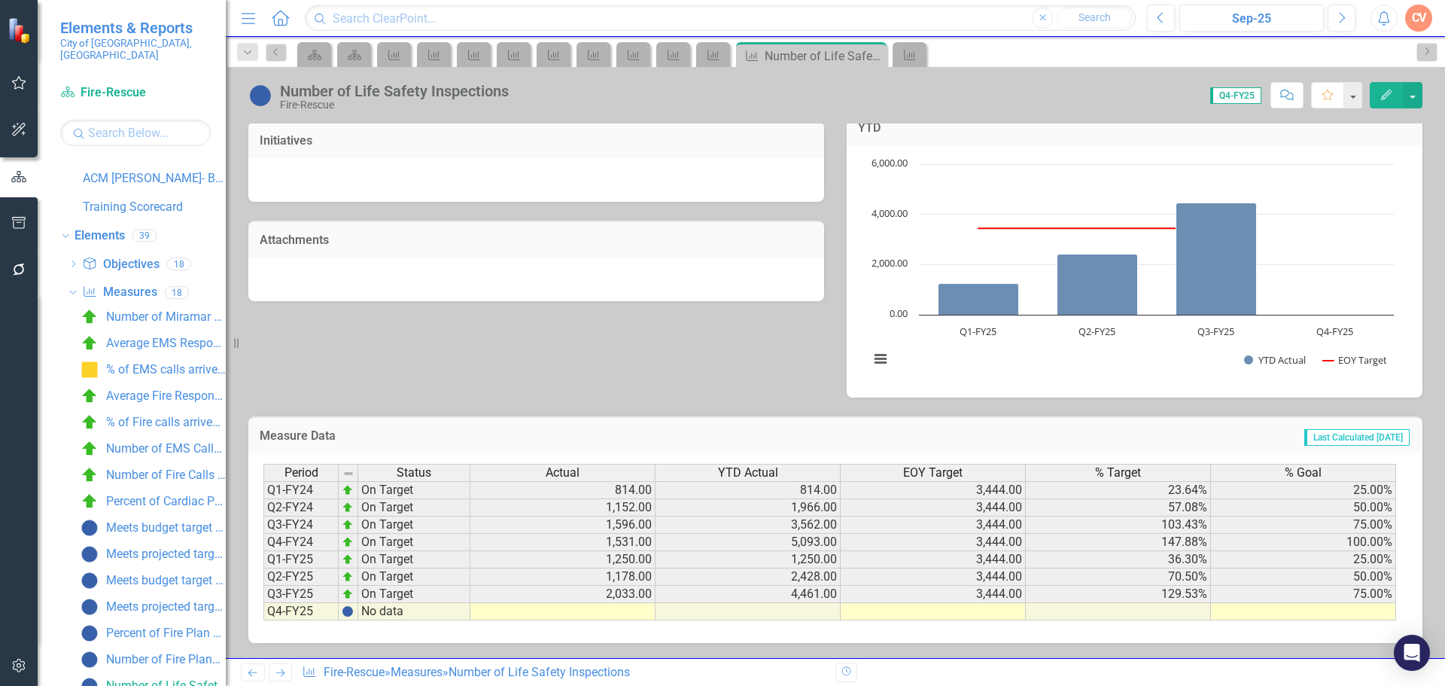
click at [619, 611] on td at bounding box center [562, 611] width 185 height 17
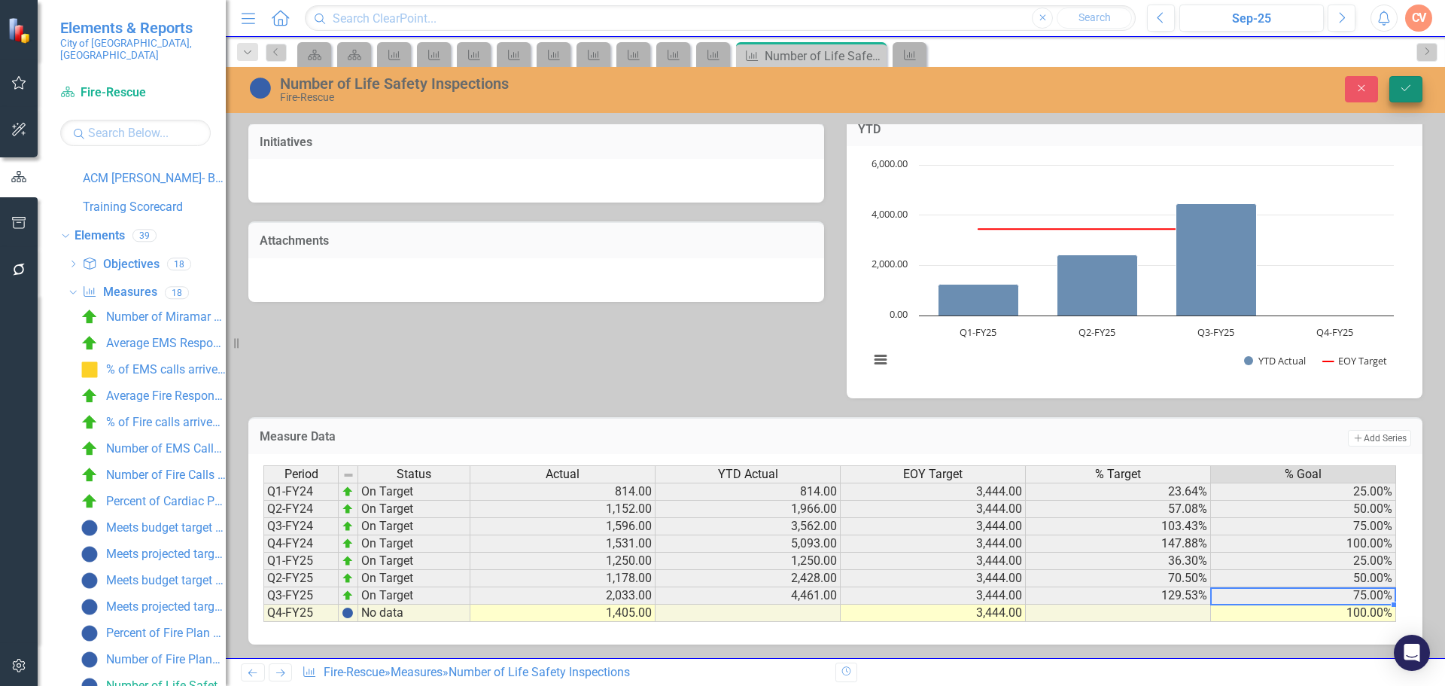
type textarea "100"
click at [1409, 89] on icon "Save" at bounding box center [1406, 88] width 14 height 11
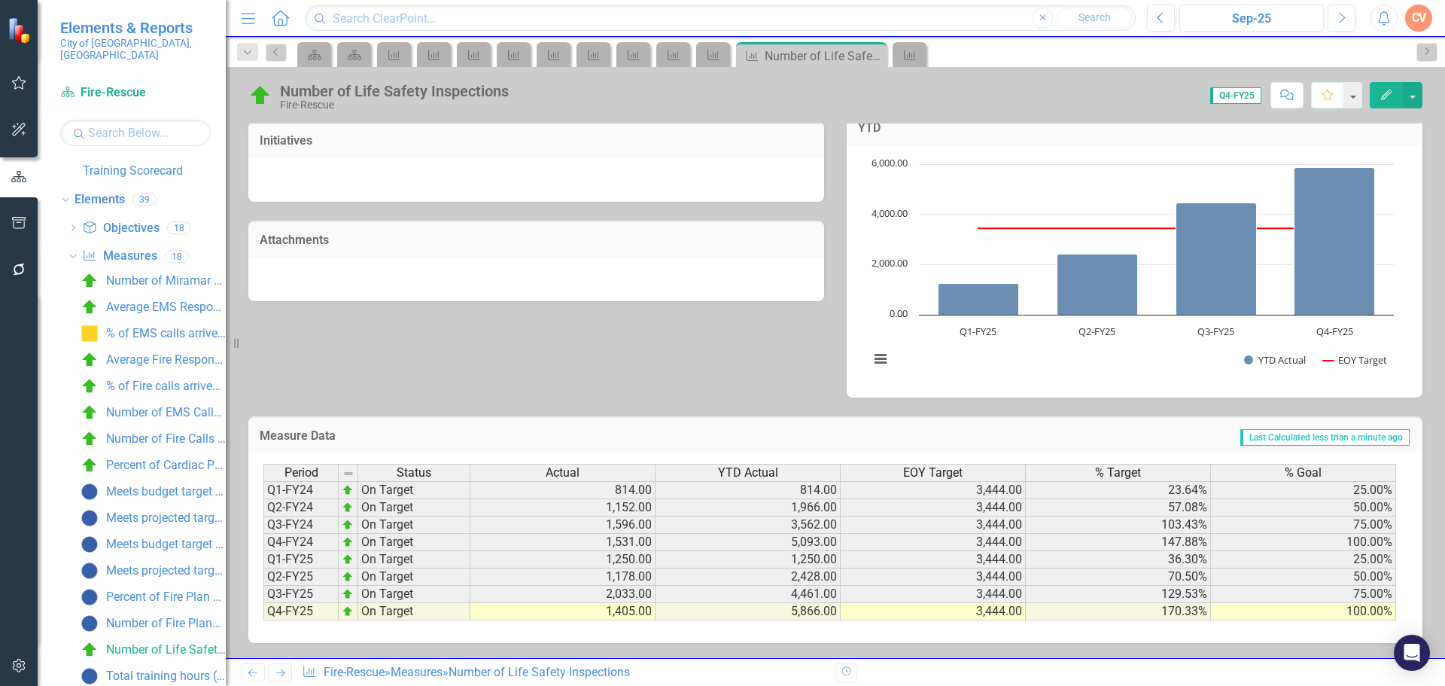
scroll to position [303, 0]
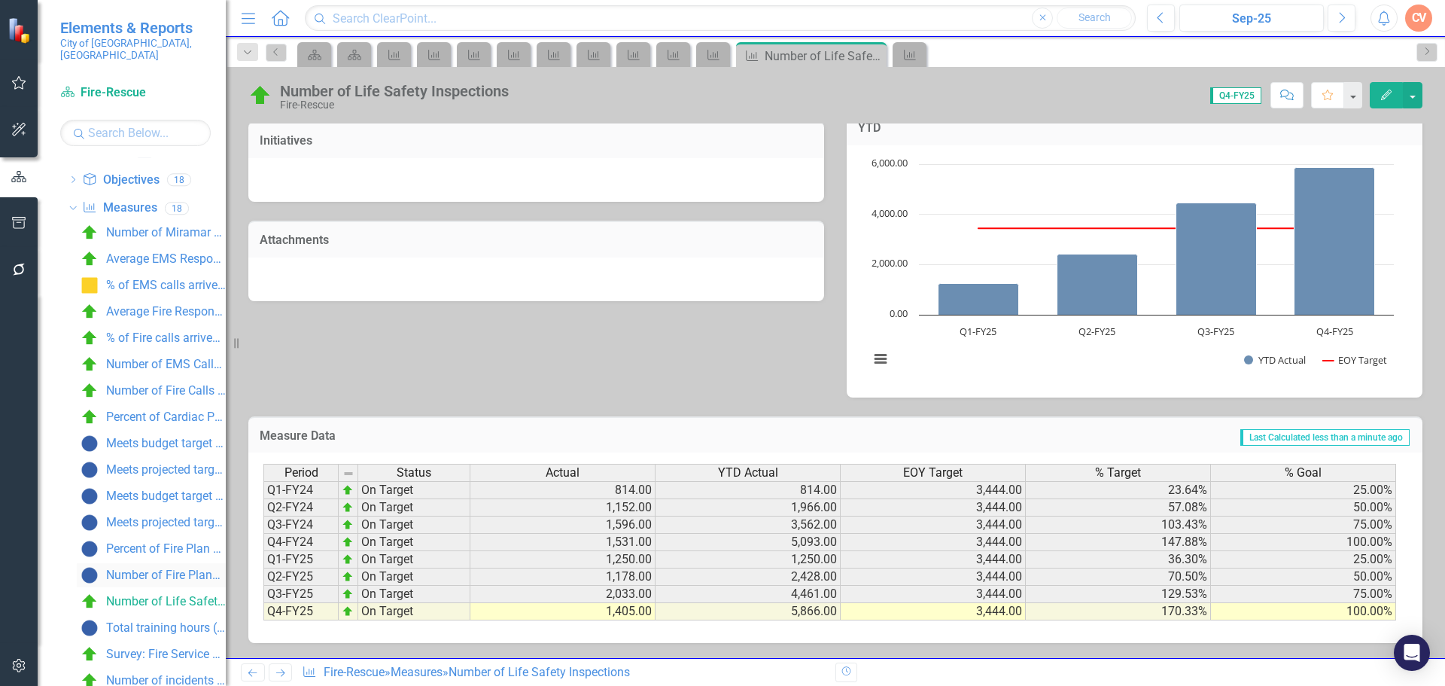
click at [150, 568] on div "Number of Fire Plans reviewed" at bounding box center [166, 575] width 120 height 14
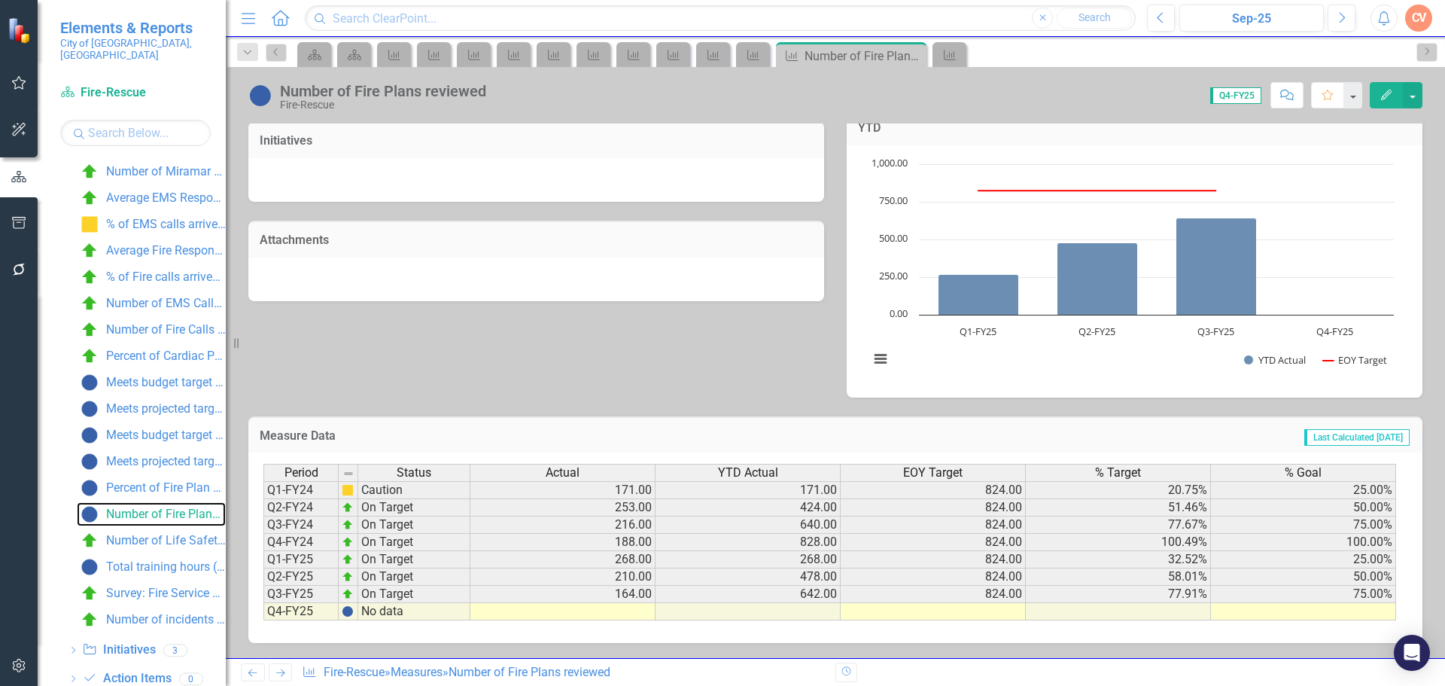
scroll to position [365, 0]
click at [135, 506] on div "Number of Fire Plans reviewed" at bounding box center [166, 513] width 120 height 14
click at [138, 480] on div "Percent of Fire Plan Reviews Processed [DATE]" at bounding box center [166, 487] width 120 height 14
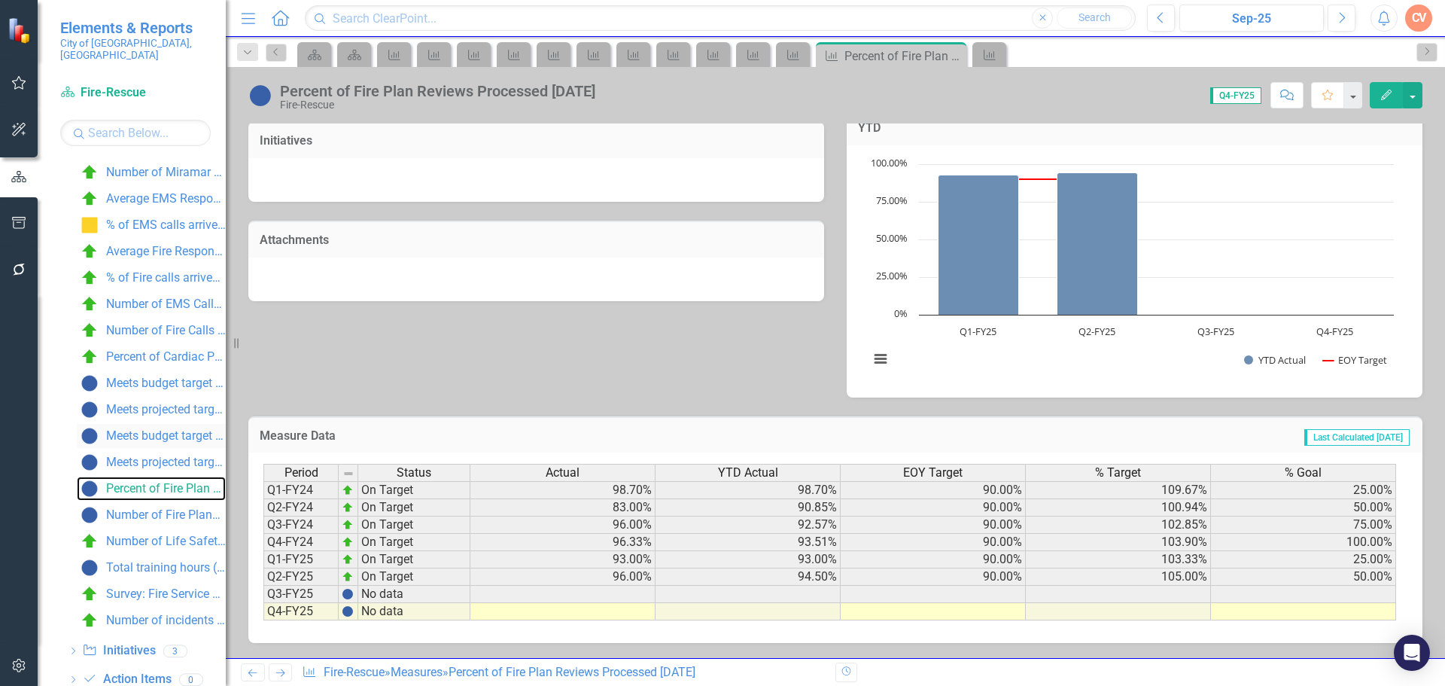
scroll to position [390, 0]
